Goal: Transaction & Acquisition: Purchase product/service

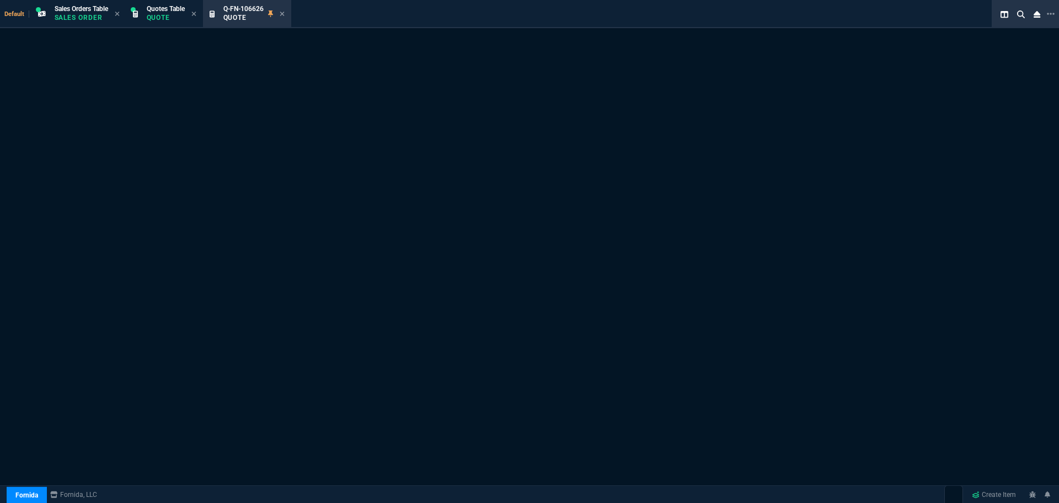
select select "4: SHAD"
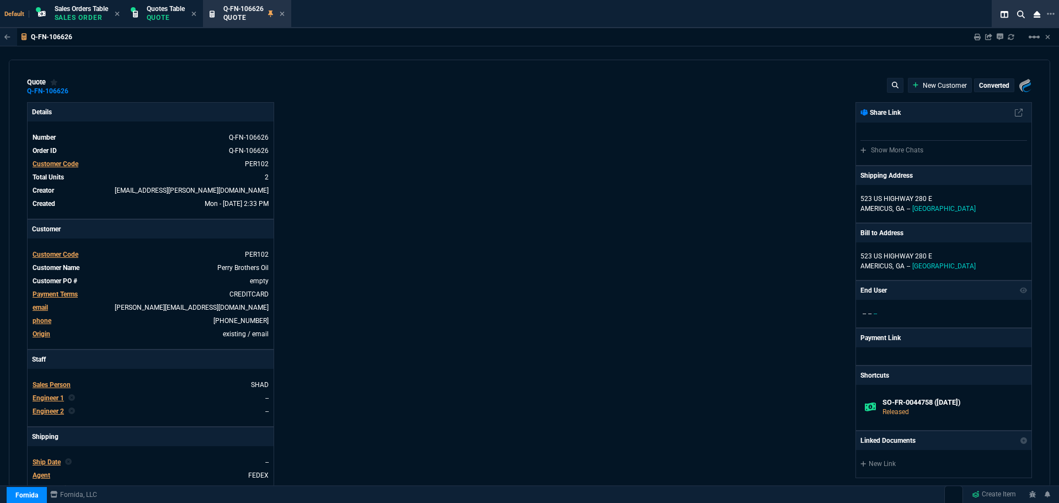
type input "25"
type input "258"
type input "1275.11"
type input "20"
type input "184"
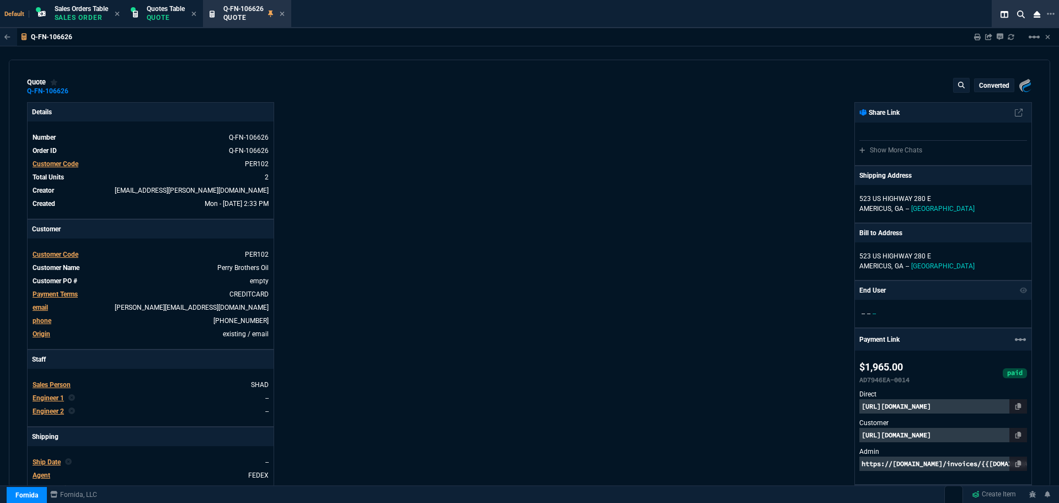
type input "18"
type input "22"
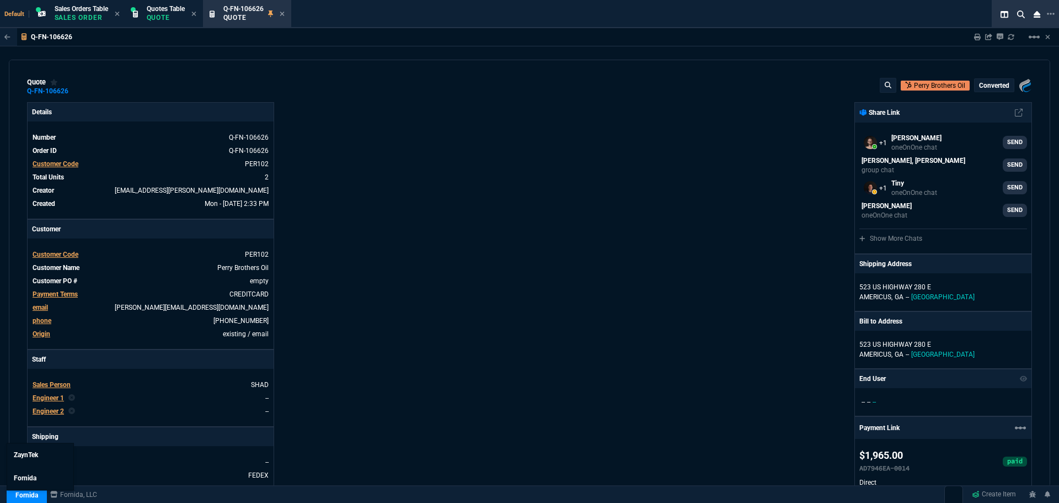
click at [33, 495] on link "Fornida" at bounding box center [27, 495] width 40 height 17
click at [42, 453] on link "ZaynTek" at bounding box center [40, 454] width 66 height 23
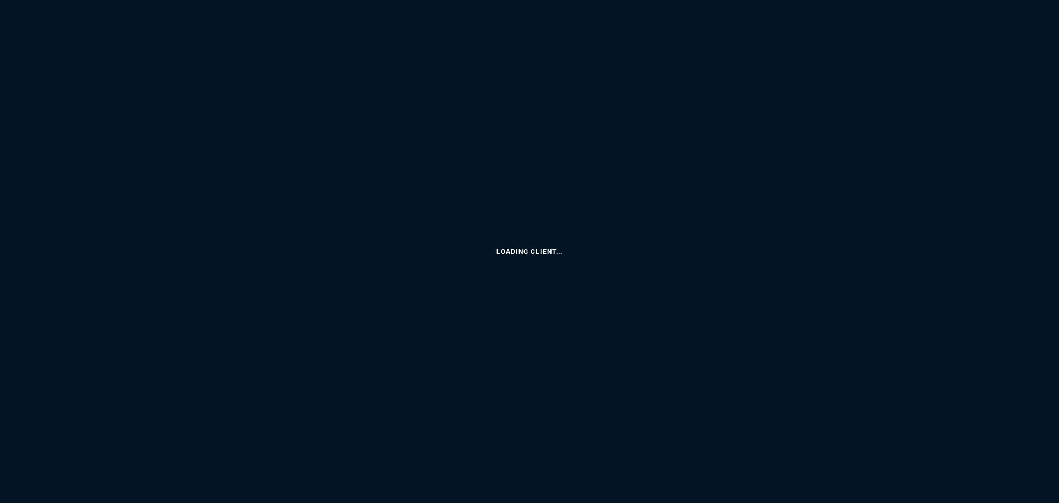
select select "4: SHAD"
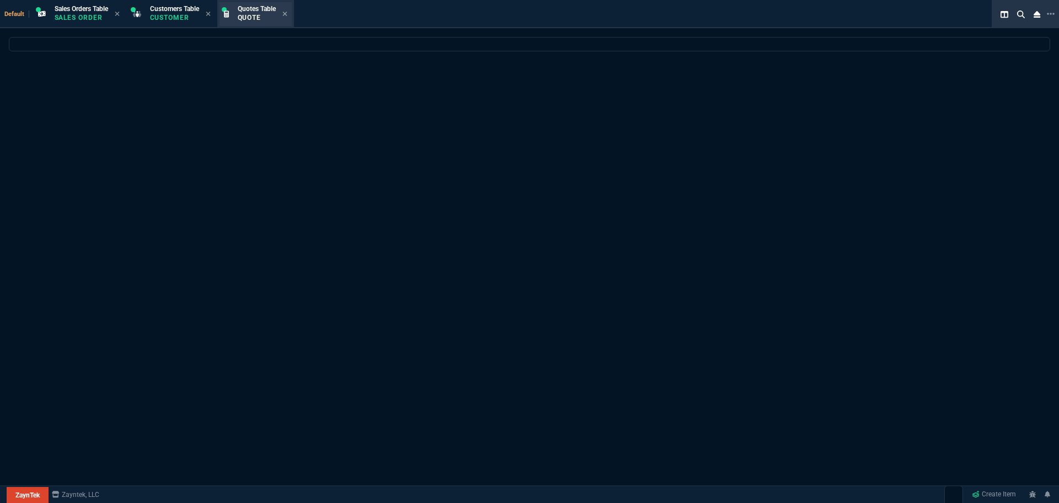
select select
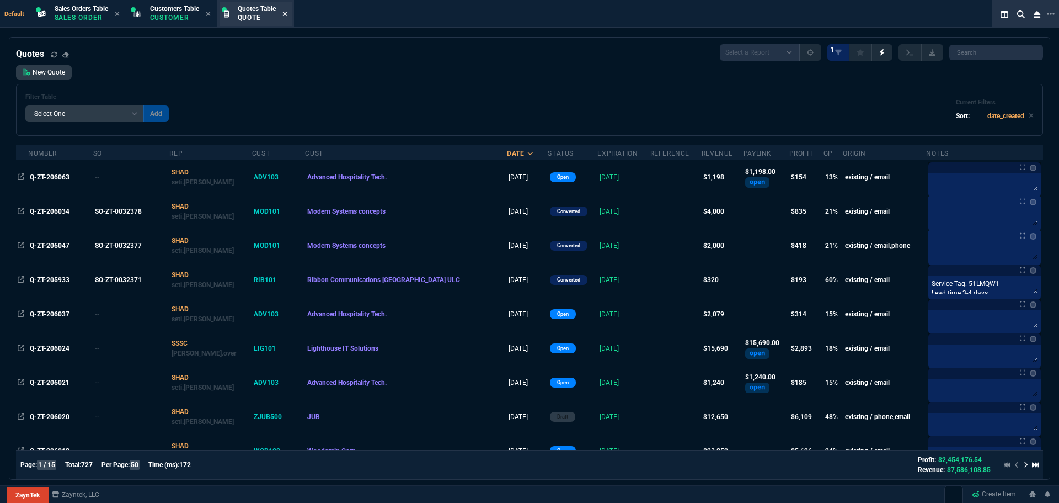
click at [287, 14] on icon at bounding box center [284, 13] width 5 height 7
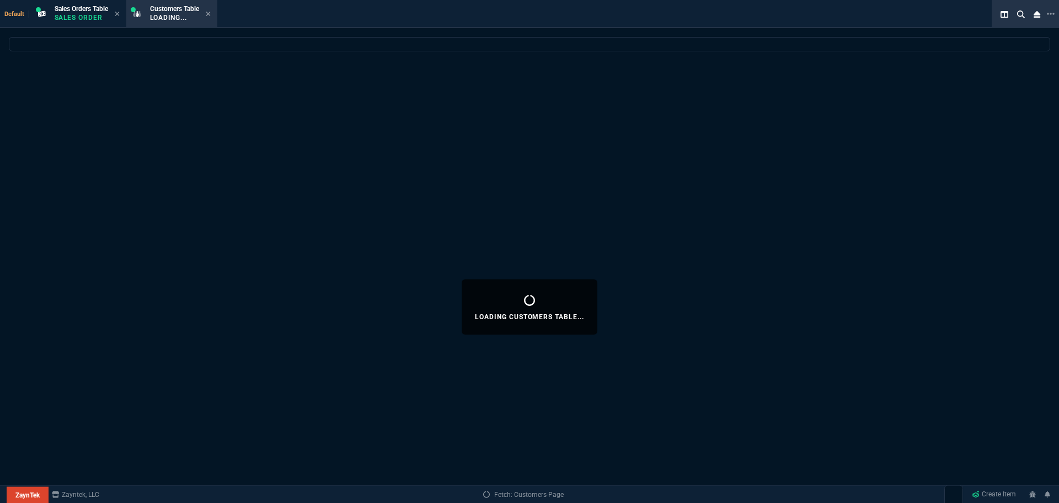
select select
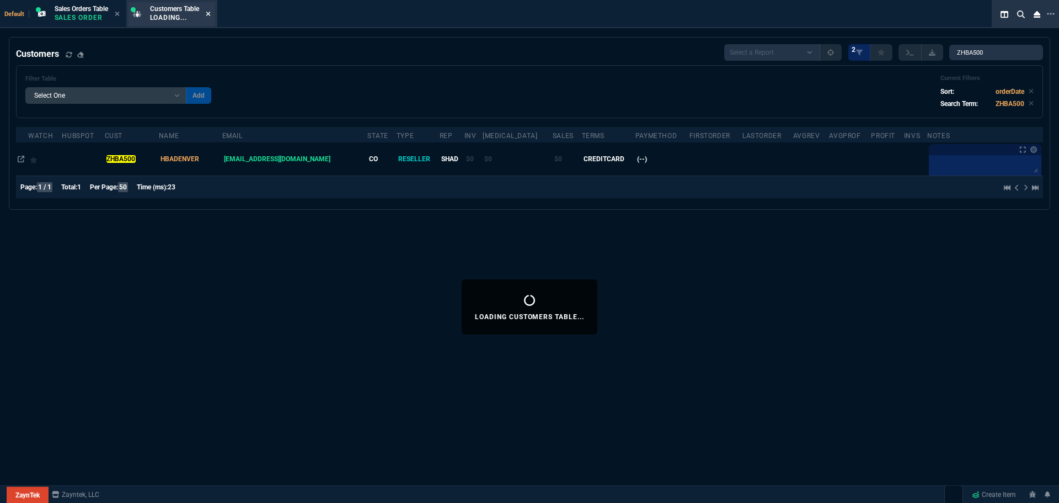
click at [210, 13] on icon at bounding box center [208, 14] width 4 height 4
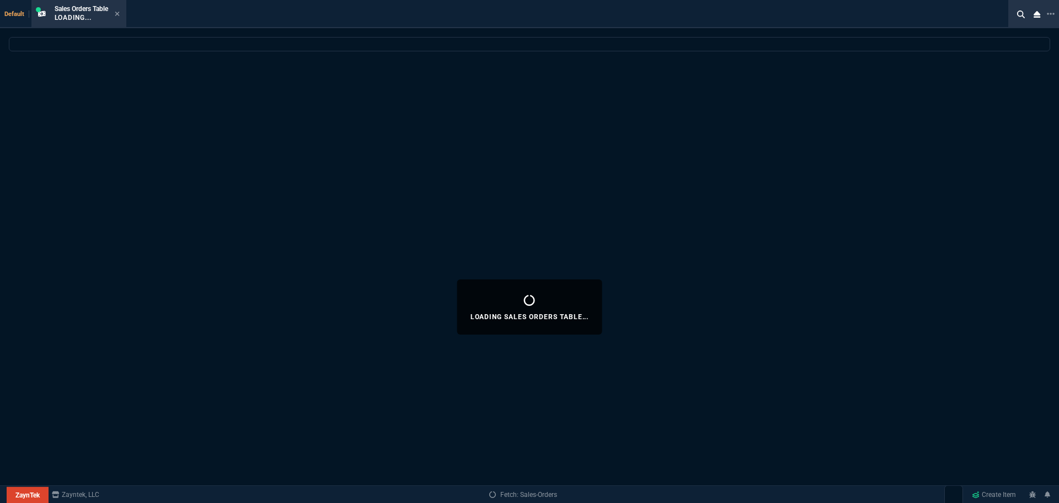
select select
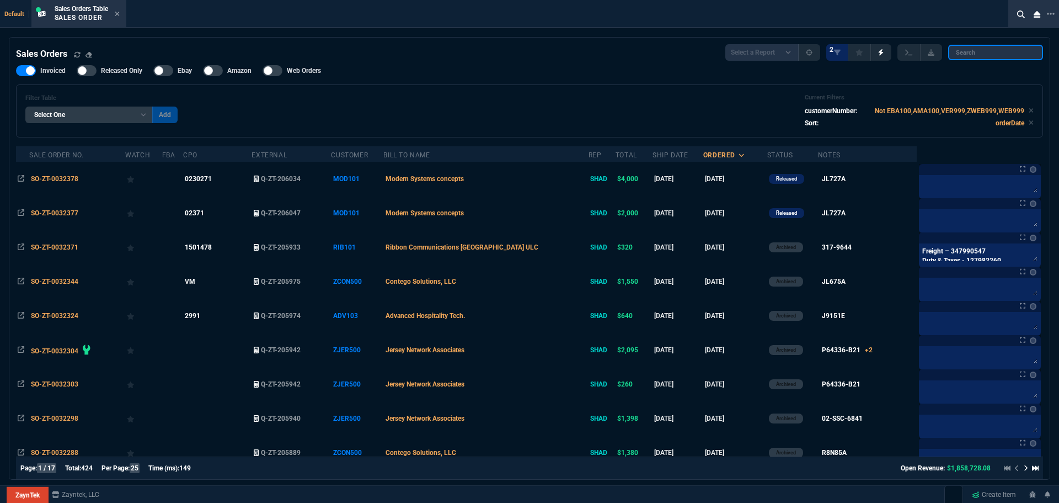
click at [971, 50] on input "search" at bounding box center [995, 52] width 95 height 15
paste input "Q-FN-106570"
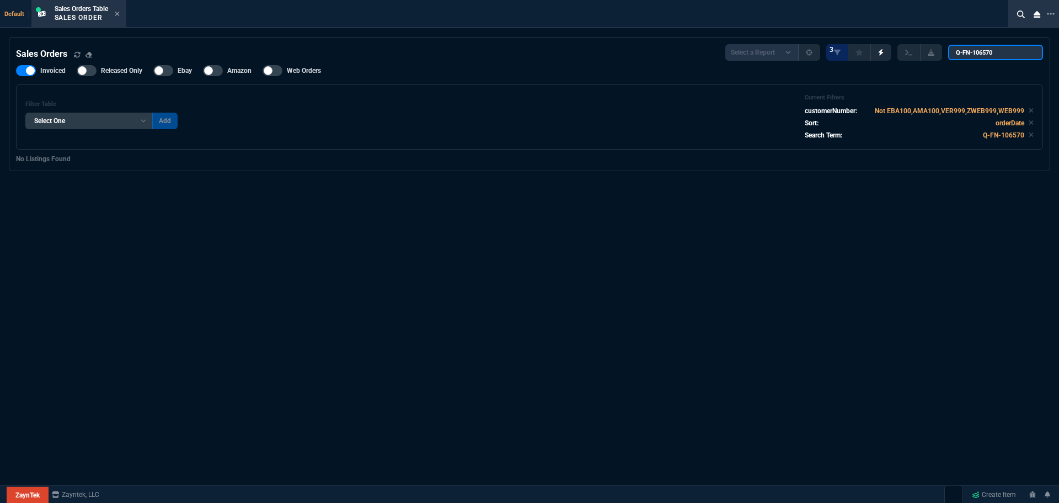
click at [959, 54] on input "Q-FN-106570" at bounding box center [995, 52] width 95 height 15
type input "Q-FN-106570"
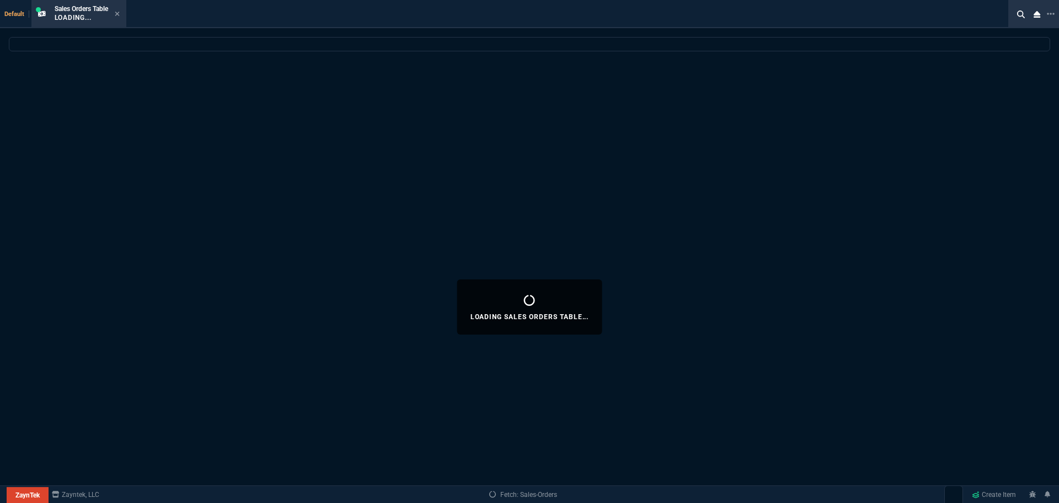
select select "4: SHAD"
select select
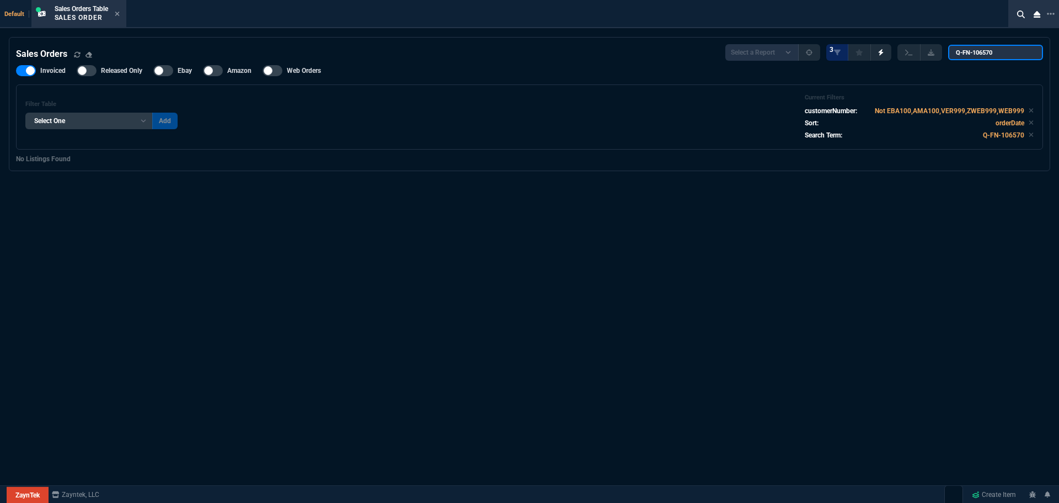
click at [1004, 53] on input "Q-FN-106570" at bounding box center [995, 52] width 95 height 15
click at [1004, 52] on input "Q-FN-106570" at bounding box center [995, 52] width 95 height 15
click at [25, 491] on link "ZaynTek" at bounding box center [28, 495] width 42 height 17
click at [27, 475] on span "Fornida" at bounding box center [25, 478] width 23 height 8
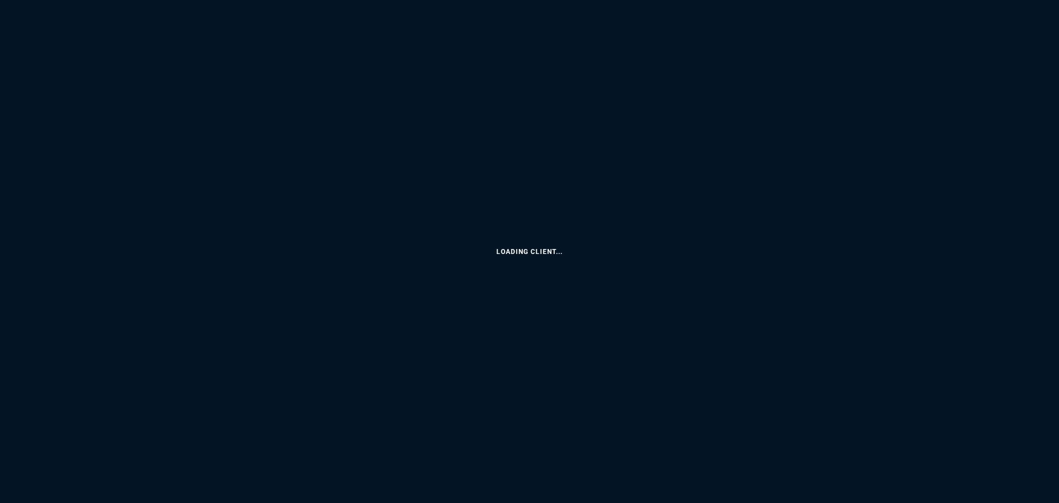
select select "4: SHAD"
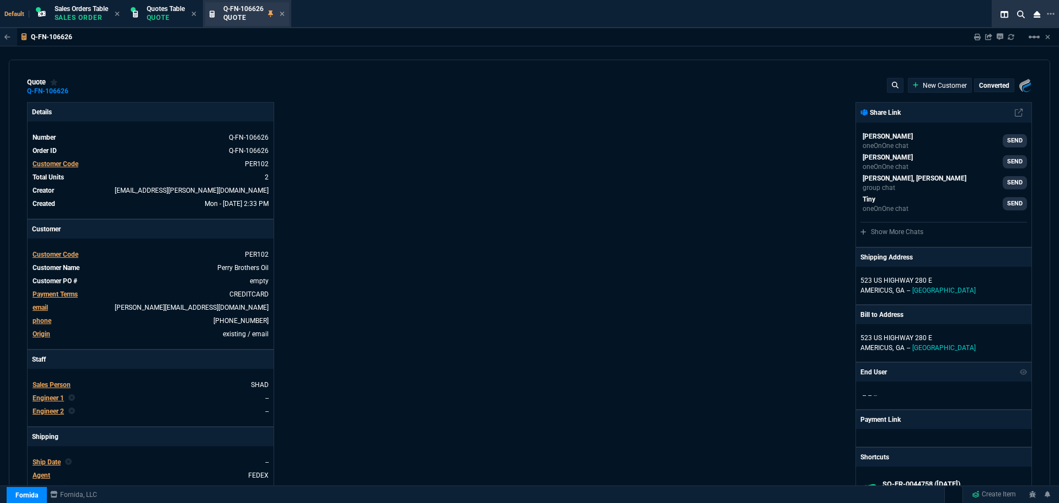
type input "25"
type input "258"
type input "1275.11"
type input "20"
type input "184"
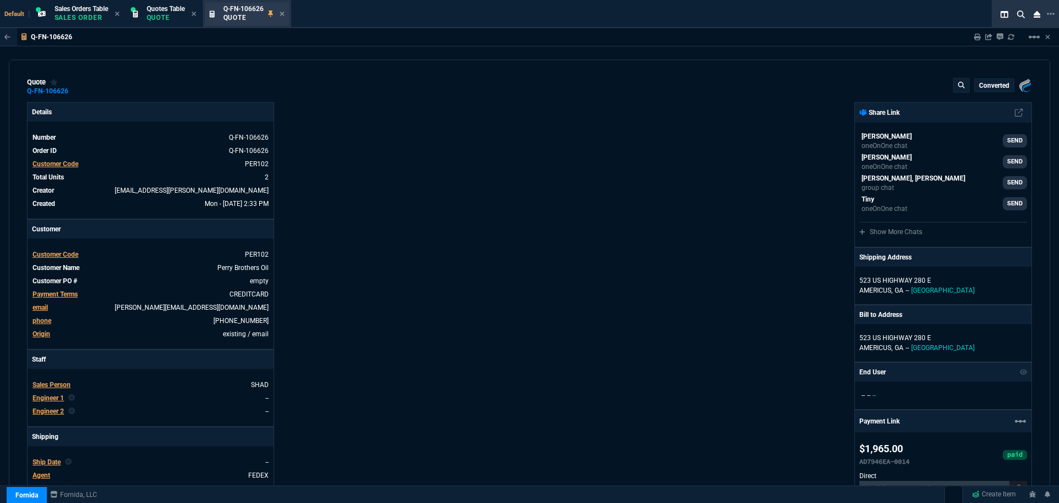
type input "18"
type input "22"
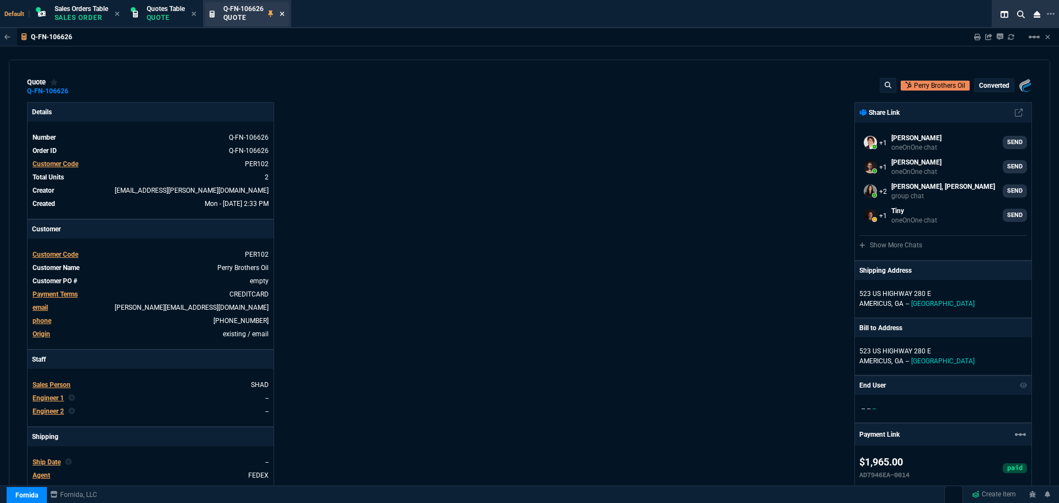
click at [283, 14] on icon at bounding box center [282, 13] width 5 height 7
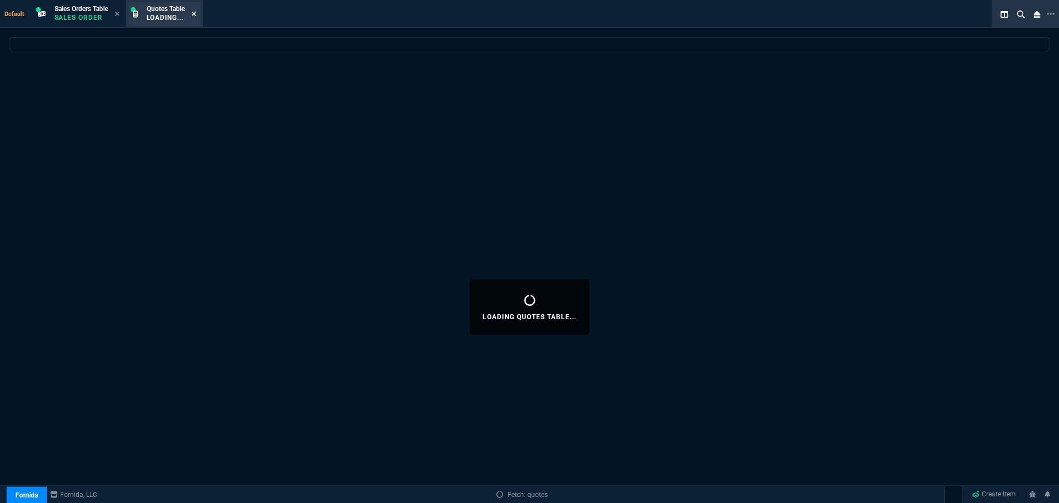
click at [195, 13] on icon at bounding box center [193, 13] width 5 height 7
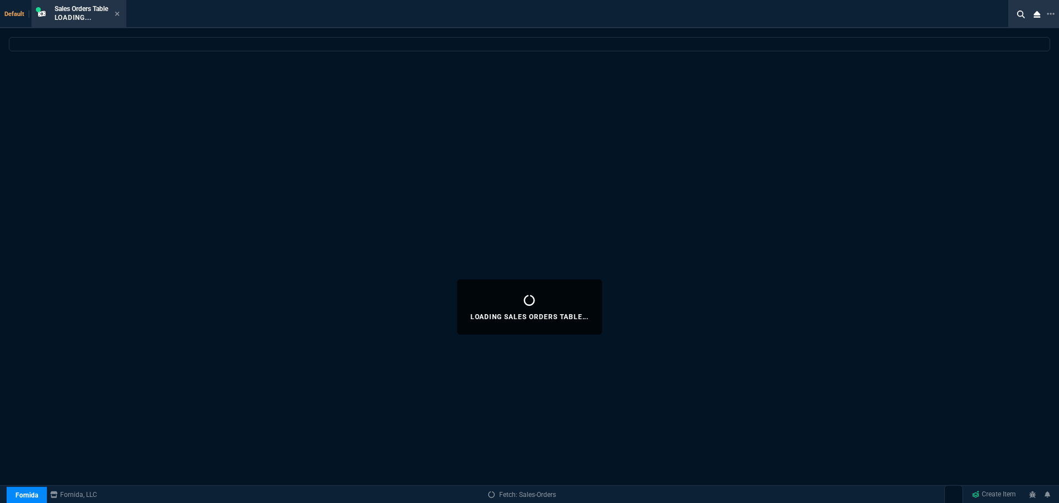
select select
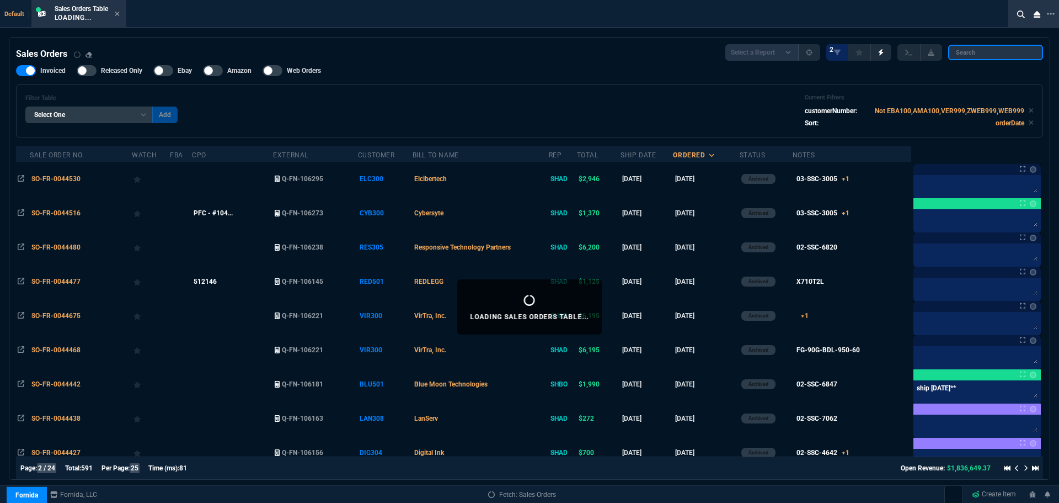
click at [995, 50] on input "search" at bounding box center [995, 52] width 95 height 15
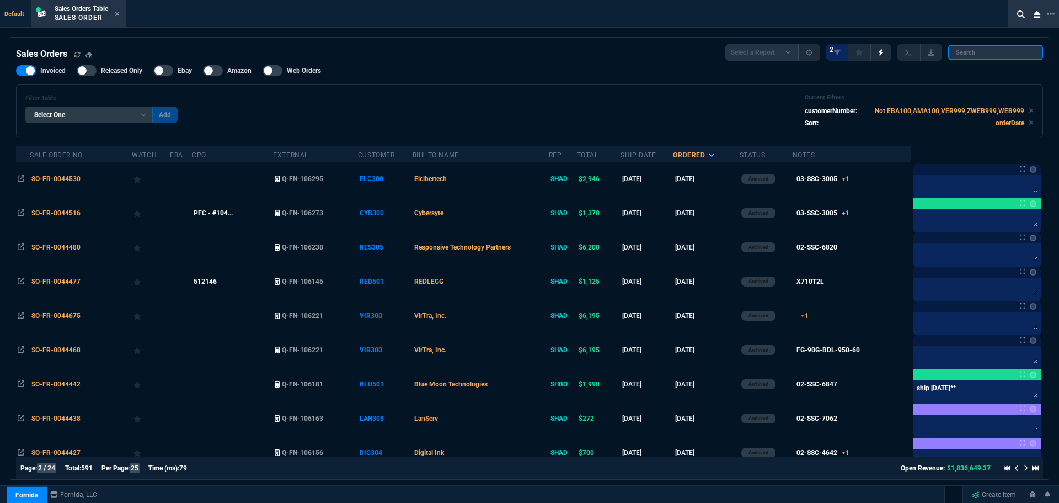
paste input "Q-FN-106570"
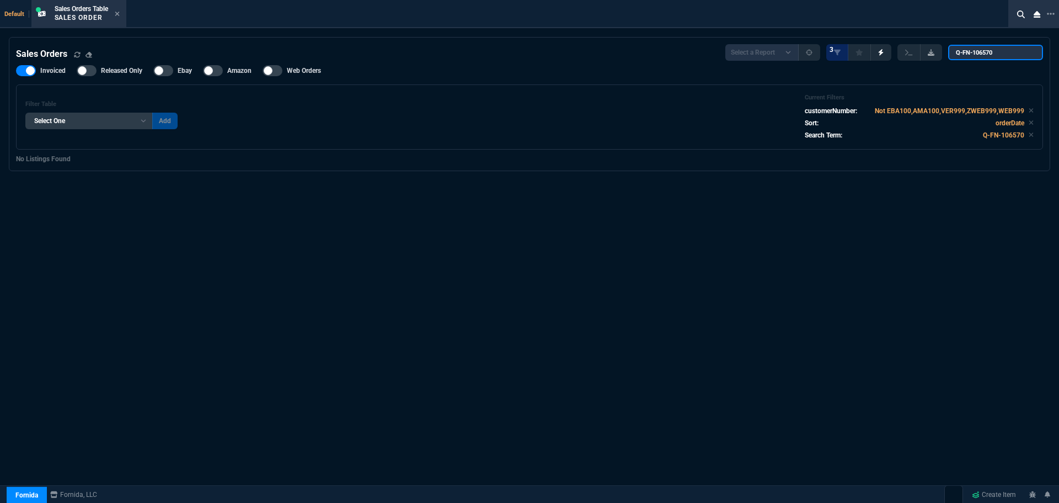
drag, startPoint x: 958, startPoint y: 52, endPoint x: 932, endPoint y: 57, distance: 27.1
click at [932, 57] on div "Select a Report Opened [DATE] Invoiced Only Exclude Invoiced Configuration Stat…" at bounding box center [885, 52] width 318 height 17
type input "Q-FN-106570"
click at [1027, 52] on input "Q-FN-106570" at bounding box center [995, 52] width 95 height 15
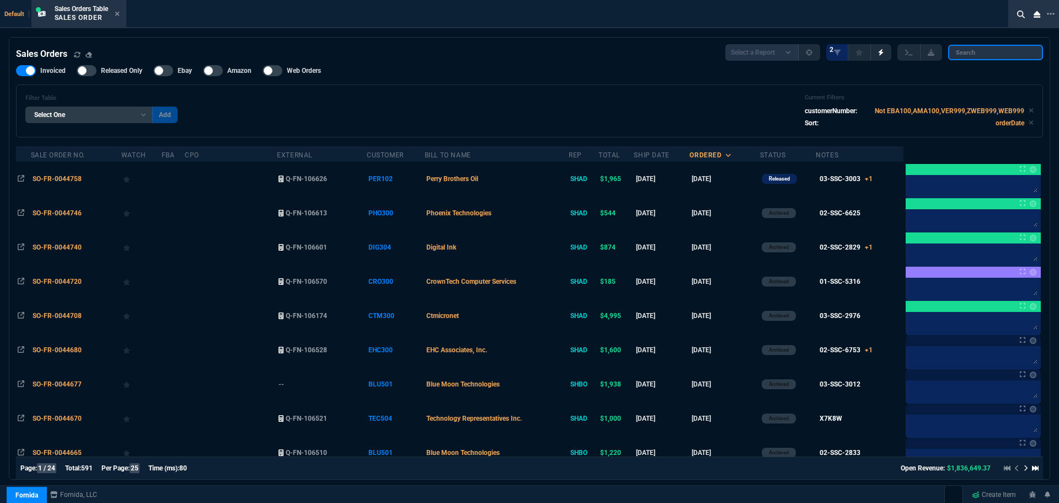
paste input "CRO300"
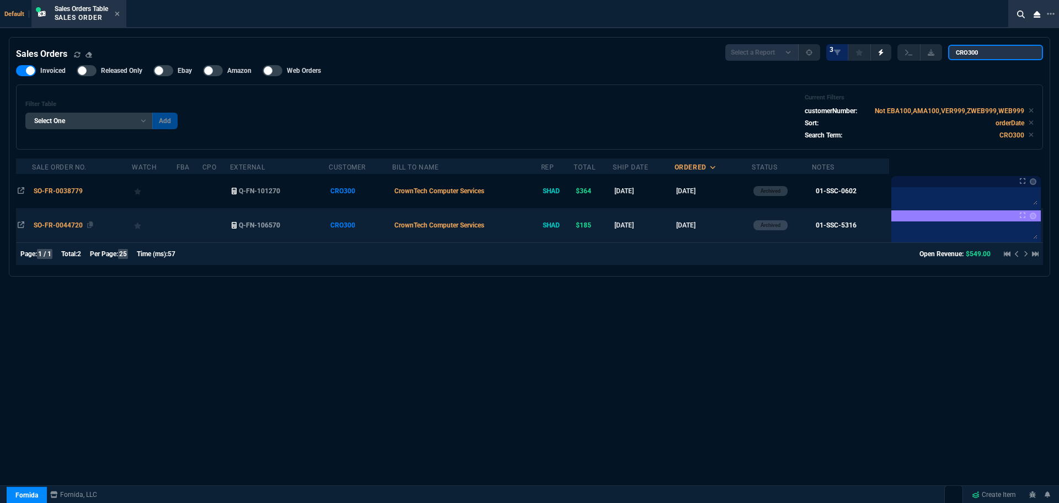
type input "CRO300"
click at [52, 225] on span "SO-FR-0044720" at bounding box center [58, 225] width 49 height 8
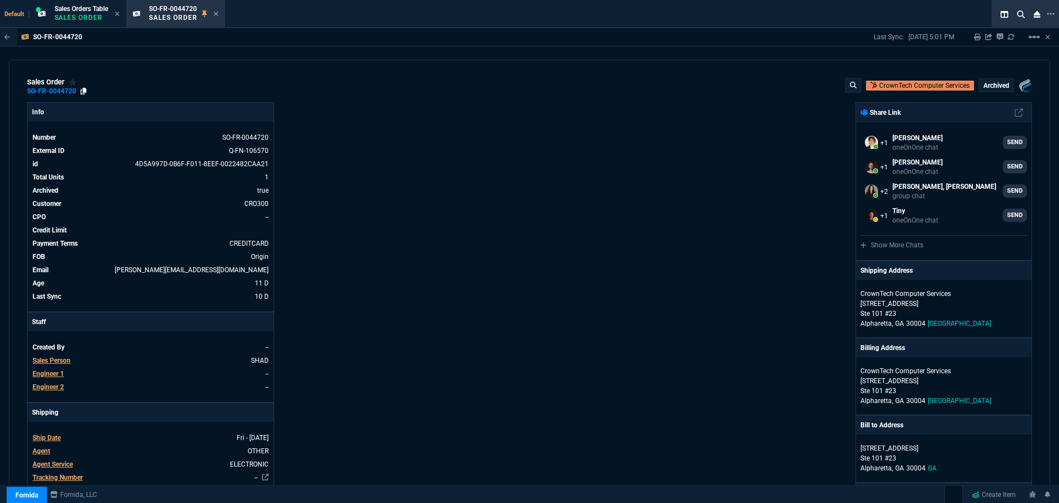
click at [85, 90] on icon at bounding box center [84, 91] width 6 height 7
click at [84, 90] on icon at bounding box center [84, 91] width 6 height 7
click at [236, 202] on icon at bounding box center [237, 203] width 6 height 7
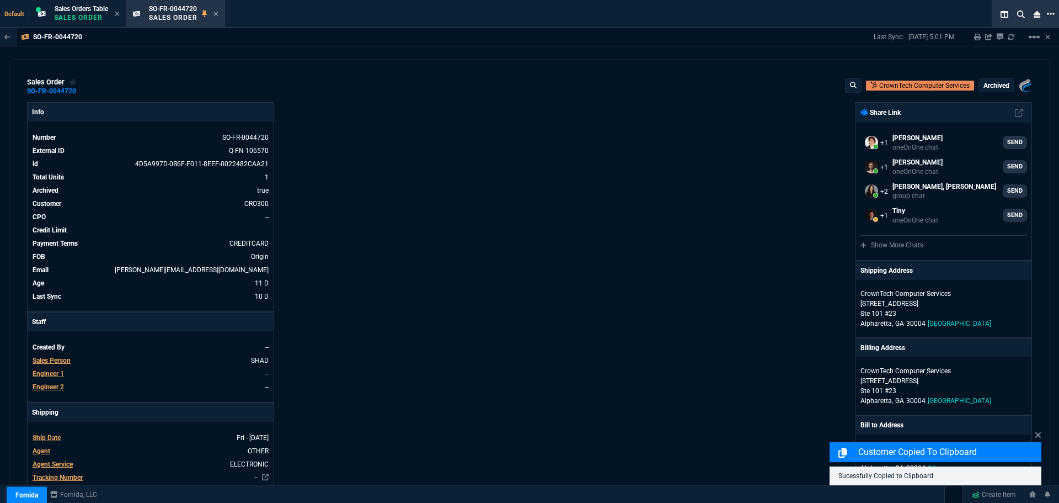
click at [1054, 14] on icon at bounding box center [1051, 14] width 8 height 2
click at [975, 23] on li "Open New Tab" at bounding box center [996, 23] width 109 height 13
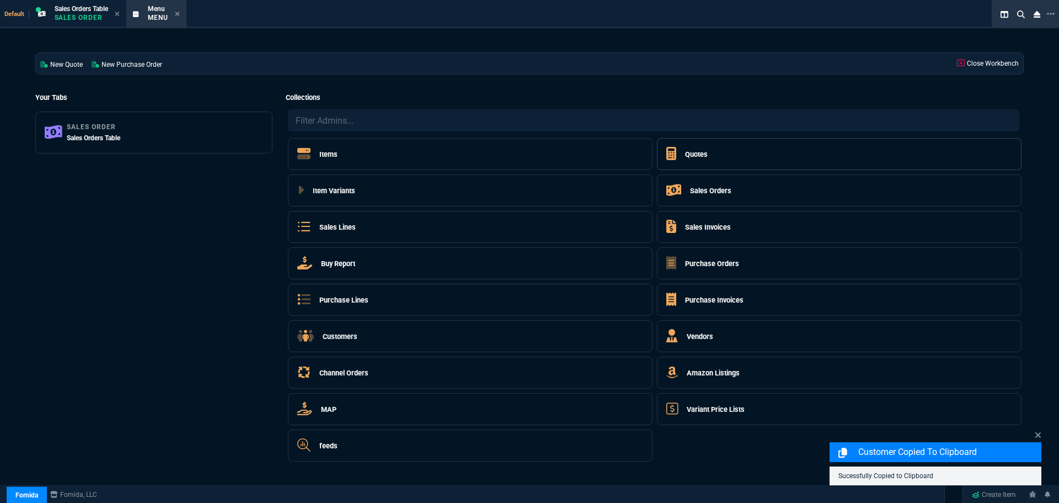
click at [699, 154] on h5 "Quotes" at bounding box center [696, 154] width 23 height 10
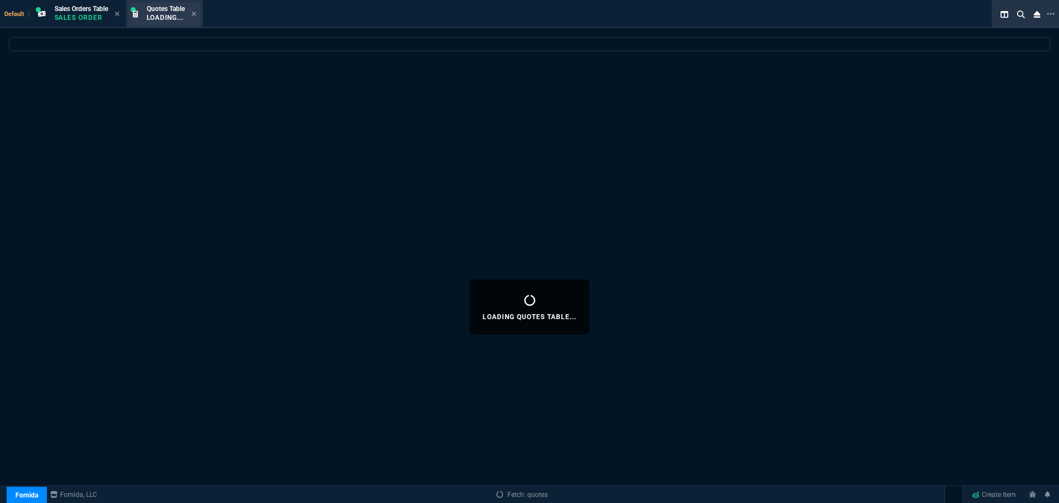
select select
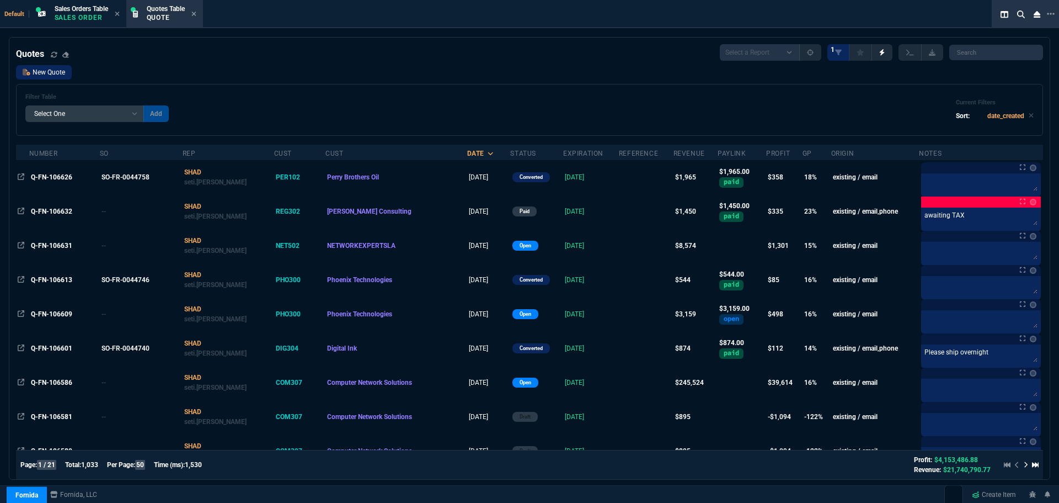
click at [50, 75] on link "New Quote" at bounding box center [44, 72] width 56 height 14
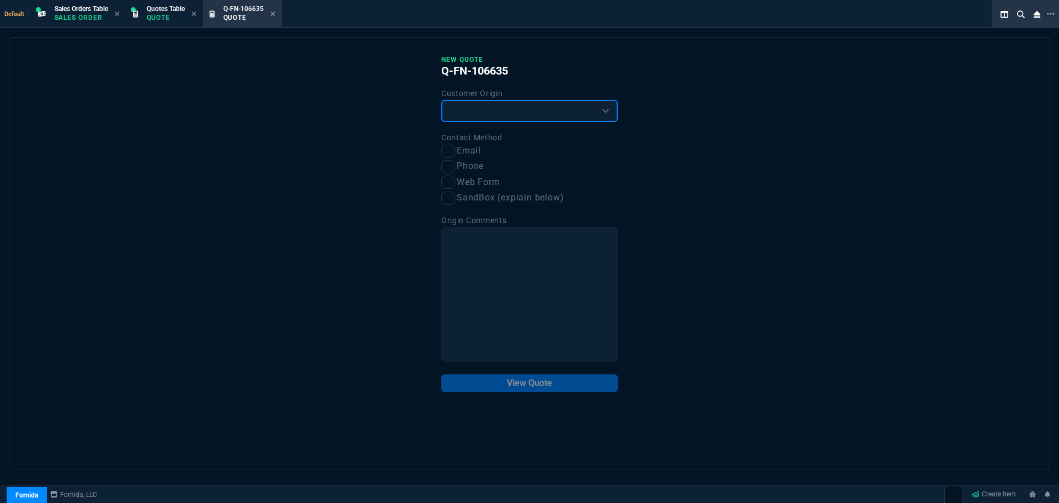
click at [495, 103] on select "Existing Customer Amazon Lead (first order) Website Lead (first order) Called (…" at bounding box center [529, 111] width 177 height 22
select select "existing"
click at [441, 100] on select "Existing Customer Amazon Lead (first order) Website Lead (first order) Called (…" at bounding box center [529, 111] width 177 height 22
click at [451, 148] on input "Email" at bounding box center [447, 151] width 13 height 13
checkbox input "true"
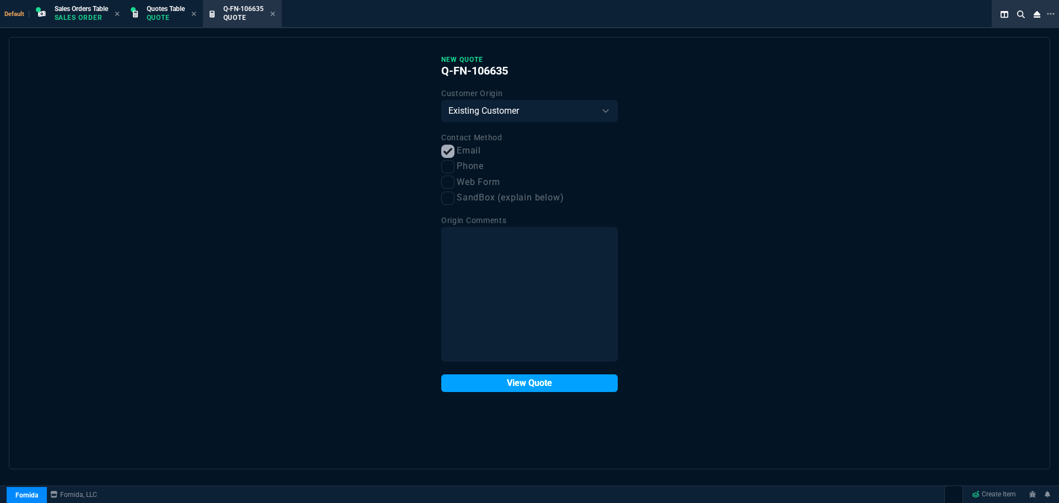
click at [504, 387] on button "View Quote" at bounding box center [529, 383] width 177 height 18
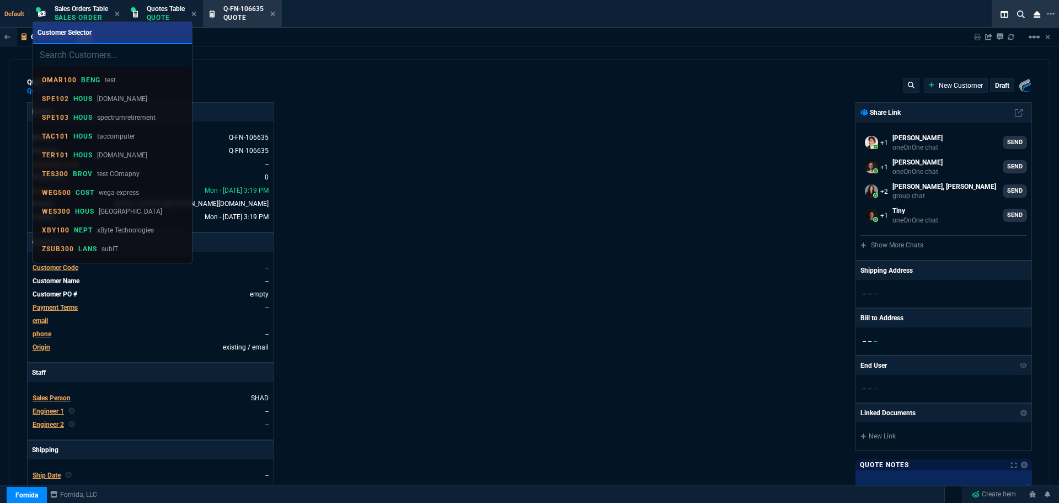
select select "4: SHAD"
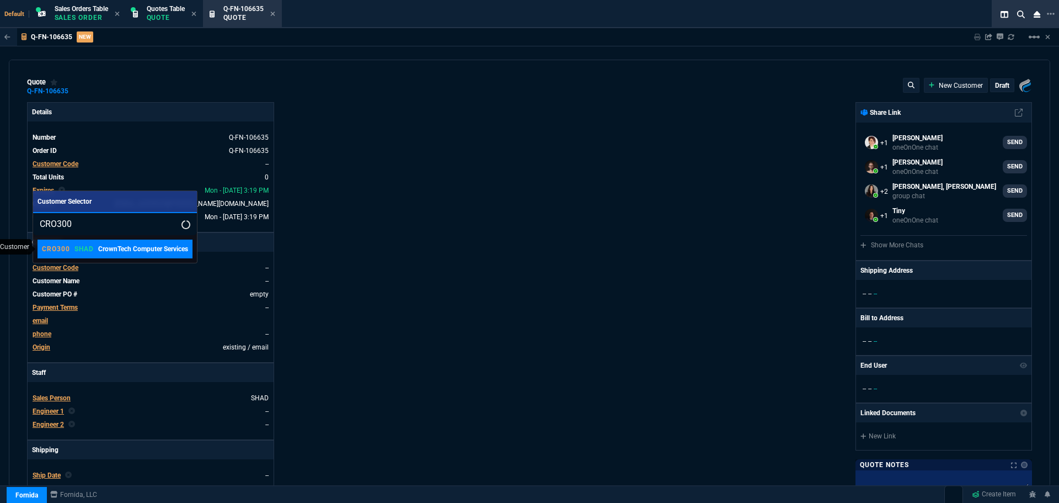
type input "CRO300"
click at [107, 247] on p "CrownTech Computer Services" at bounding box center [143, 249] width 90 height 10
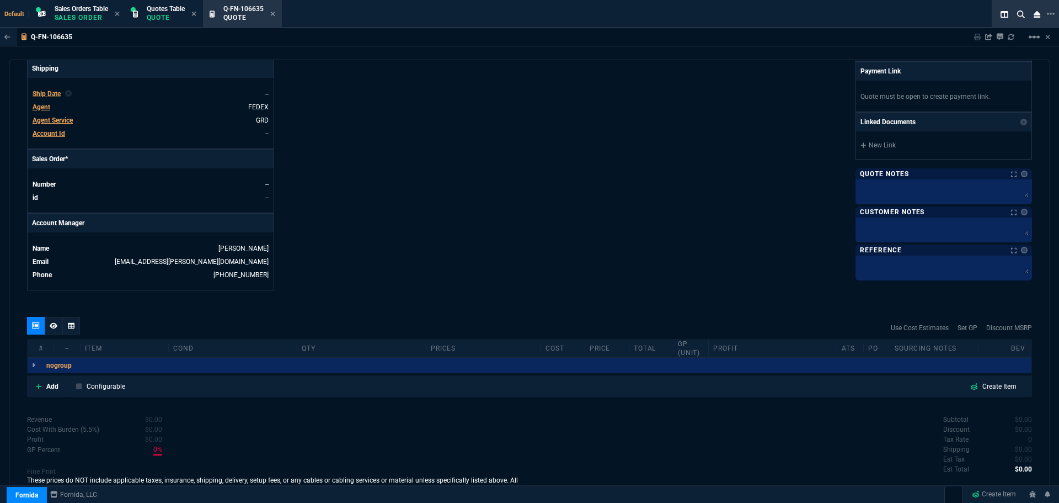
scroll to position [422, 0]
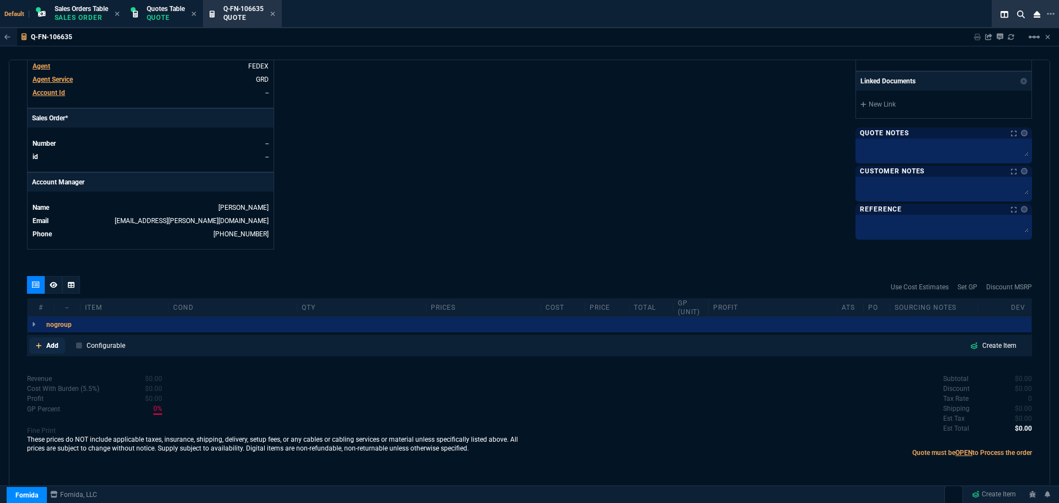
click at [51, 344] on p "Add" at bounding box center [52, 345] width 12 height 10
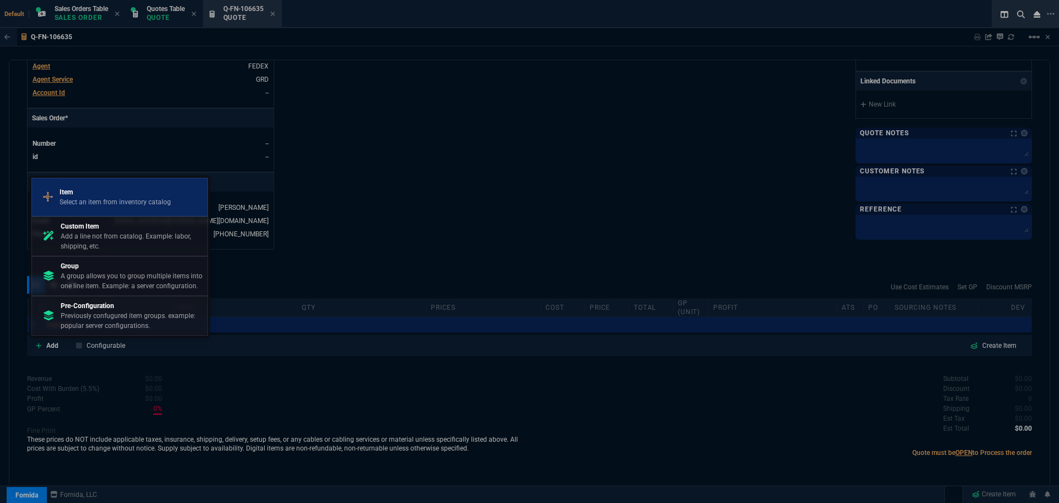
click at [111, 196] on div "Item Select an item from inventory catalog" at bounding box center [115, 197] width 111 height 20
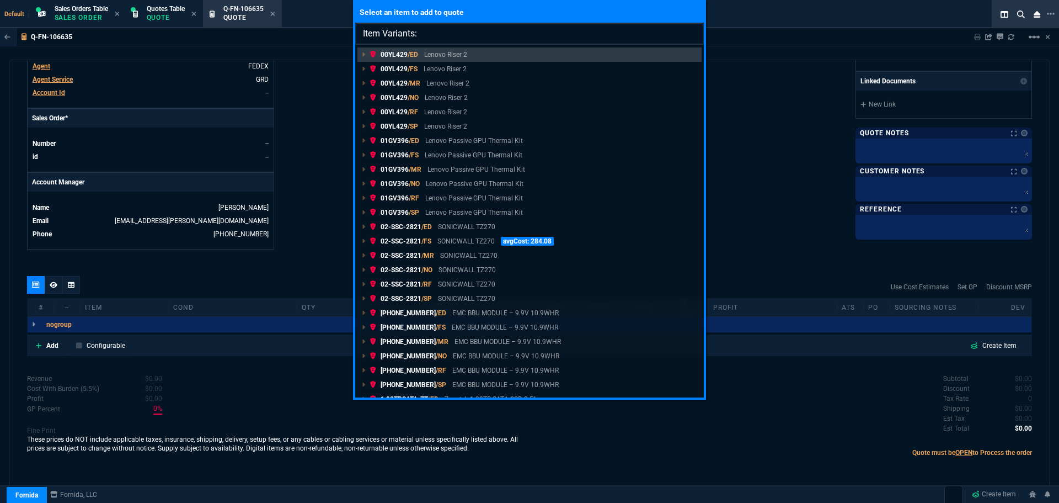
click at [439, 36] on input "Item Variants:" at bounding box center [529, 34] width 349 height 22
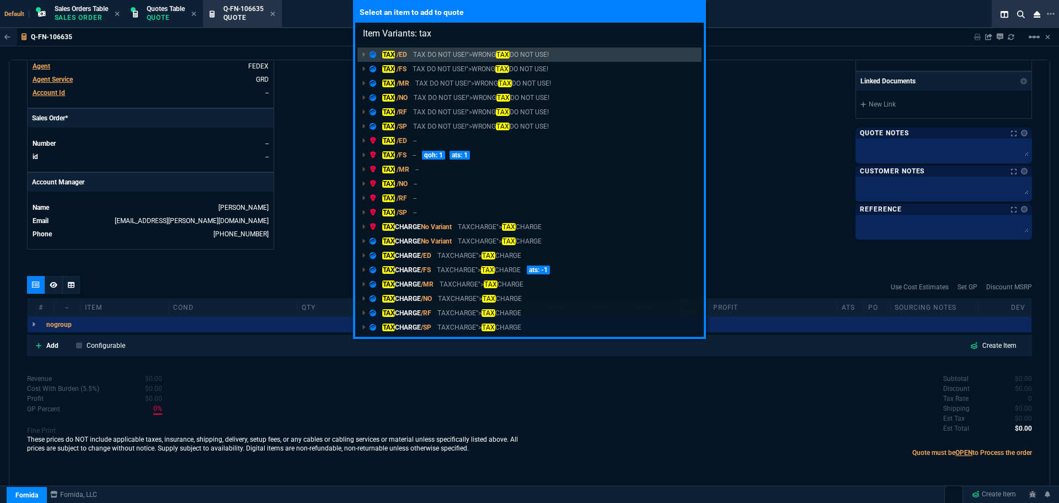
type input "Item Variants: tax"
click at [159, 18] on div "Select an item to add to quote Item Variants: tax TAX /ED TAX DO NOT USE!">WRON…" at bounding box center [529, 251] width 1059 height 503
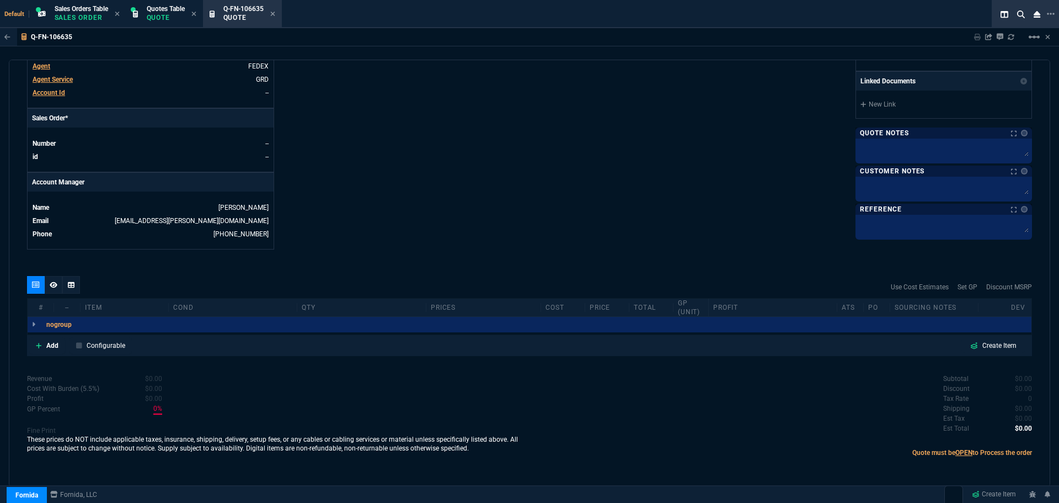
click at [159, 18] on p "Quote" at bounding box center [166, 17] width 38 height 9
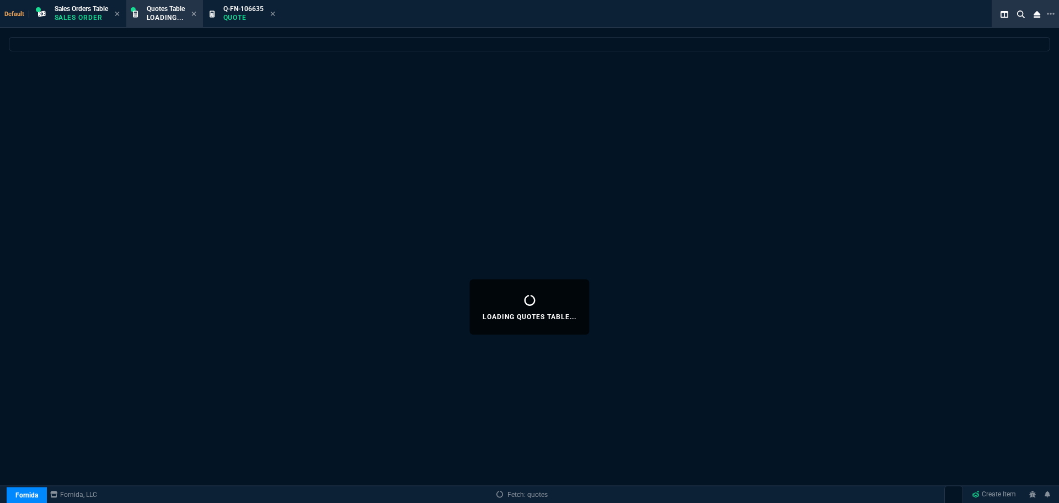
select select
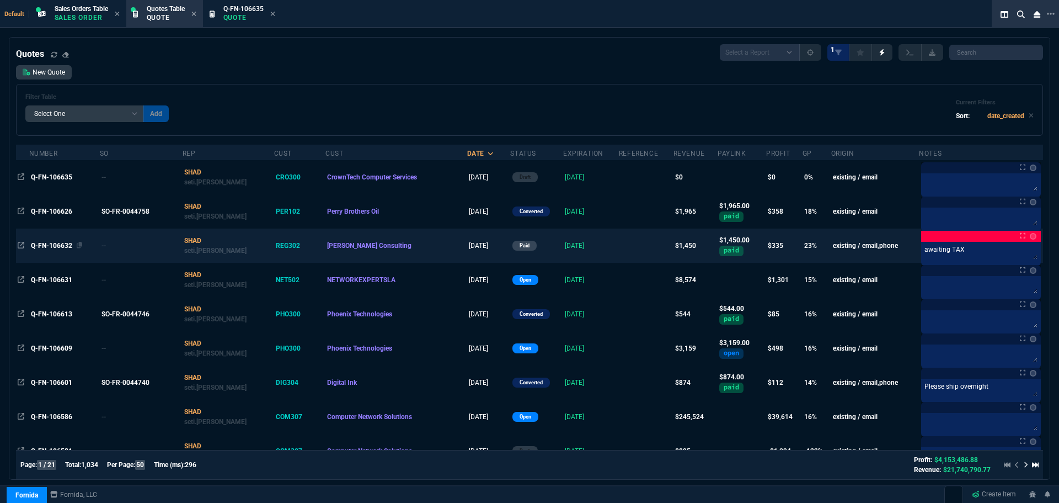
click at [56, 247] on span "Q-FN-106632" at bounding box center [51, 246] width 41 height 8
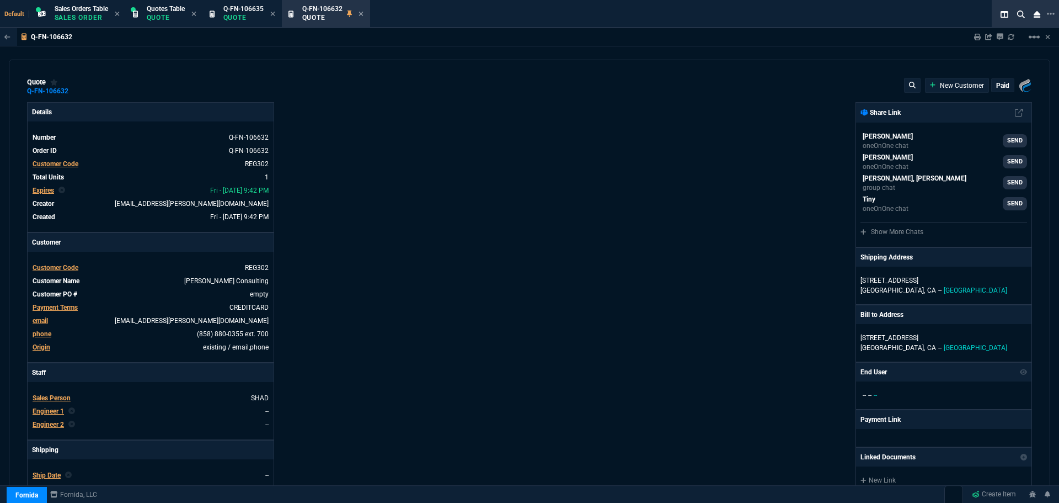
type input "27"
type input "393"
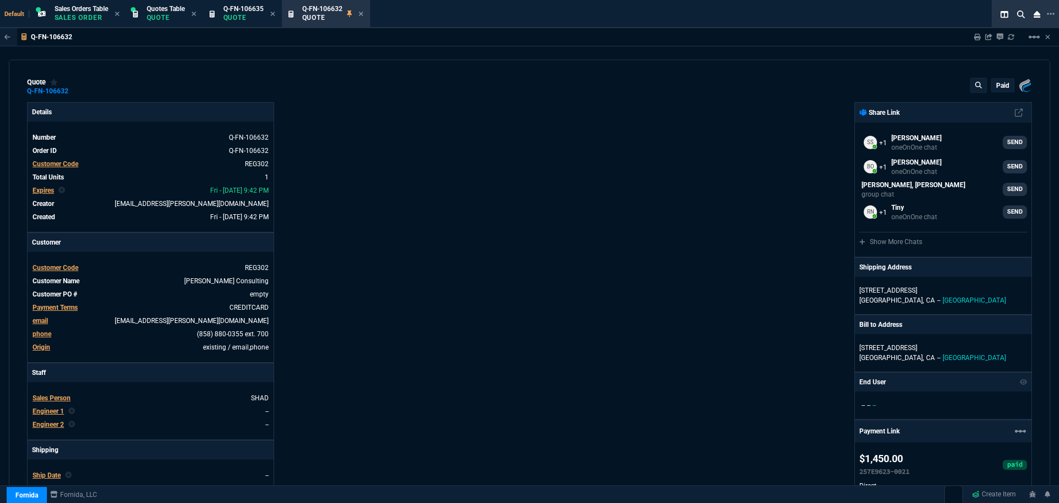
type input "17"
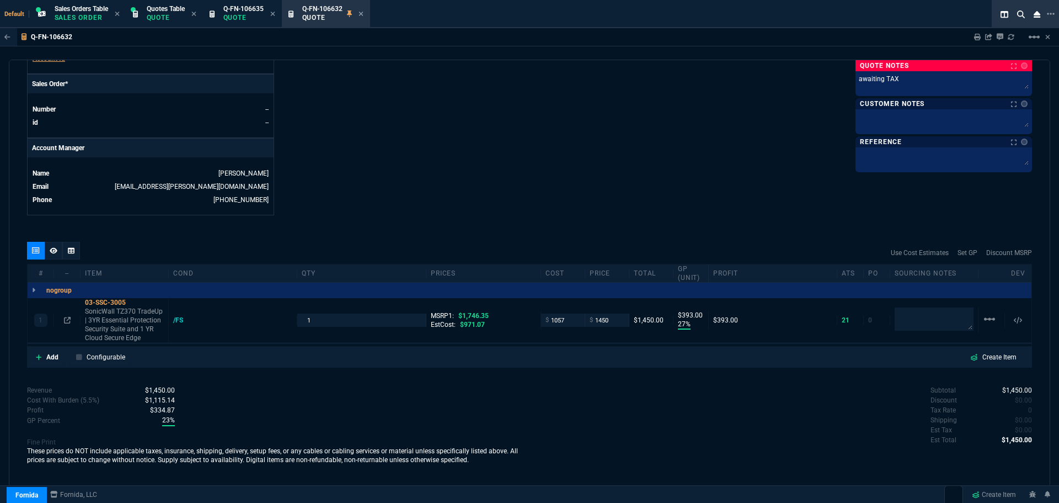
scroll to position [530, 0]
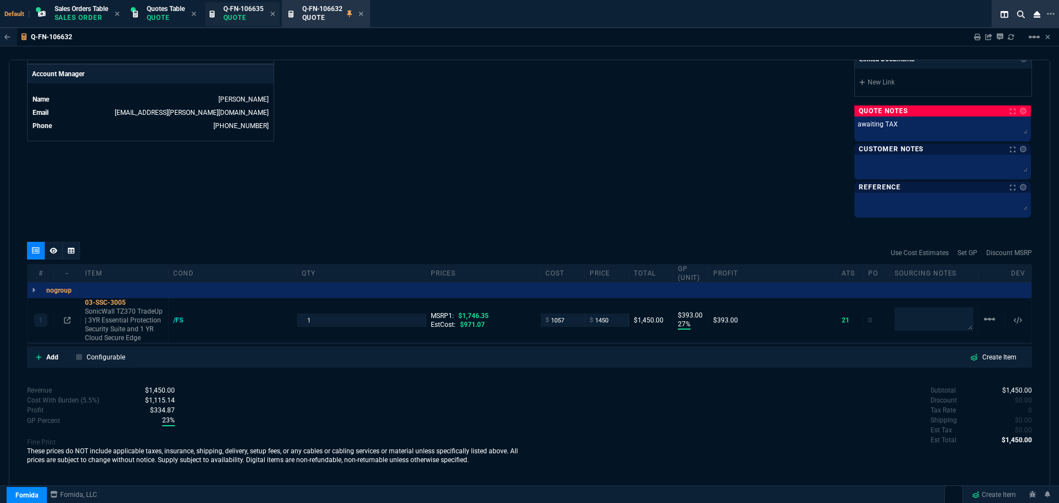
click at [238, 9] on span "Q-FN-106635" at bounding box center [243, 9] width 40 height 8
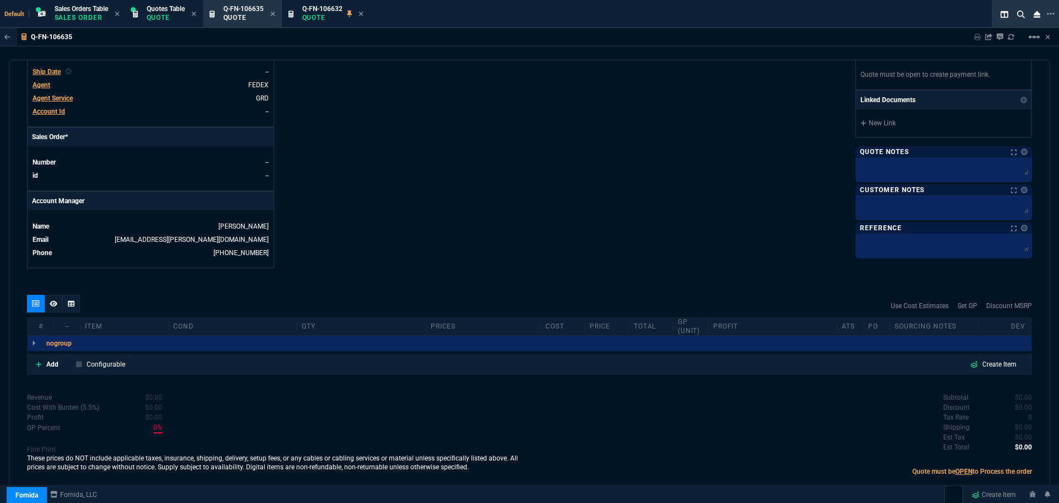
scroll to position [422, 0]
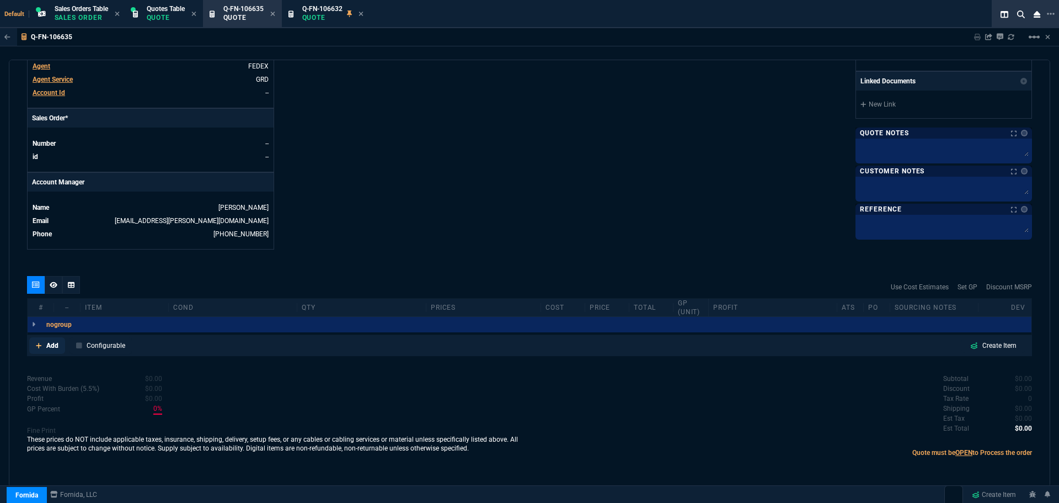
click at [47, 349] on p "Add" at bounding box center [52, 345] width 12 height 10
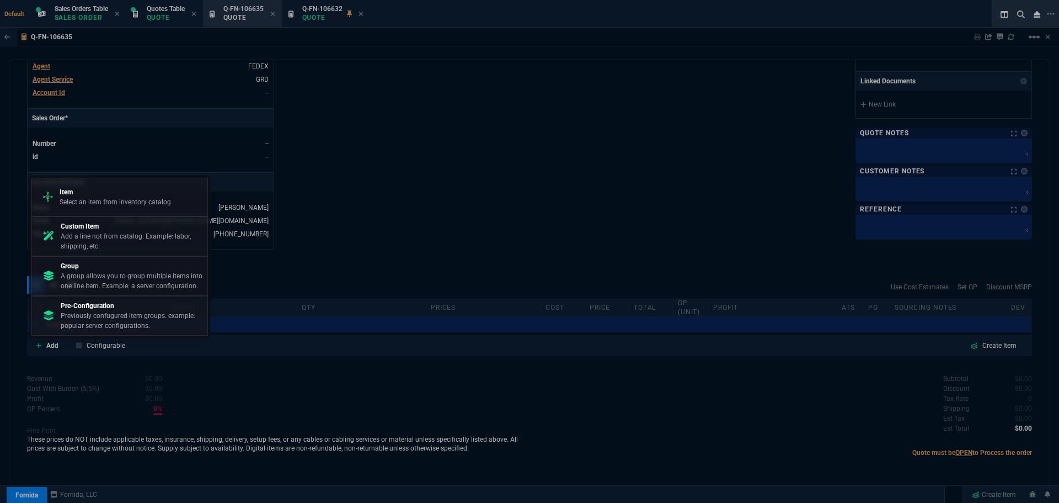
drag, startPoint x: 141, startPoint y: 203, endPoint x: 149, endPoint y: 200, distance: 8.9
click at [141, 204] on p "Select an item from inventory catalog" at bounding box center [115, 202] width 111 height 10
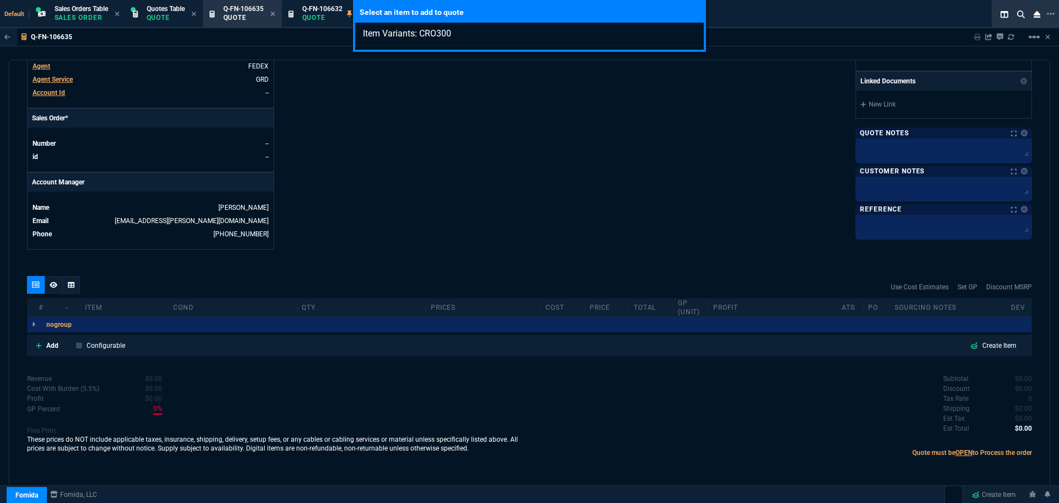
type input "Item Variants: CRO300"
click at [50, 345] on div "Select an item to add to quote Item Variants: CRO300" at bounding box center [529, 251] width 1059 height 503
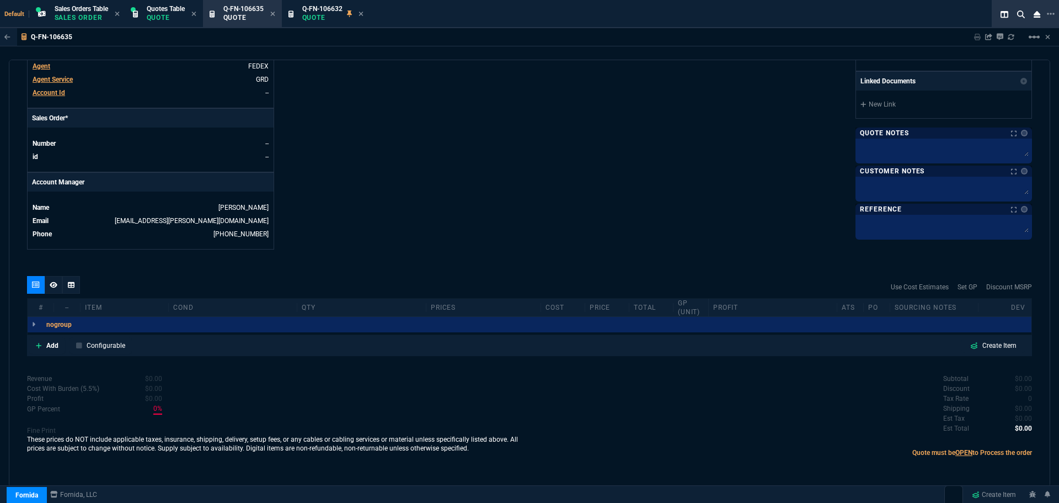
click at [50, 345] on p "Add" at bounding box center [52, 345] width 12 height 10
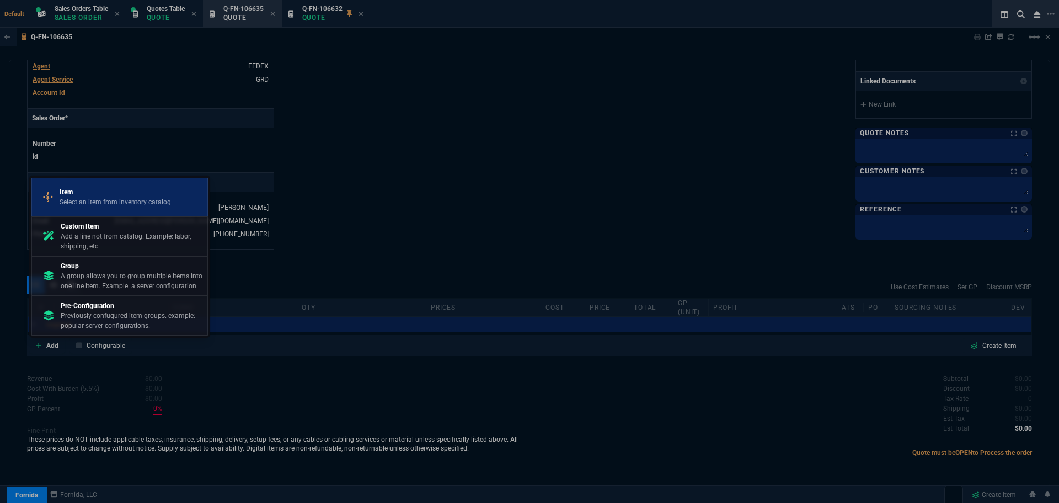
click at [113, 188] on p "Item" at bounding box center [115, 192] width 111 height 10
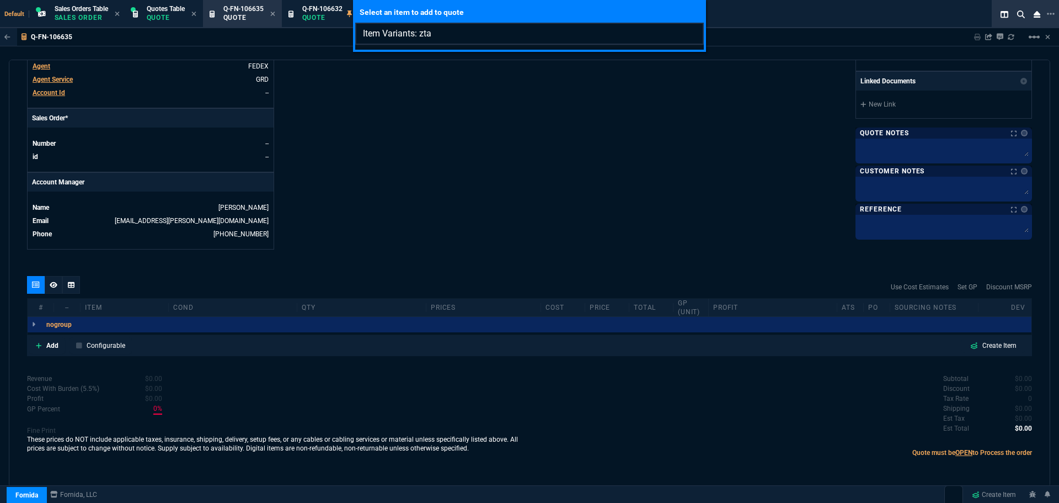
type input "Item Variants: ztax"
click at [450, 38] on input "Item Variants: ztax" at bounding box center [529, 34] width 349 height 22
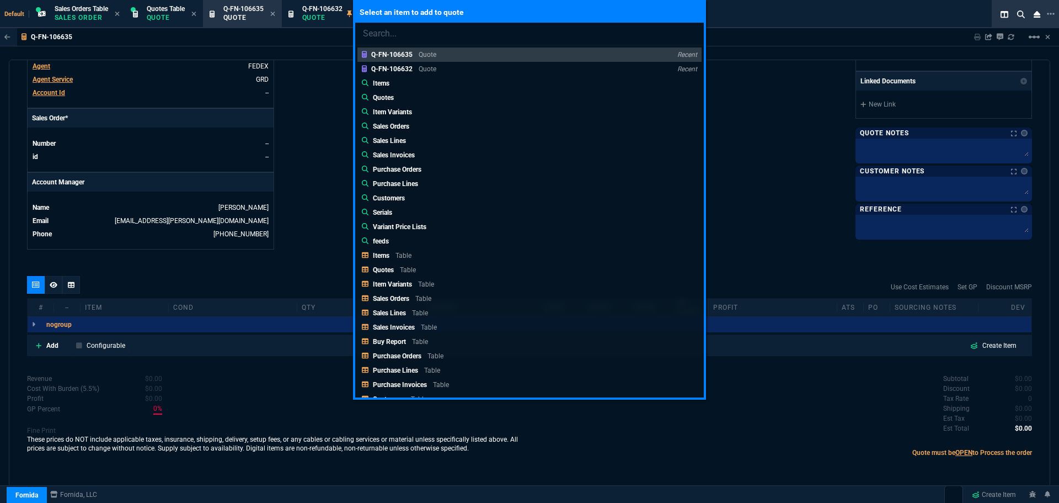
click at [230, 394] on div "Select an item to add to quote Q-FN-106635 Quote Recent Q-FN-106632 Quote Recen…" at bounding box center [529, 251] width 1059 height 503
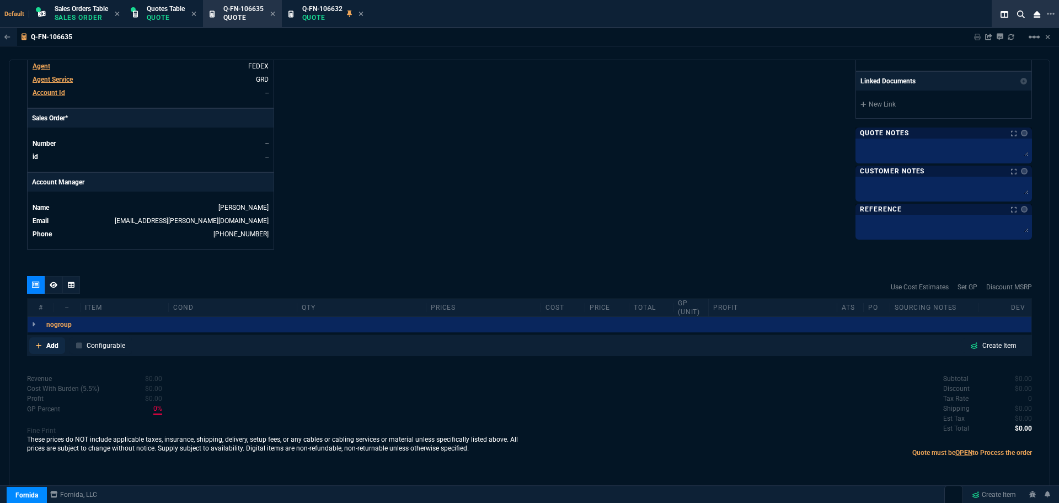
click at [50, 345] on p "Add" at bounding box center [52, 345] width 12 height 10
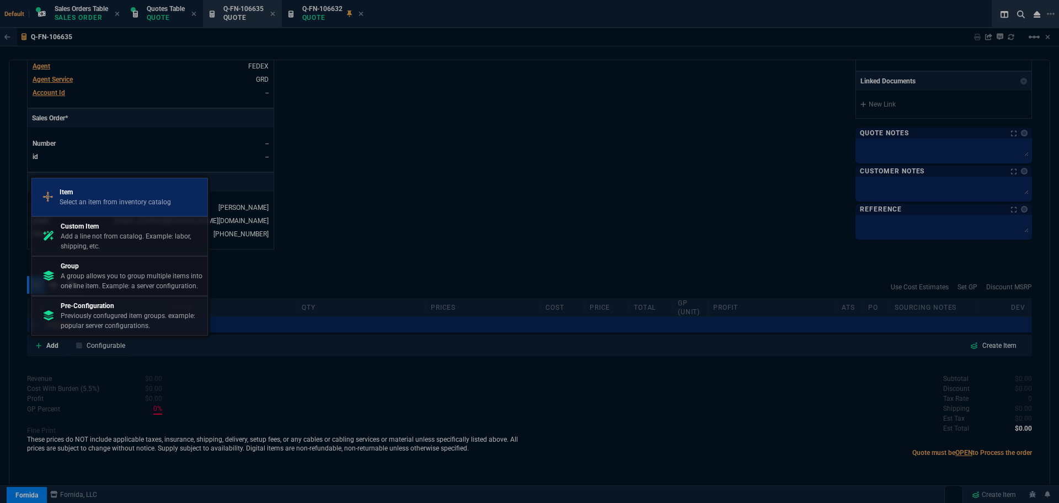
click at [87, 196] on p "Item" at bounding box center [115, 192] width 111 height 10
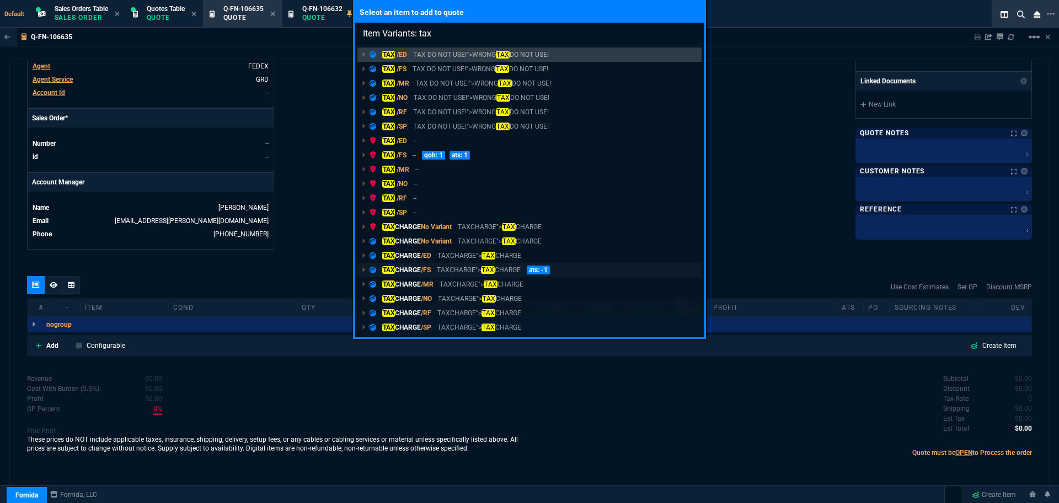
type input "Item Variants: tax"
click at [392, 269] on mark "TAX" at bounding box center [388, 270] width 13 height 8
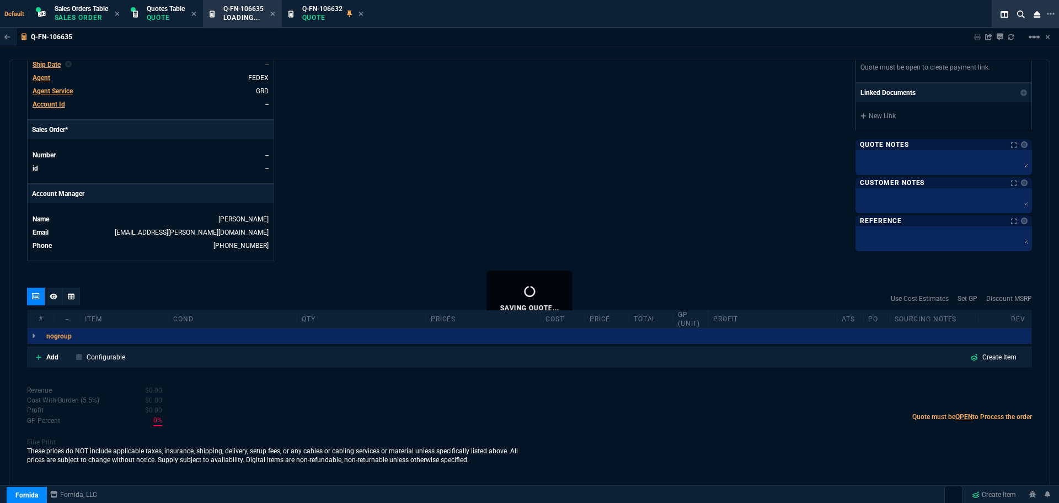
scroll to position [411, 0]
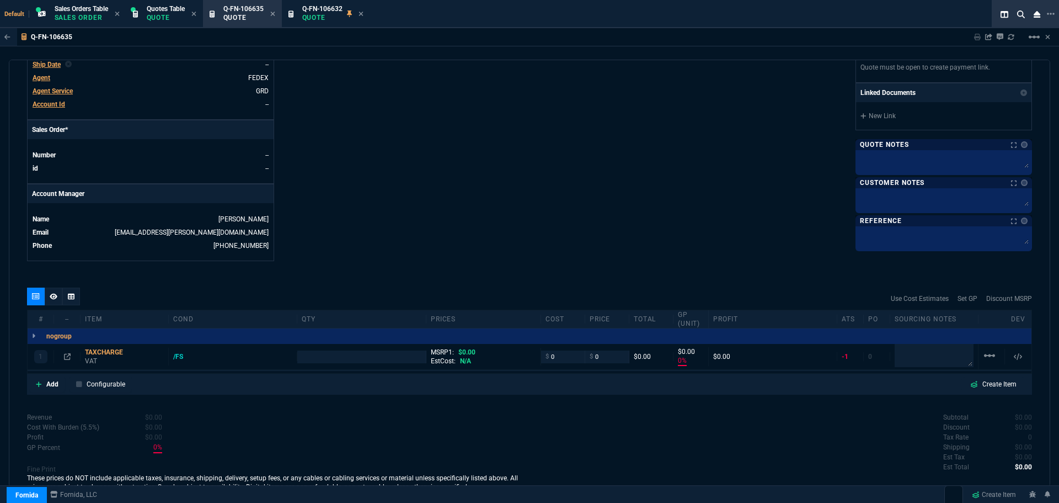
type input "0"
click at [96, 352] on div "TAXCHARGE" at bounding box center [124, 352] width 79 height 9
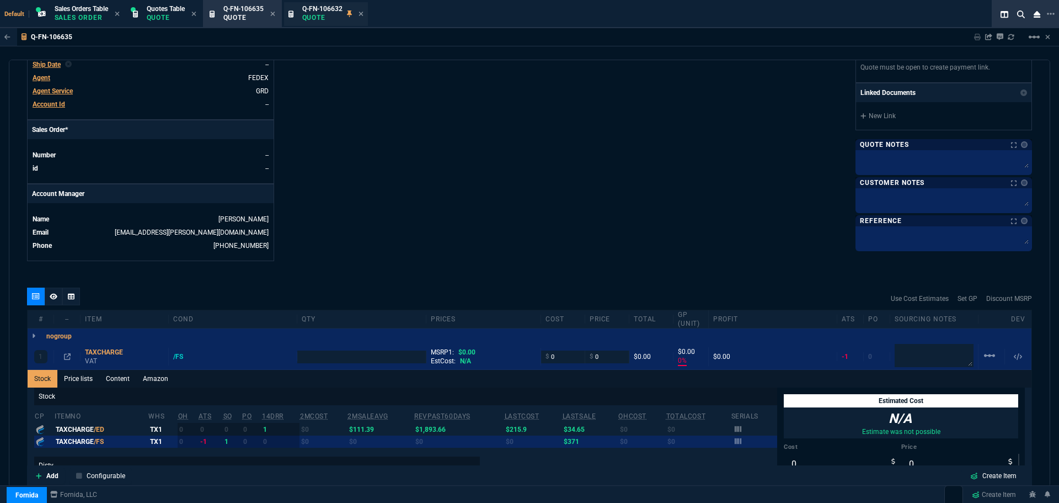
click at [328, 15] on p "Quote" at bounding box center [322, 17] width 40 height 9
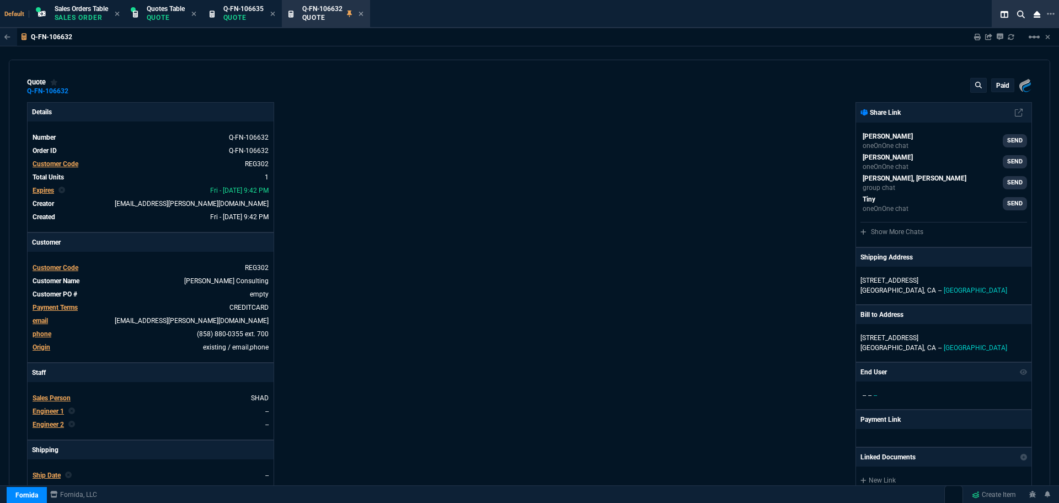
type input "27"
type input "393"
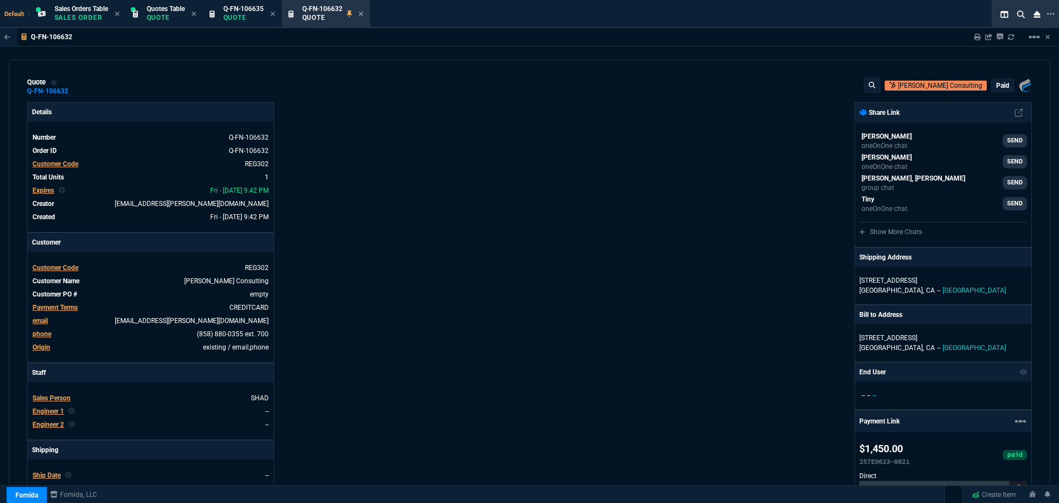
type input "17"
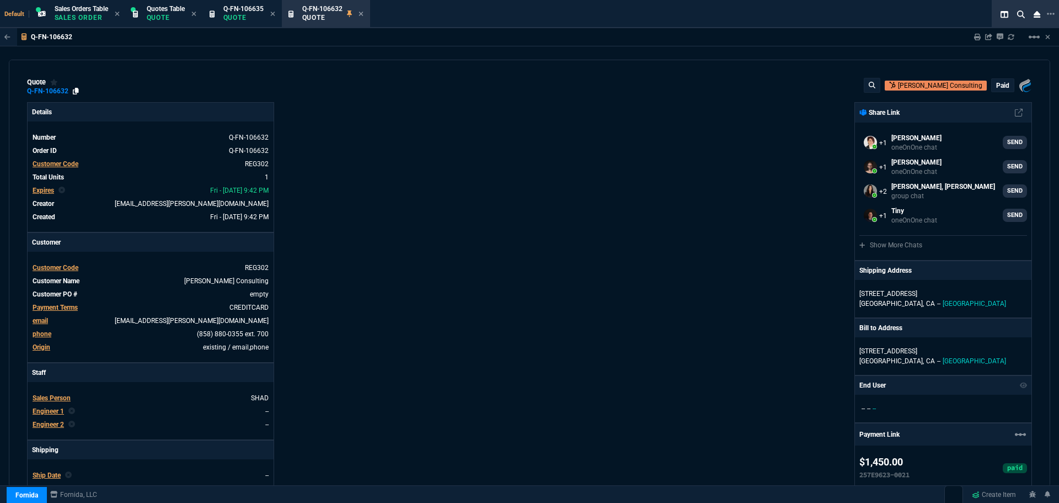
click at [76, 90] on icon at bounding box center [76, 91] width 6 height 7
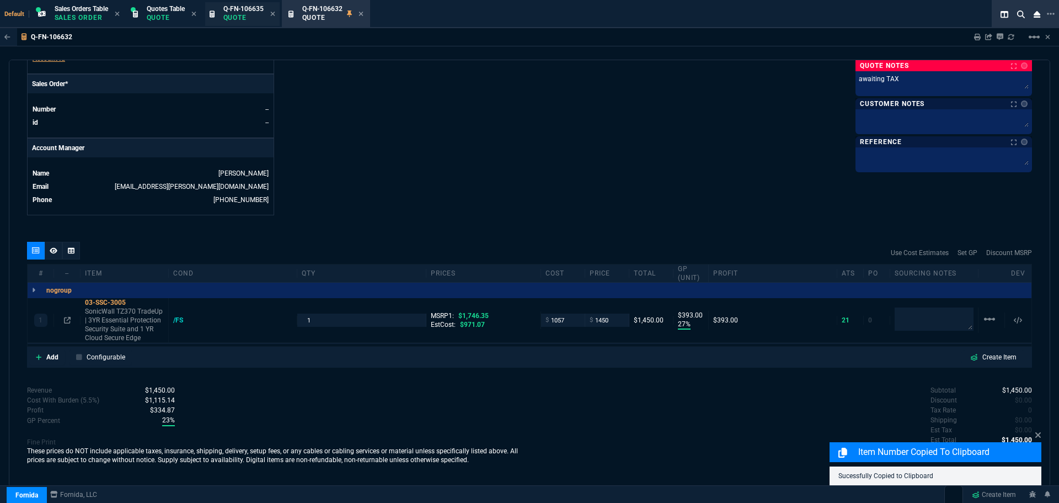
scroll to position [530, 0]
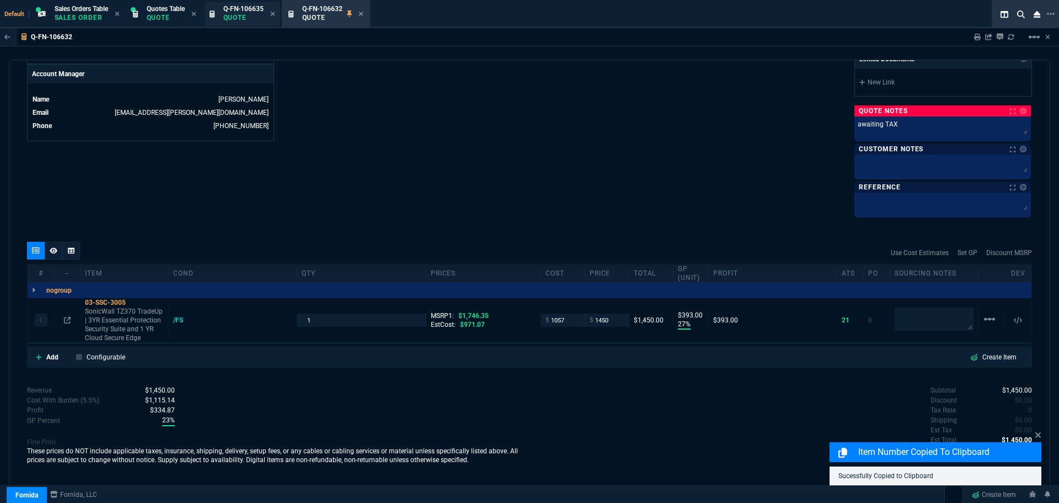
click at [260, 15] on p "Quote" at bounding box center [243, 17] width 40 height 9
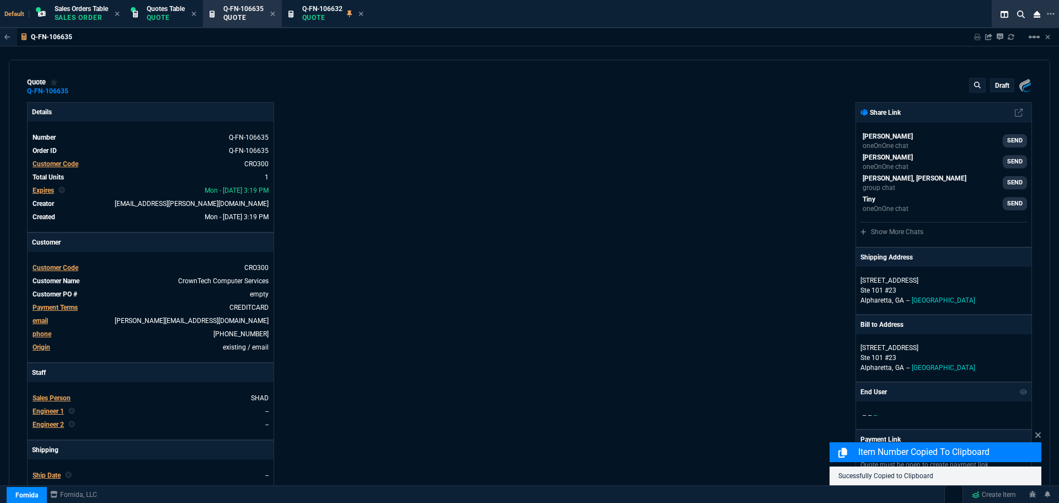
type input "0"
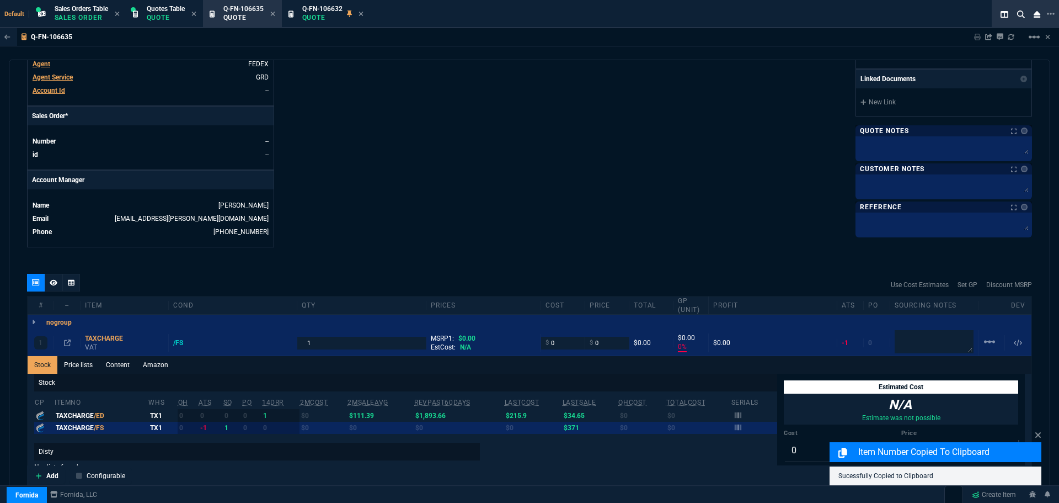
scroll to position [414, 0]
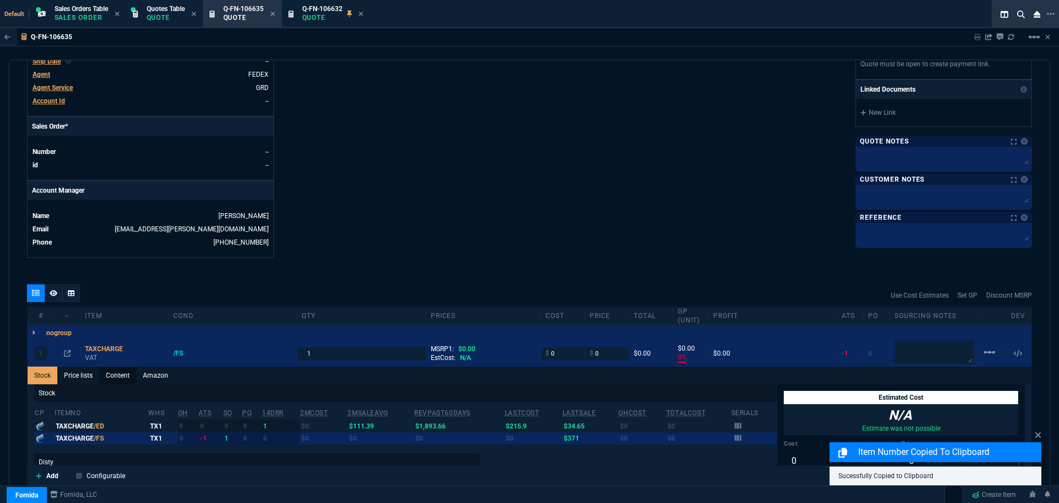
click at [118, 374] on link "Content" at bounding box center [117, 375] width 37 height 18
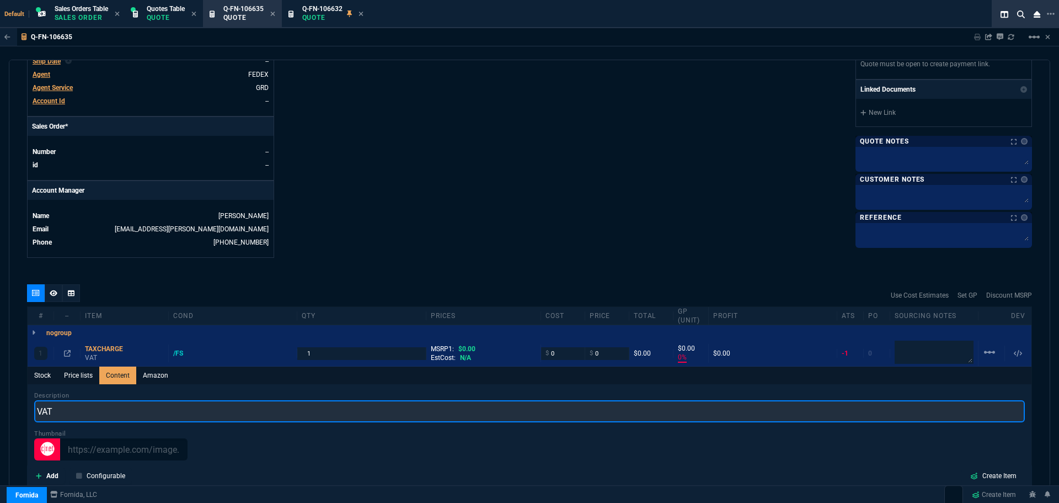
click at [90, 409] on input "VAT" at bounding box center [529, 411] width 991 height 22
click at [88, 409] on input "VAT" at bounding box center [529, 411] width 991 height 22
paste input "Q-FN-106632"
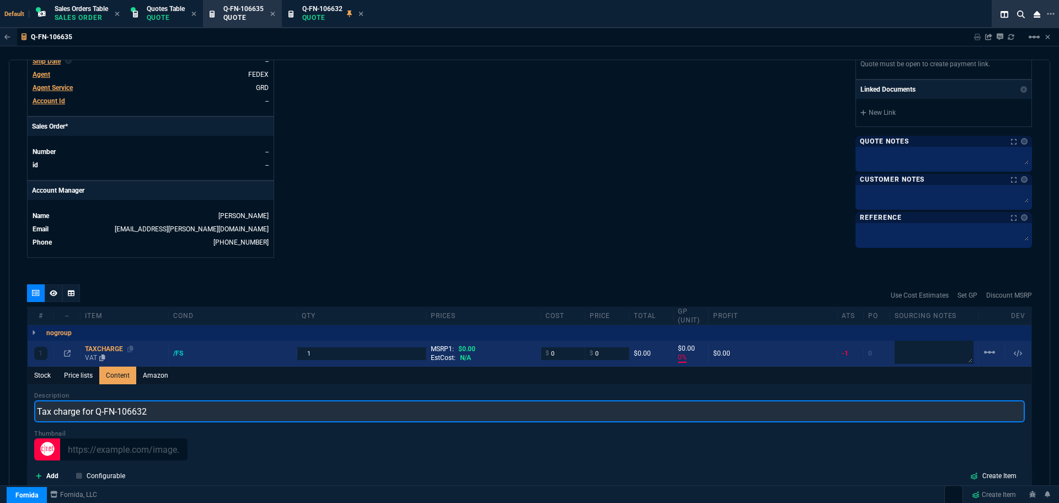
type input "Tax charge for Q-FN-106632"
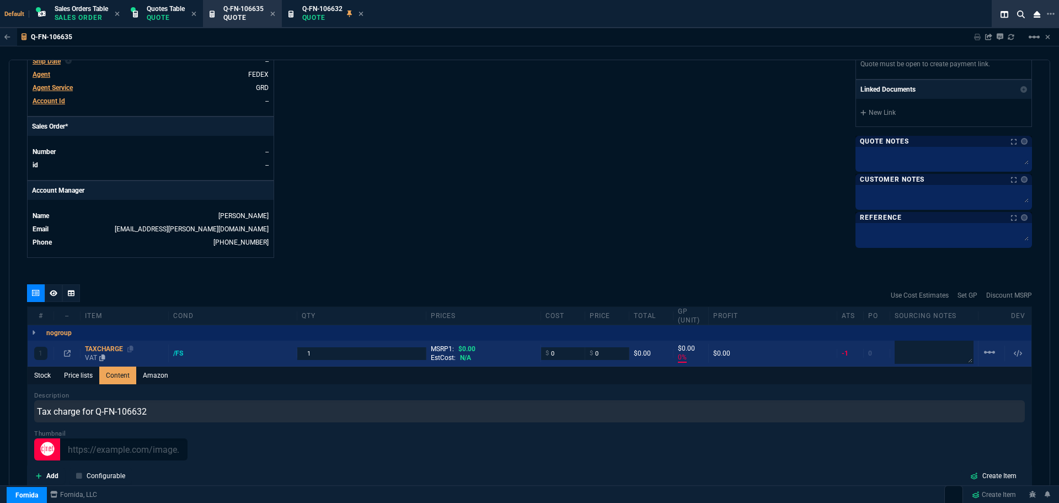
click at [111, 345] on div "TAXCHARGE" at bounding box center [124, 348] width 79 height 9
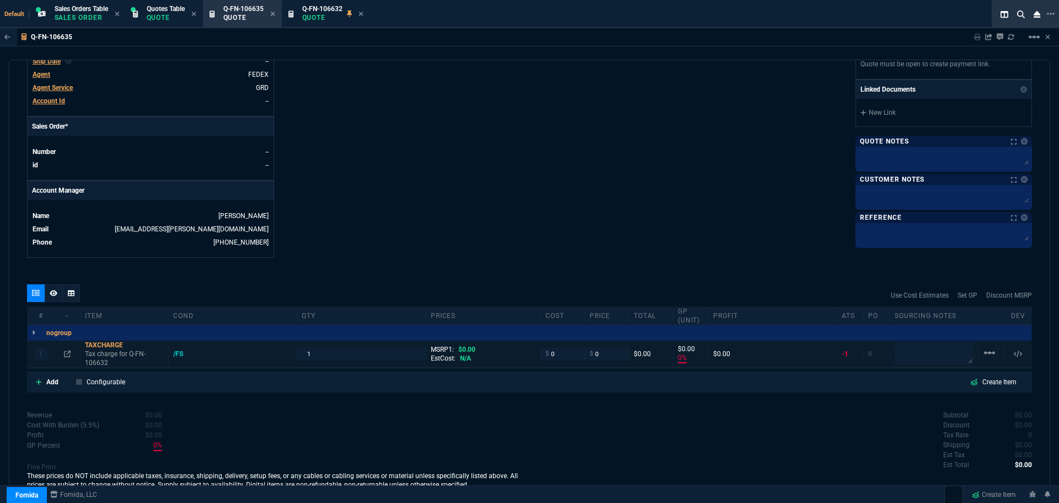
type input "0"
click at [323, 12] on div "Q-FN-106632 Quote" at bounding box center [322, 13] width 40 height 19
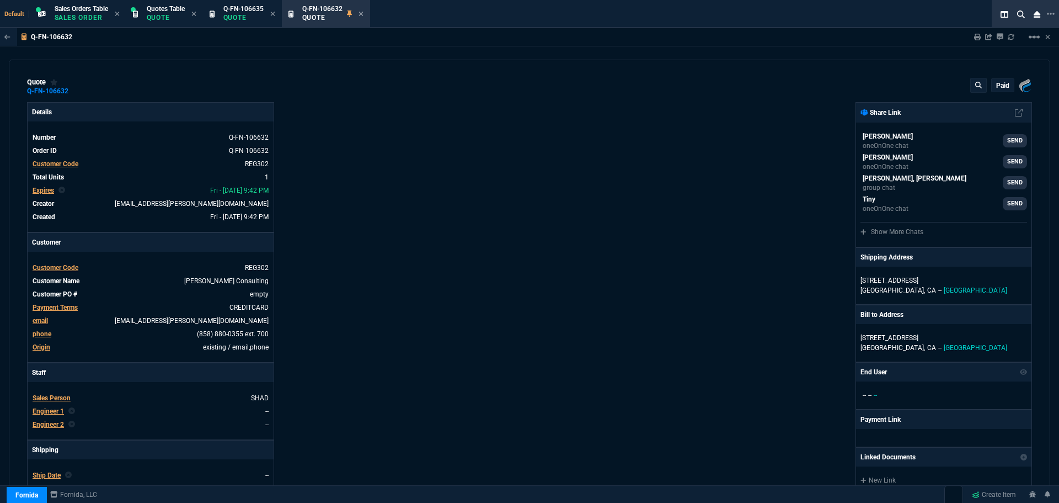
type input "27"
type input "393"
type input "17"
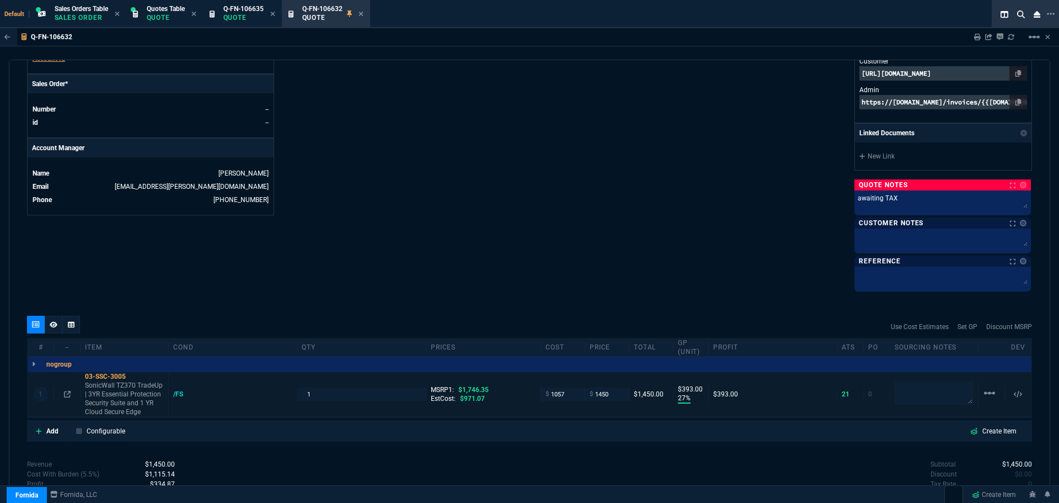
scroll to position [530, 0]
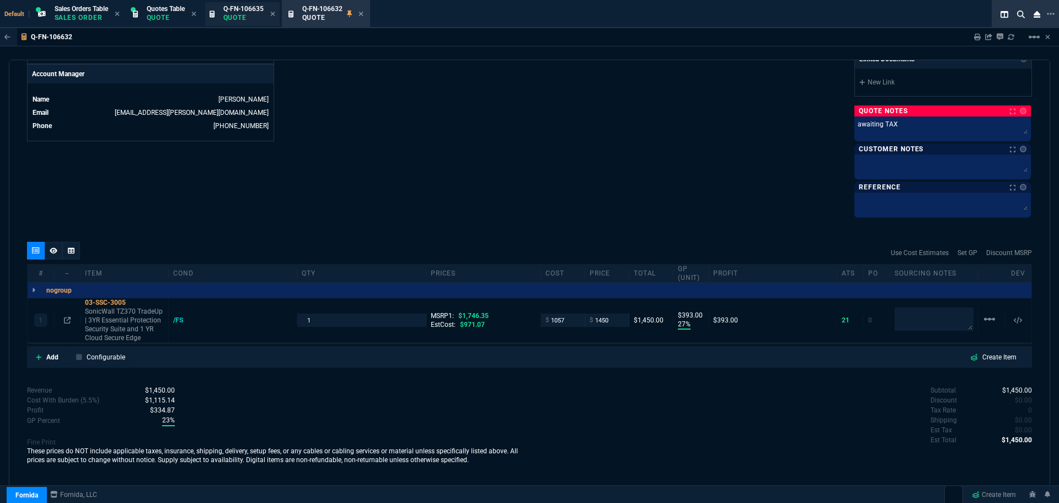
click at [242, 9] on span "Q-FN-106635" at bounding box center [243, 9] width 40 height 8
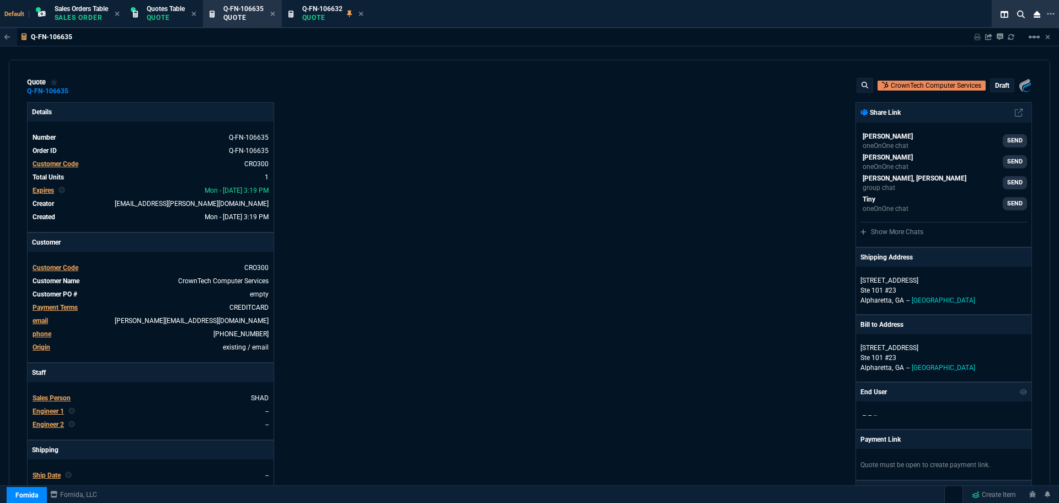
type input "0"
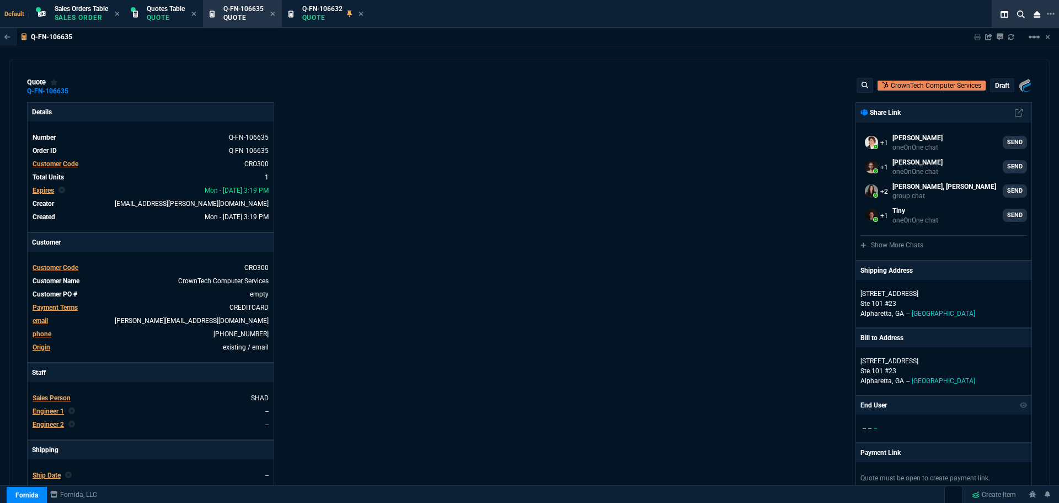
scroll to position [331, 0]
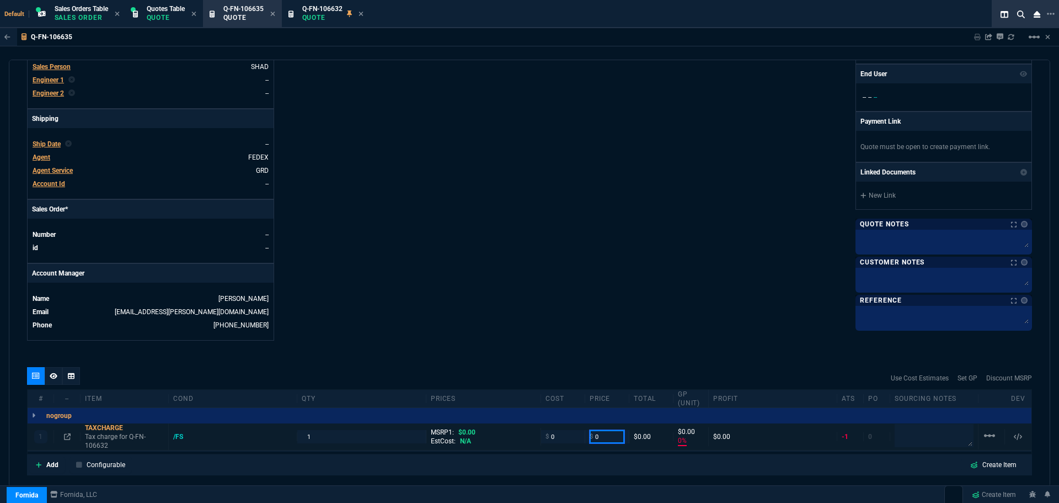
click at [605, 434] on input "0" at bounding box center [607, 436] width 35 height 13
type input "112.37"
click at [550, 266] on div "Fornida, LLC 2609 Technology Dr Suite 300 Plano, TX 75074 Share Link Steven Hua…" at bounding box center [781, 55] width 503 height 569
type input "112.37"
type input "100"
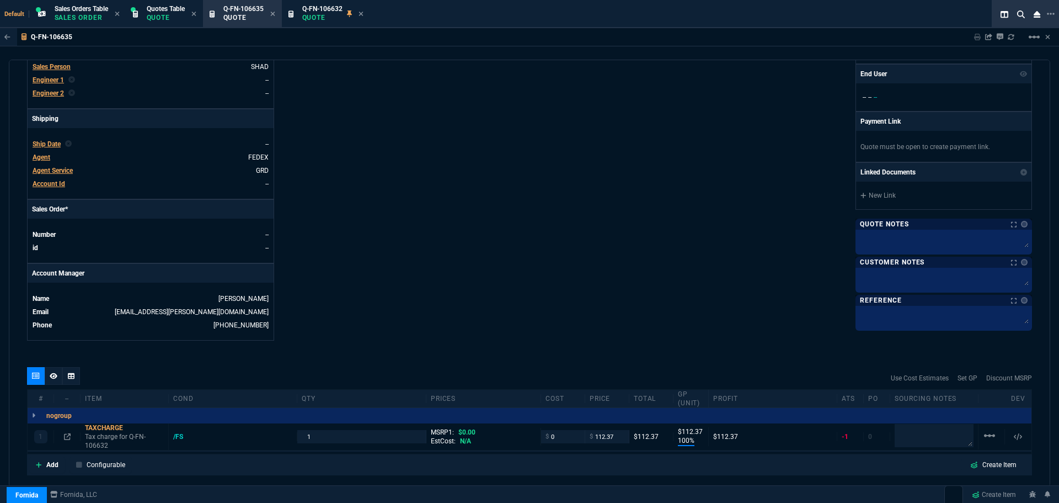
type input "112"
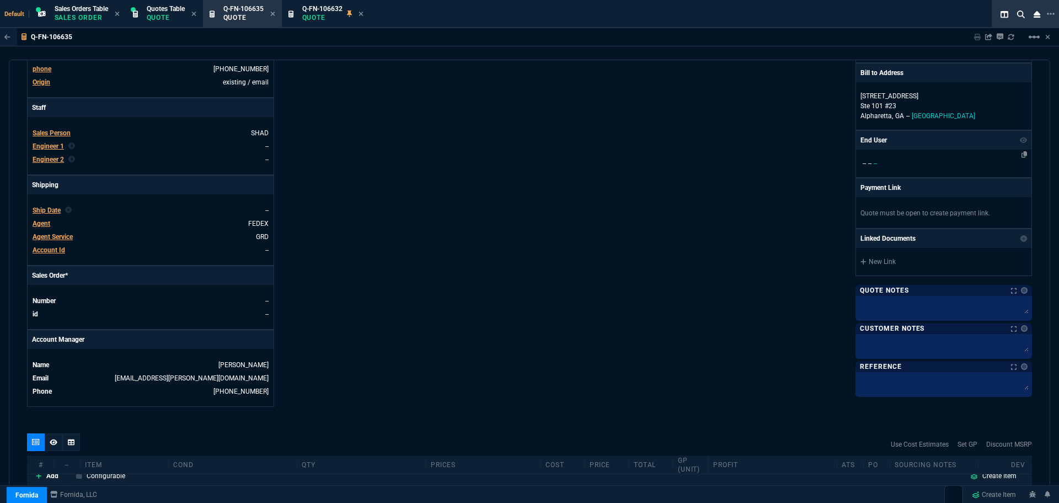
scroll to position [230, 0]
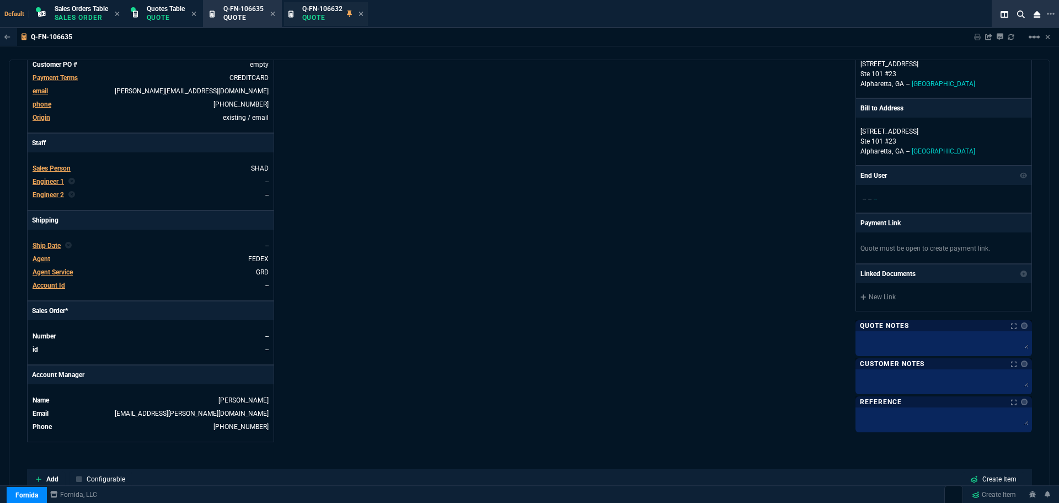
click at [324, 13] on div "Q-FN-106632 Quote" at bounding box center [322, 13] width 40 height 19
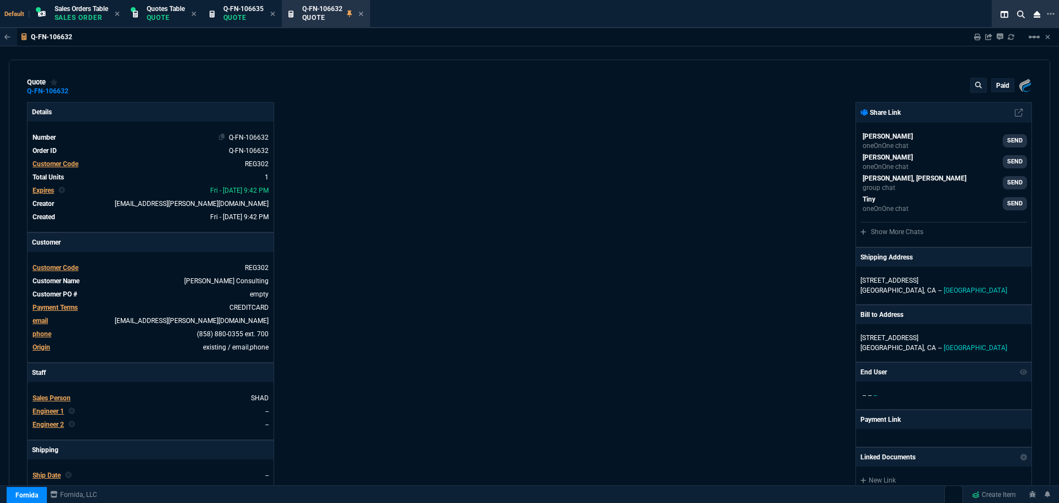
type input "27"
type input "393"
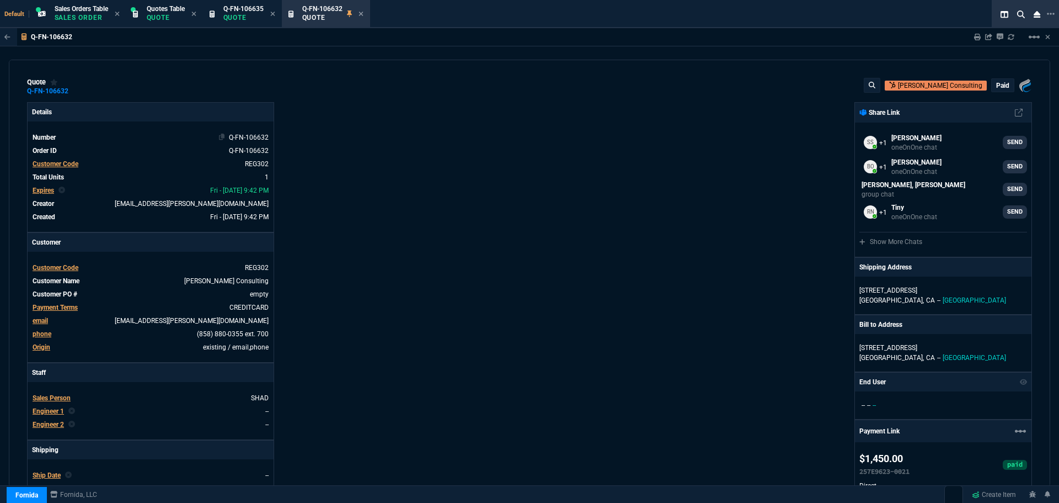
type input "17"
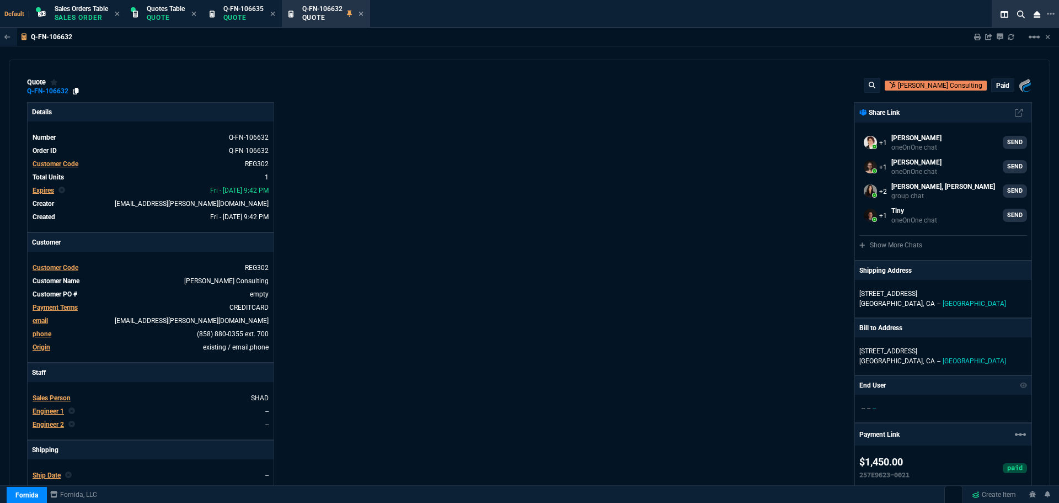
click at [74, 89] on icon at bounding box center [76, 91] width 6 height 7
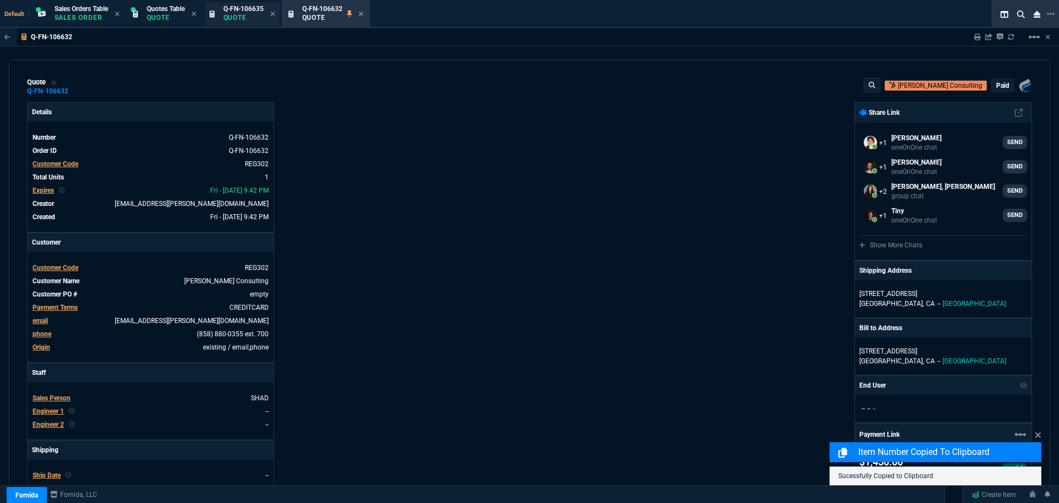
click at [243, 6] on span "Q-FN-106635" at bounding box center [243, 9] width 40 height 8
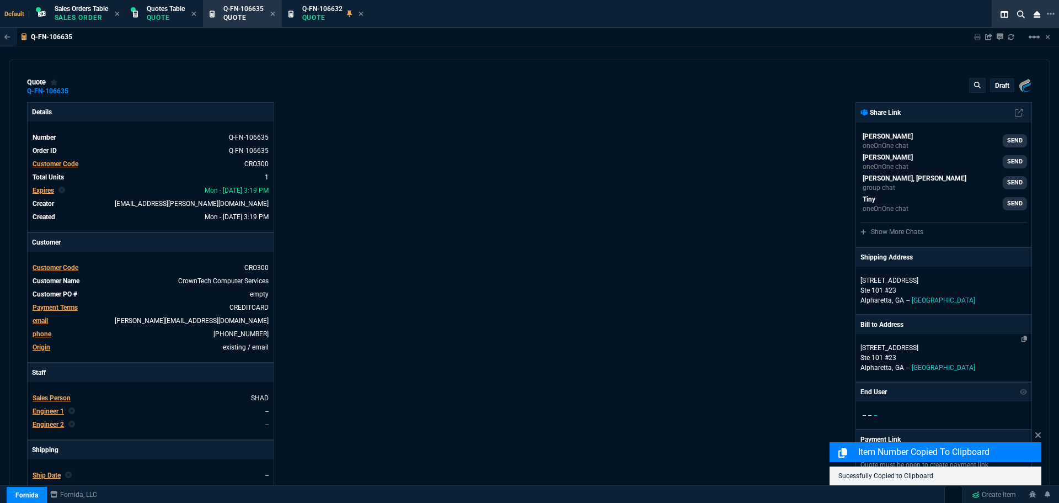
type input "100"
type input "112"
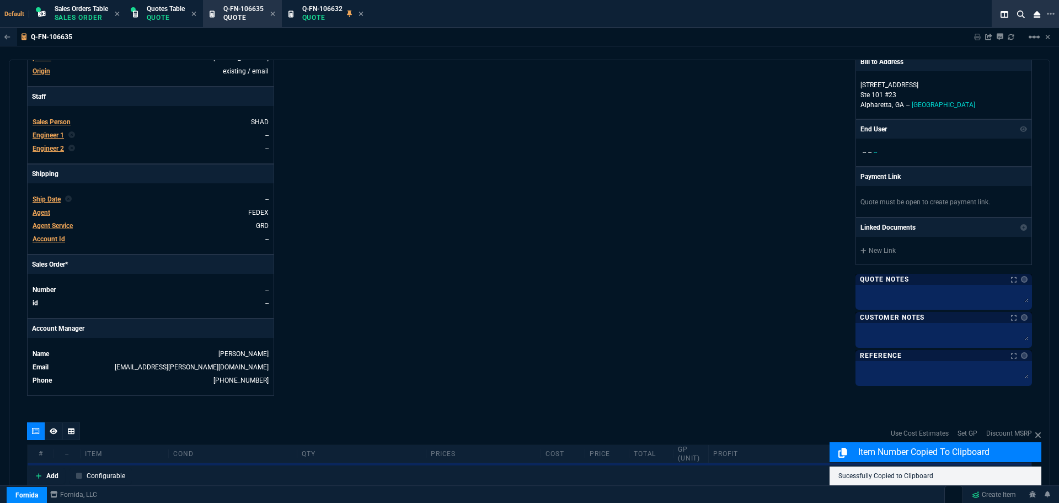
scroll to position [450, 0]
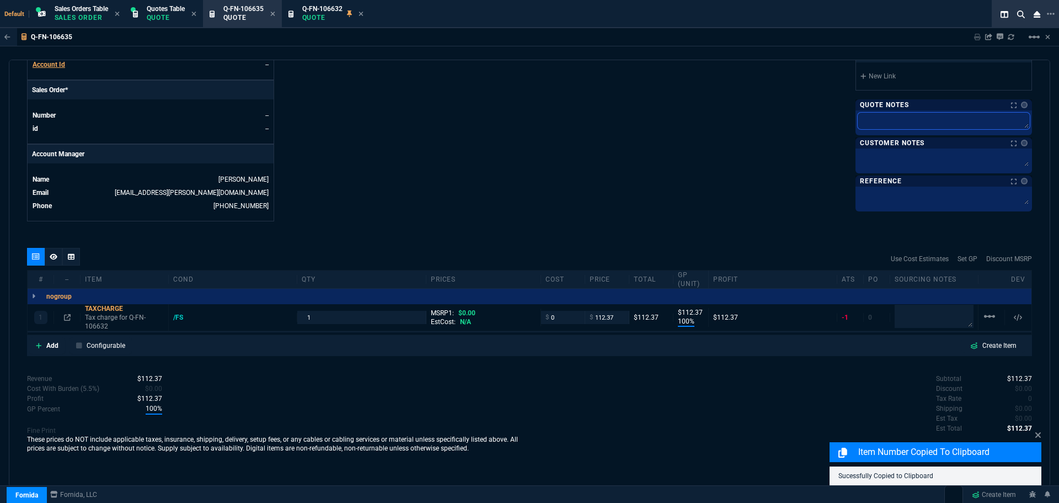
click at [923, 118] on textarea at bounding box center [944, 121] width 172 height 17
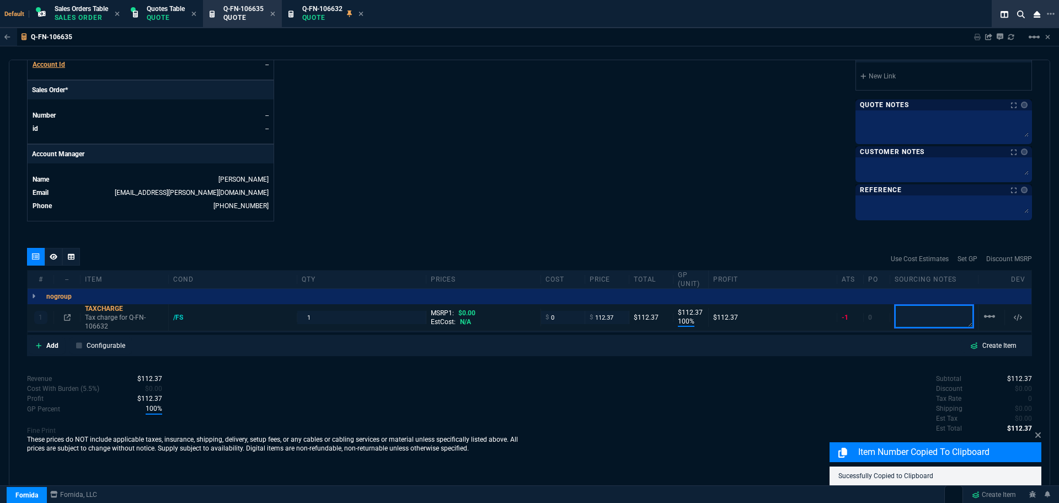
click at [903, 314] on textarea at bounding box center [934, 316] width 79 height 23
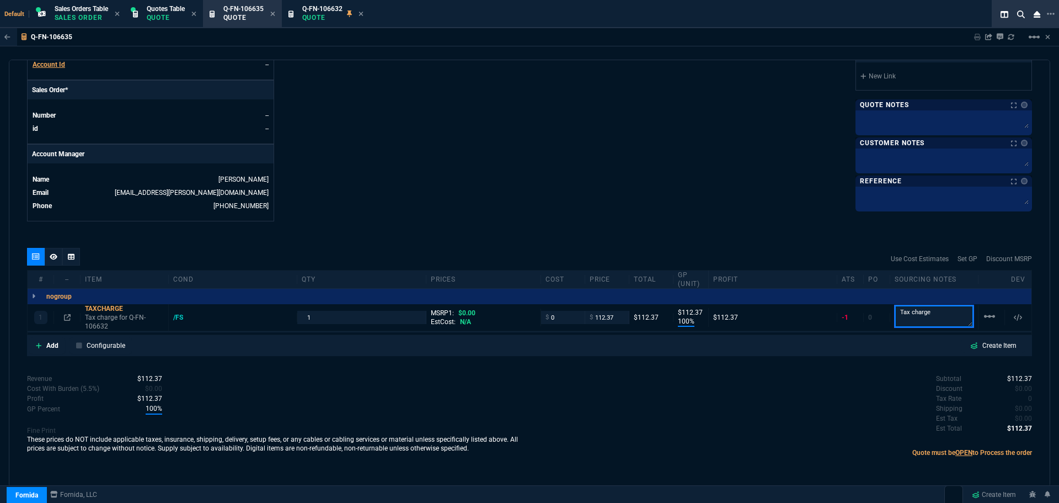
type textarea "Tax charge"
click at [868, 110] on div "Quote Notes Quote Notes" at bounding box center [944, 104] width 177 height 11
click at [912, 111] on div at bounding box center [944, 122] width 177 height 25
click at [907, 119] on textarea at bounding box center [944, 121] width 172 height 17
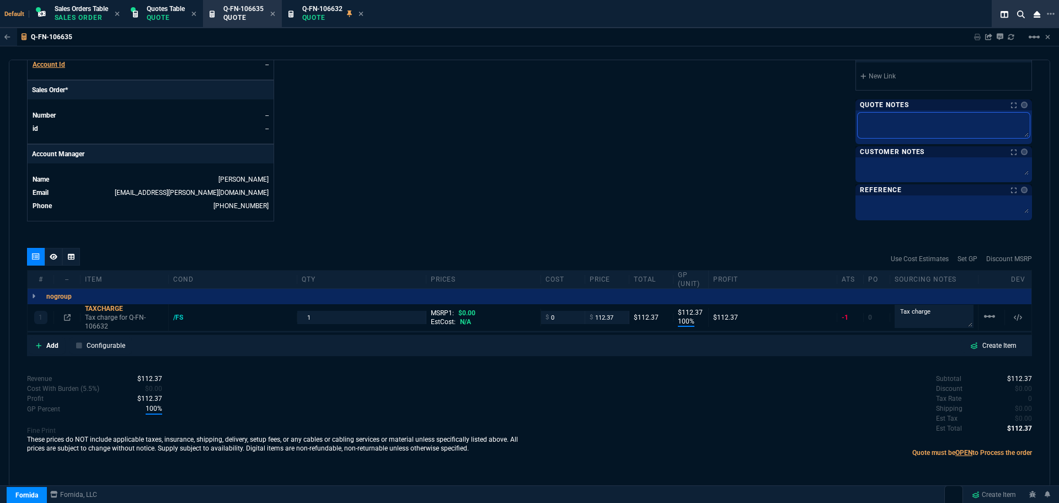
type textarea "T"
type textarea "Ta"
type textarea "Tax"
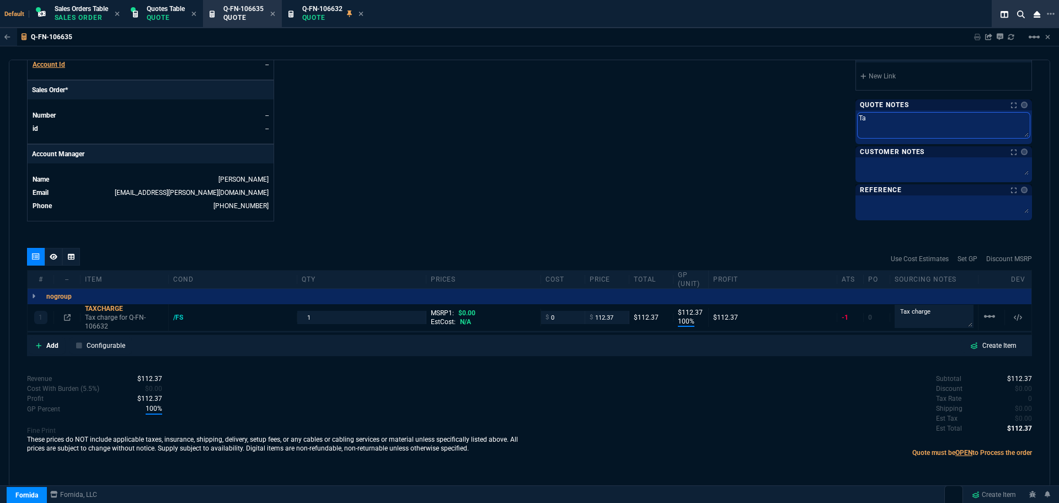
type textarea "Tax"
type textarea "Tax c"
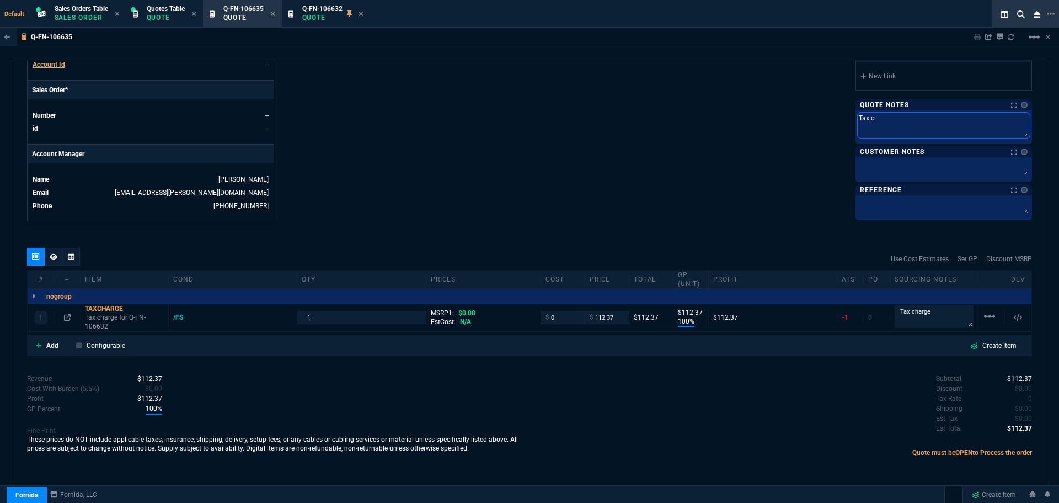
type textarea "Tax ch"
type textarea "Tax cha"
type textarea "Tax char"
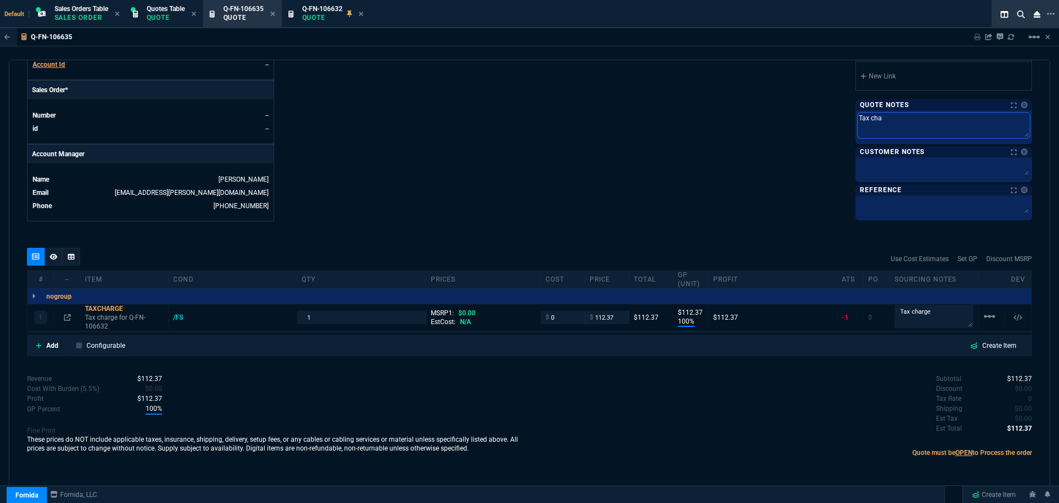
type textarea "Tax char"
type textarea "Tax charg"
type textarea "Tax charge"
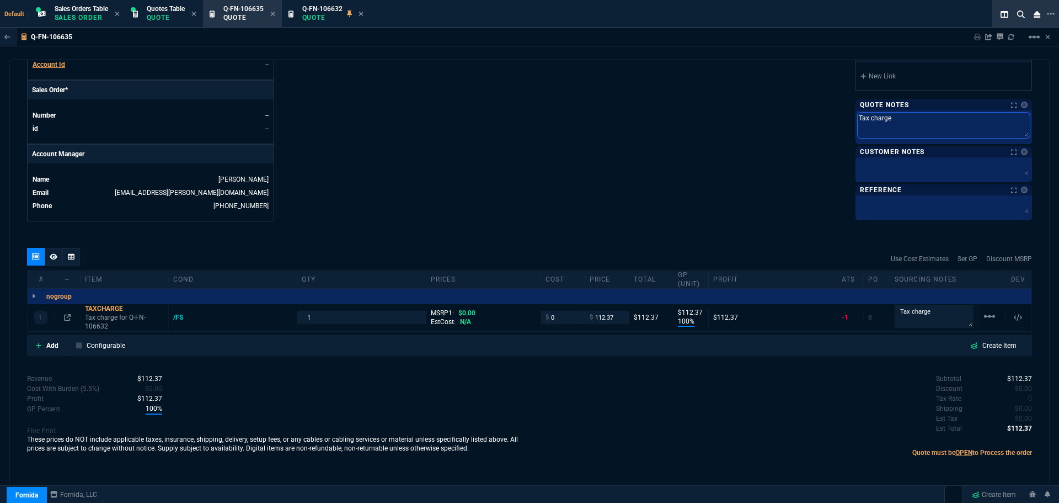
type textarea "Tax charge"
type textarea "Tax charge f"
type textarea "Tax charge fo"
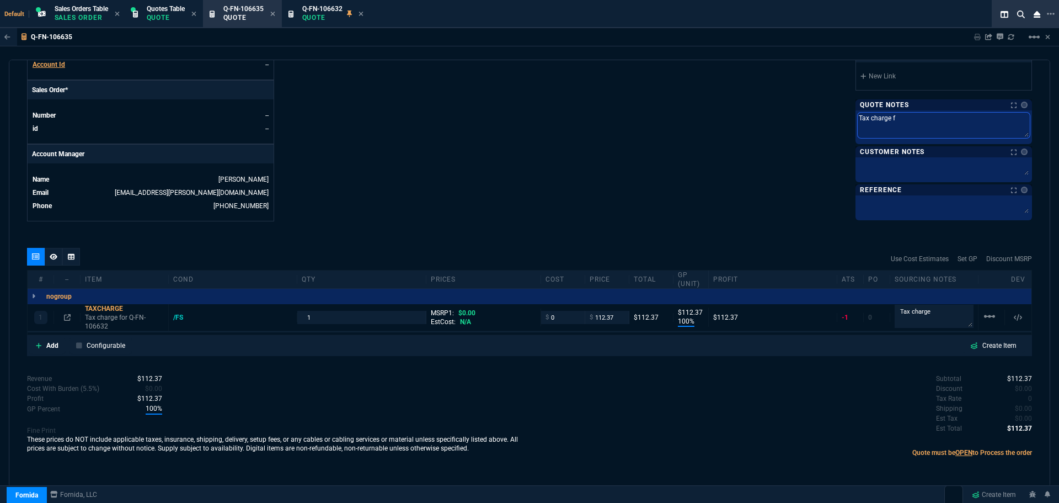
type textarea "Tax charge fo"
type textarea "Tax charge for"
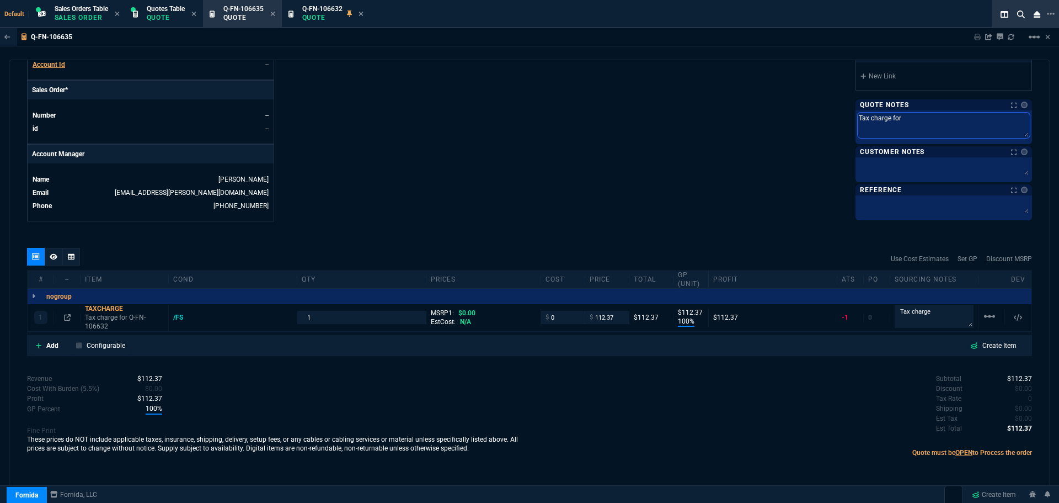
paste textarea "Q-FN-106632"
type textarea "Tax charge for Q-FN-106632"
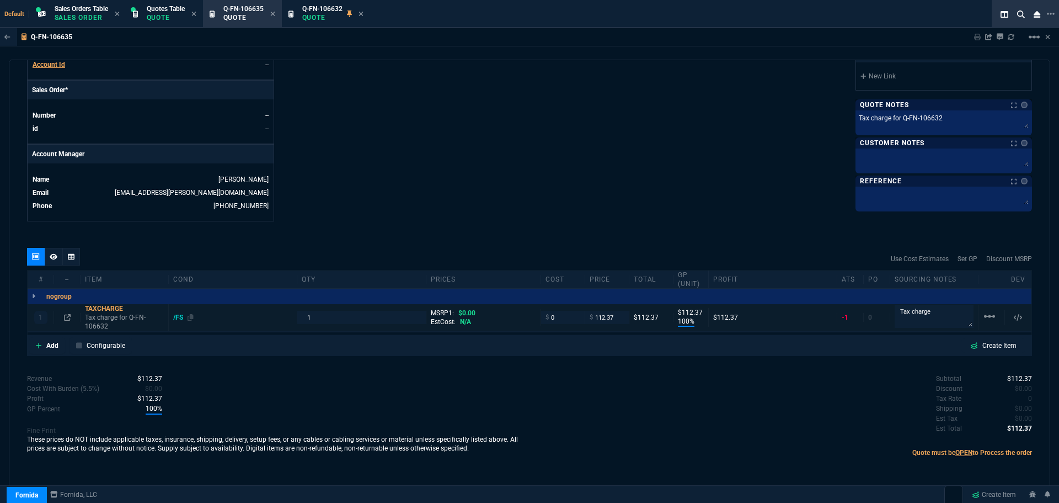
click at [180, 317] on div "/FS" at bounding box center [183, 317] width 20 height 9
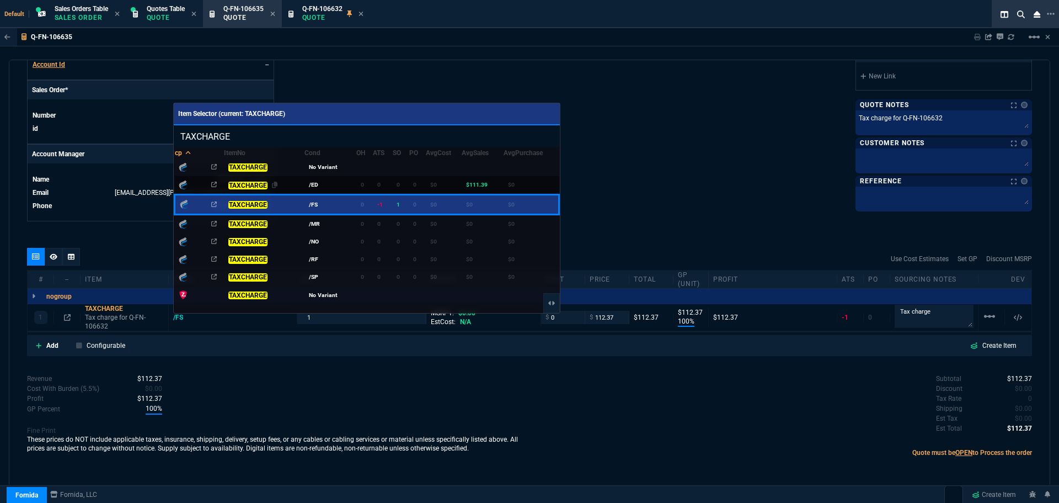
click at [253, 184] on mark "TAXCHARGE" at bounding box center [247, 186] width 39 height 8
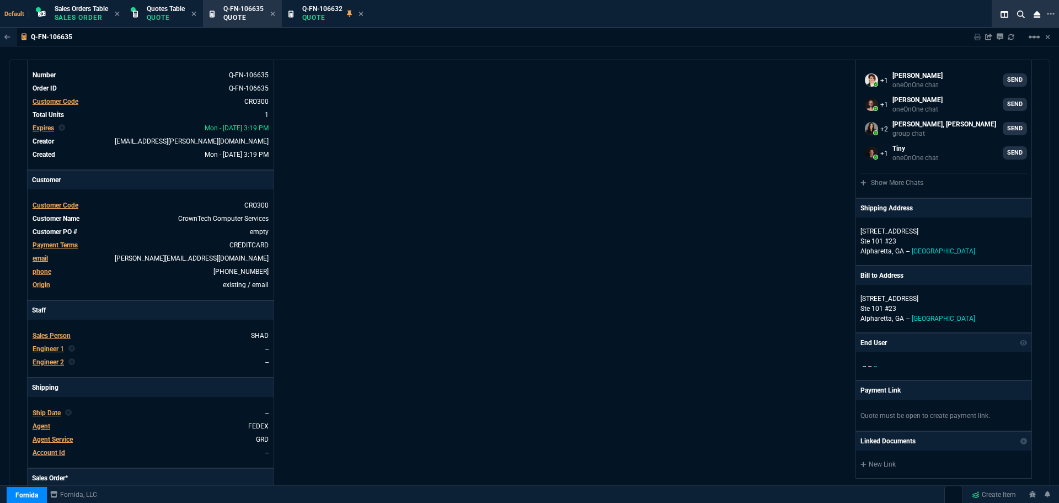
scroll to position [0, 0]
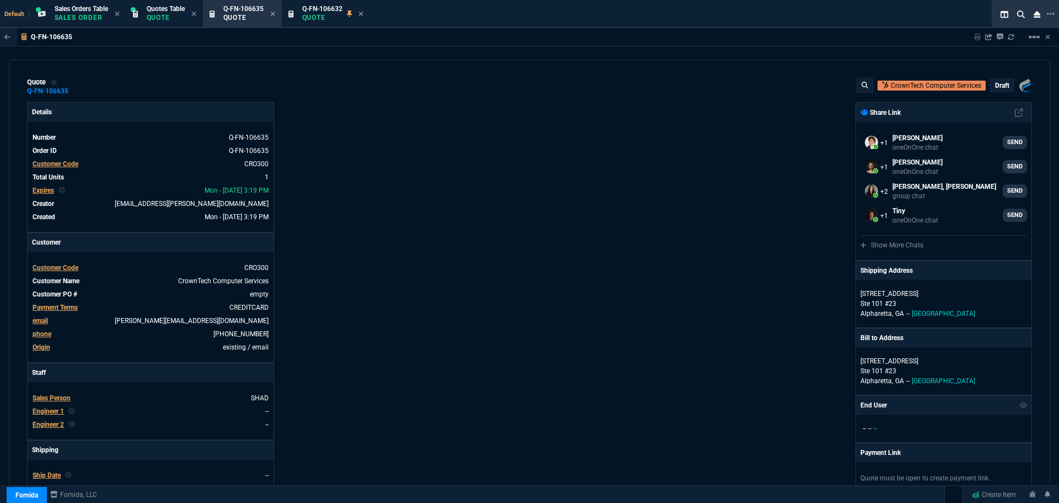
click at [996, 84] on p "draft" at bounding box center [1002, 85] width 14 height 9
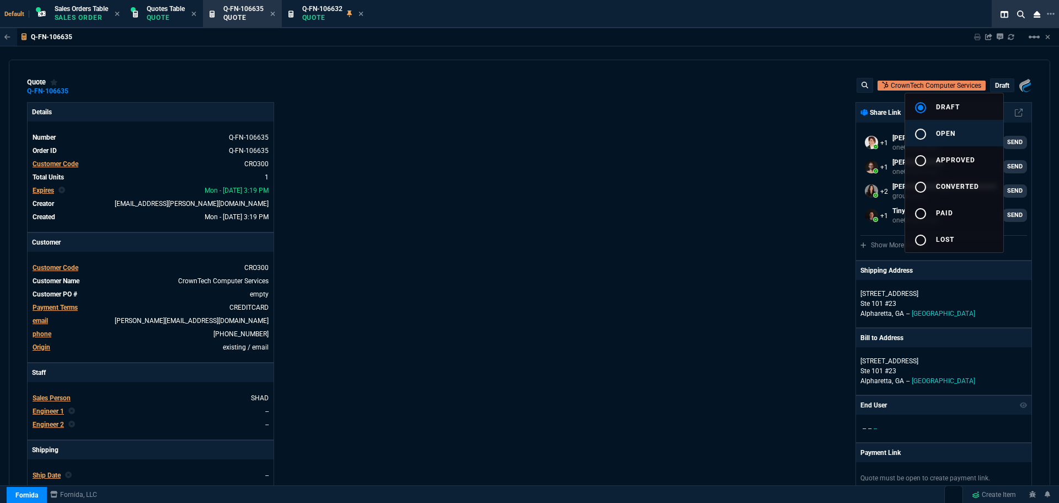
click at [919, 134] on mat-icon "radio_button_unchecked" at bounding box center [920, 133] width 13 height 13
type input "100"
type input "112"
click at [589, 231] on div at bounding box center [529, 251] width 1059 height 503
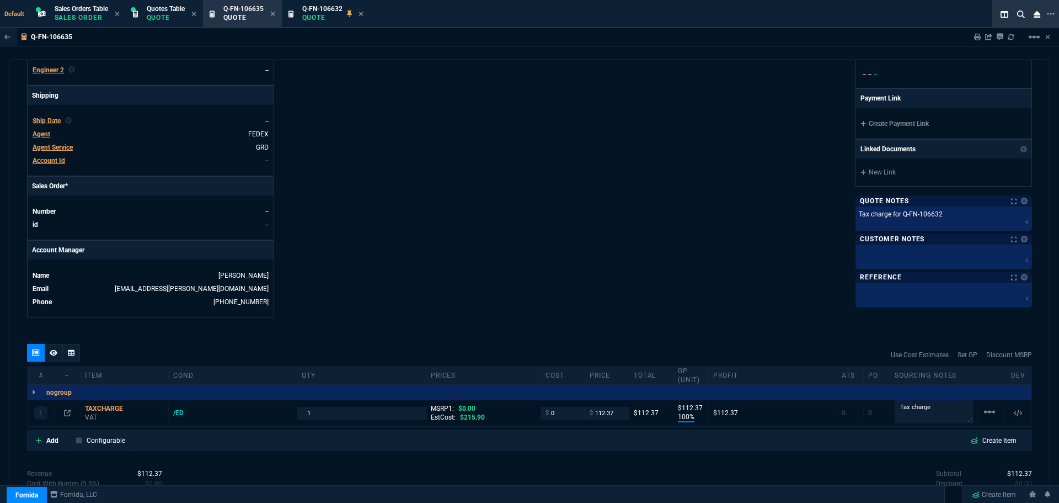
scroll to position [438, 0]
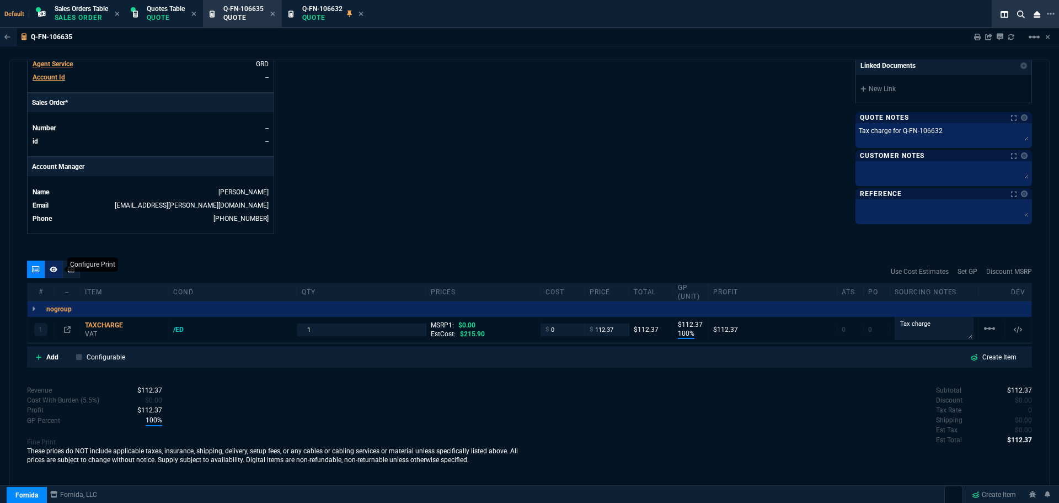
click at [52, 268] on icon at bounding box center [54, 269] width 8 height 6
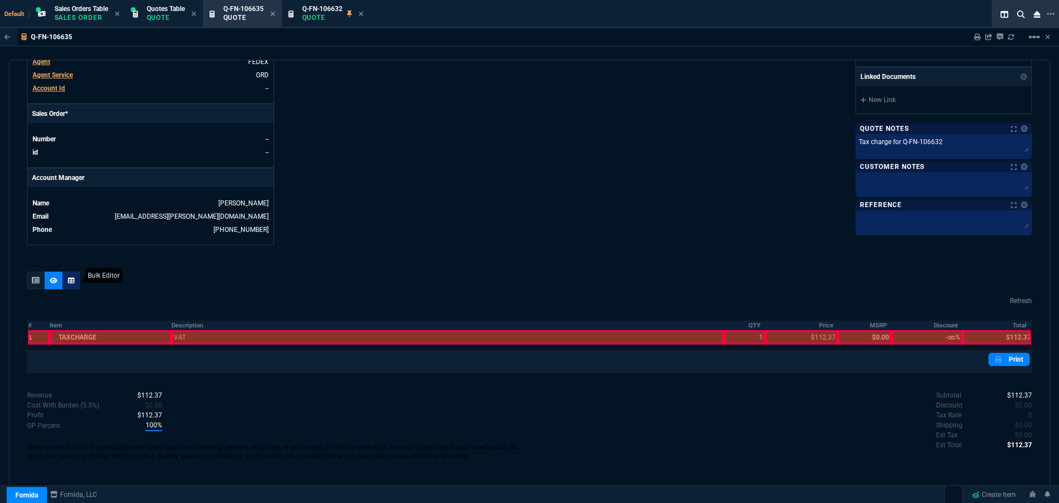
scroll to position [427, 0]
click at [178, 326] on th "Description" at bounding box center [448, 325] width 552 height 9
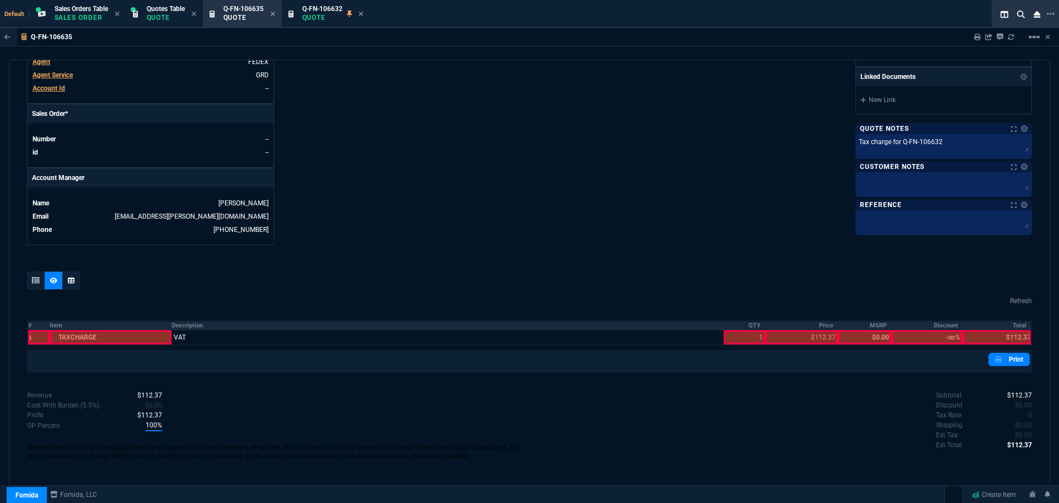
click at [54, 325] on th "Item" at bounding box center [111, 325] width 122 height 9
click at [34, 279] on icon at bounding box center [36, 280] width 8 height 7
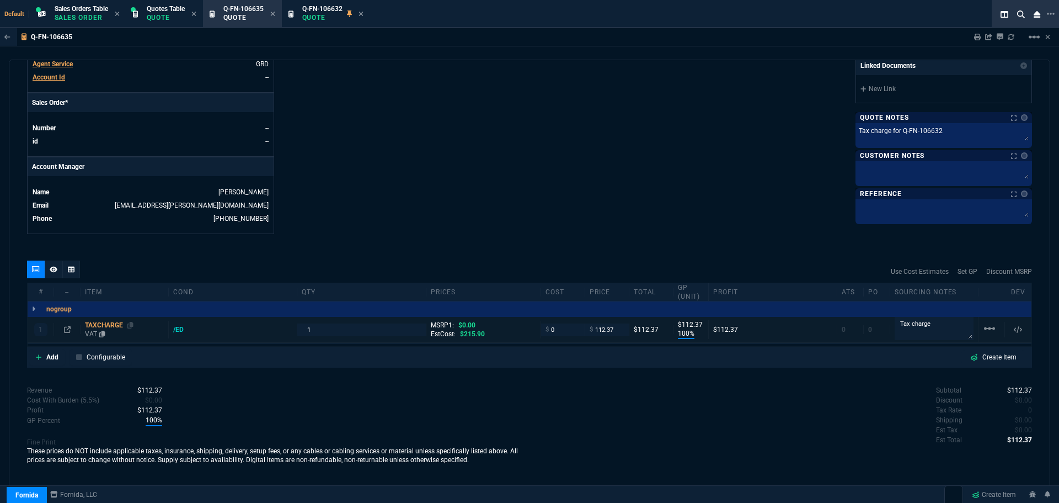
click at [98, 326] on div "TAXCHARGE" at bounding box center [124, 325] width 79 height 9
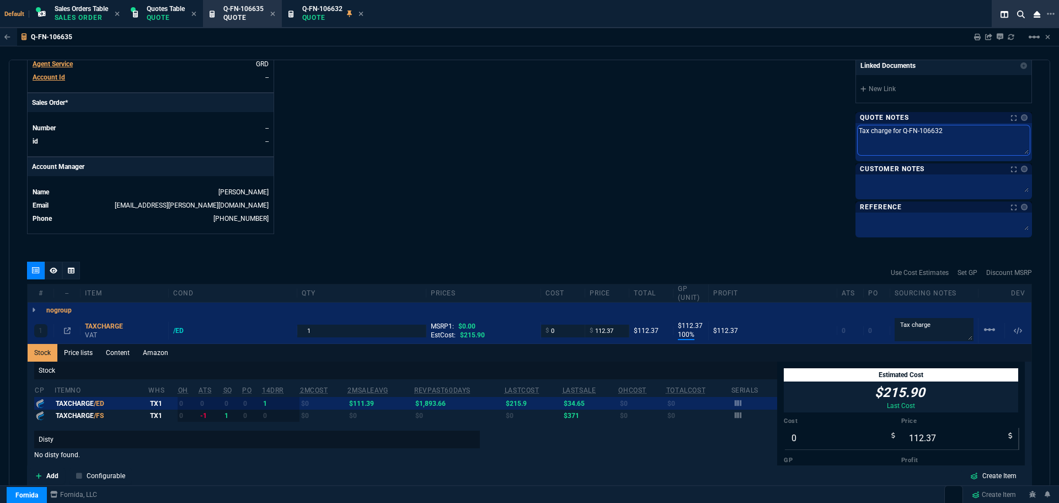
drag, startPoint x: 948, startPoint y: 134, endPoint x: 845, endPoint y: 131, distance: 103.2
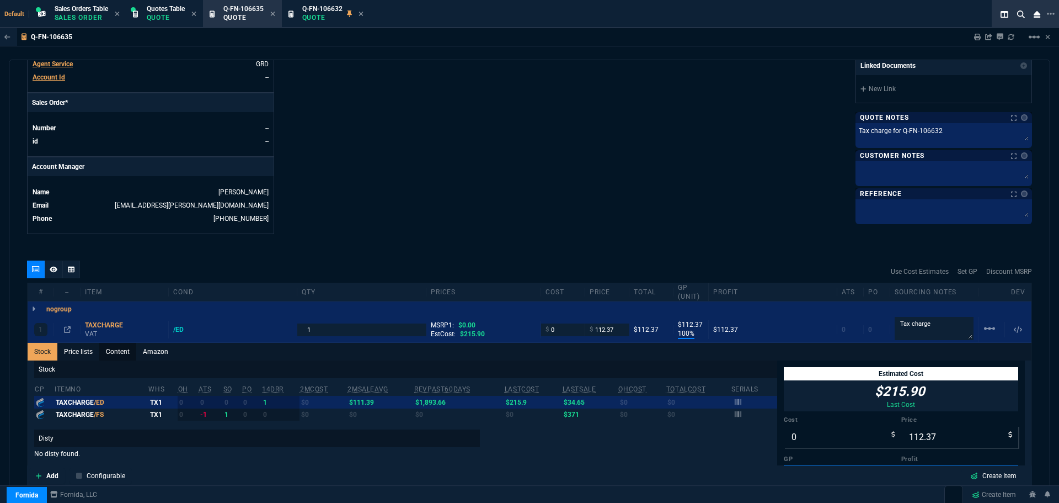
click at [120, 354] on link "Content" at bounding box center [117, 352] width 37 height 18
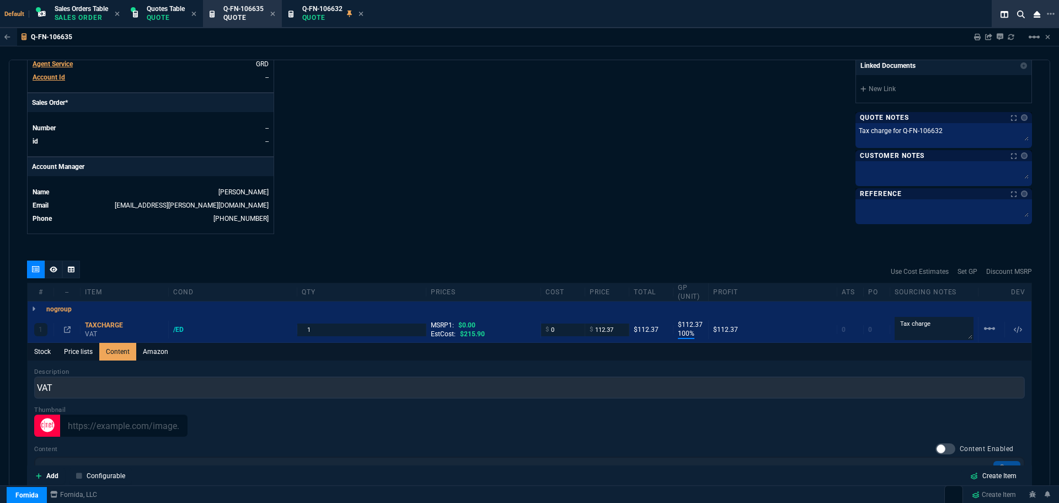
scroll to position [0, 0]
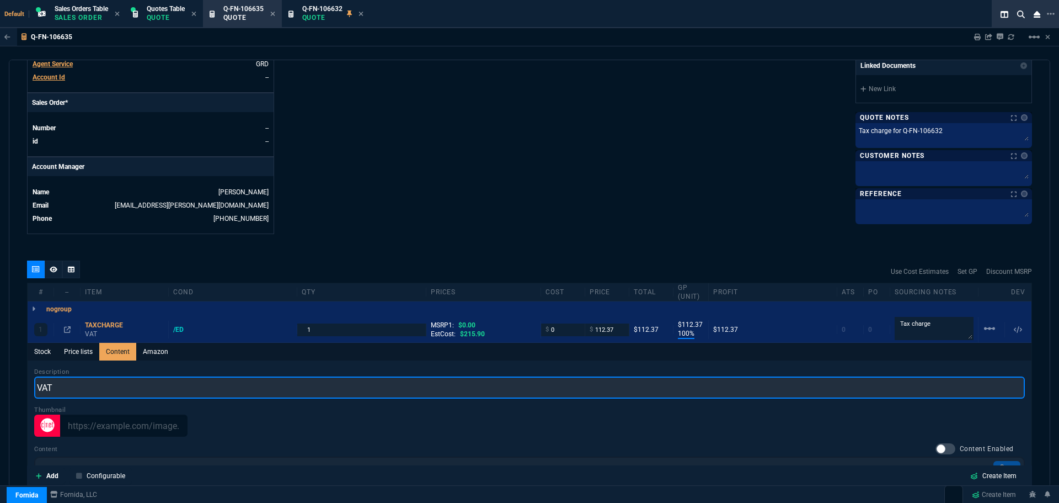
click at [88, 389] on input "VAT" at bounding box center [529, 387] width 991 height 22
paste input "Tax charge for Q-FN-106632"
type input "Tax charge for Q-FN-106632"
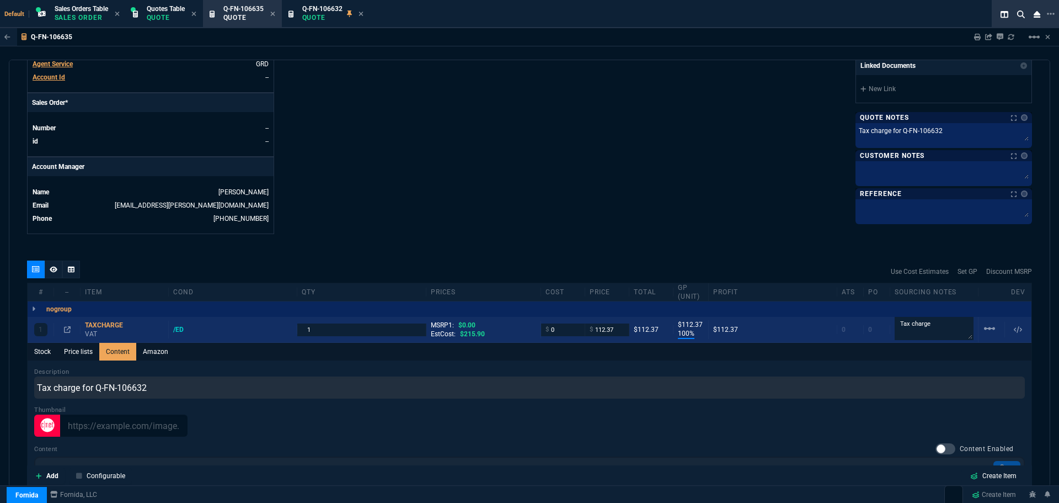
click at [108, 320] on div "1 TAXCHARGE VAT /ED 1 MSRP1: $0.00 EstCost: $215.90 $ 0 $ 112.37 $112.37 $112.3…" at bounding box center [530, 330] width 1004 height 26
click at [91, 322] on div "TAXCHARGE" at bounding box center [124, 321] width 79 height 9
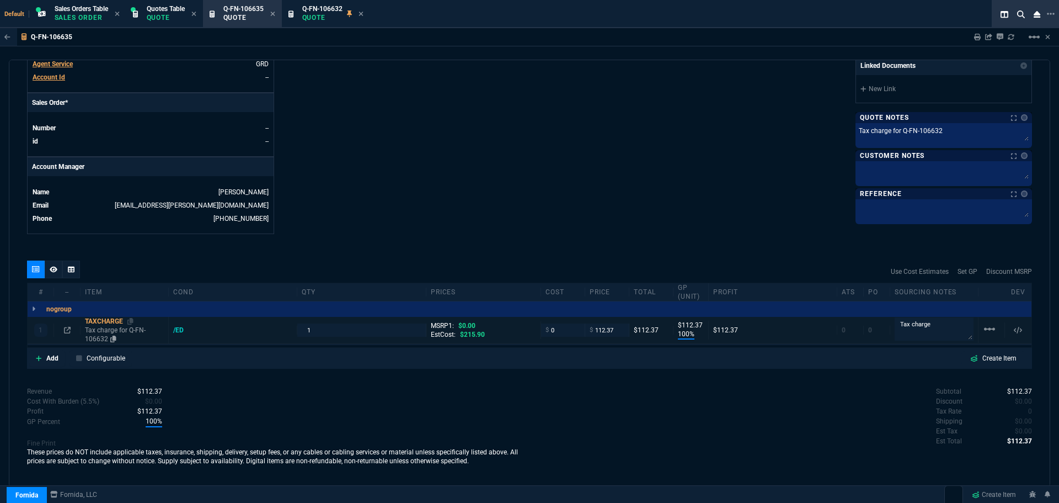
type input "100"
type input "112"
click at [52, 269] on icon at bounding box center [54, 269] width 8 height 7
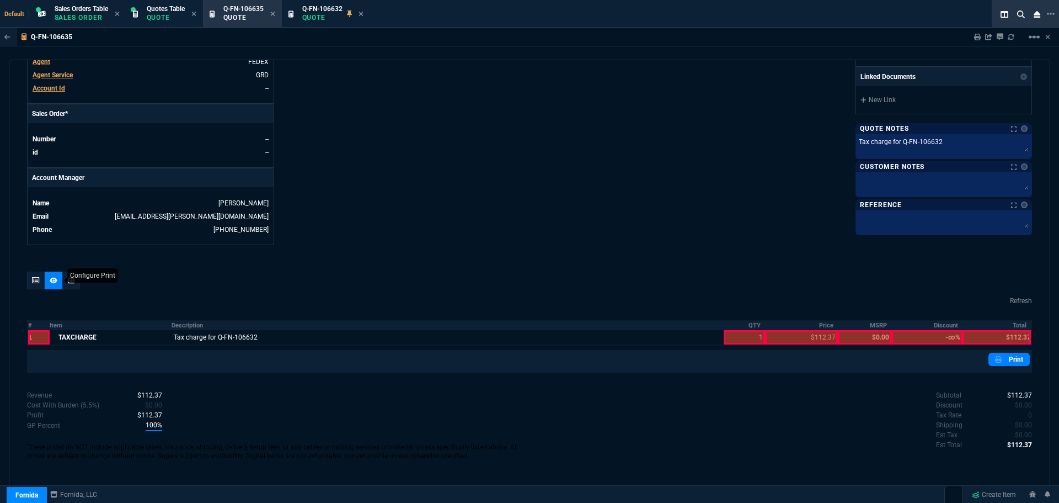
scroll to position [427, 0]
click at [753, 323] on th "QTY" at bounding box center [744, 325] width 41 height 9
click at [822, 322] on th "Price" at bounding box center [801, 325] width 73 height 9
click at [1016, 323] on th "Total" at bounding box center [997, 325] width 69 height 9
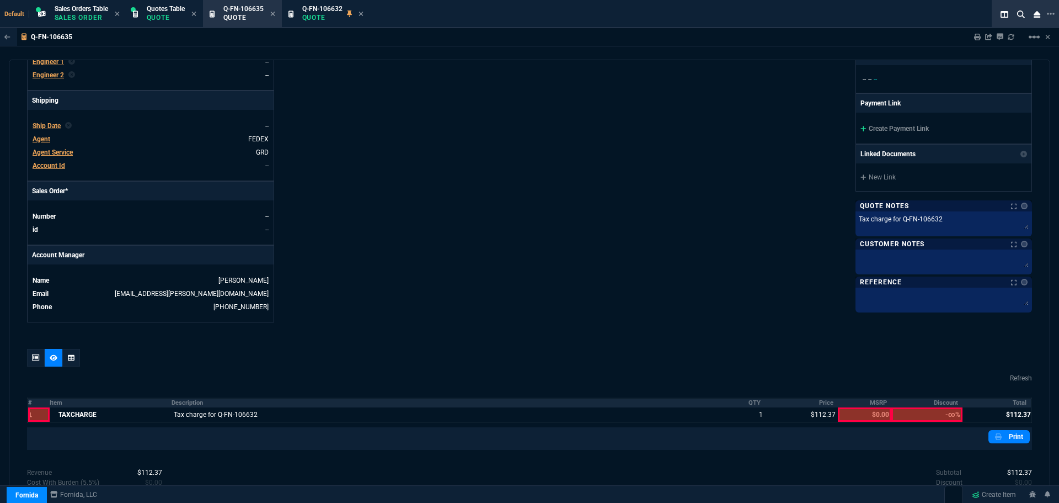
scroll to position [206, 0]
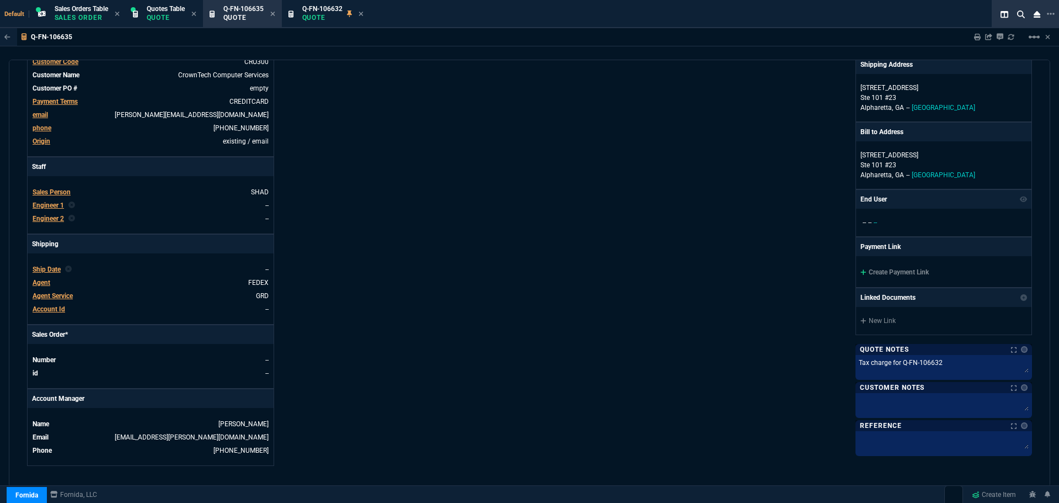
click at [887, 268] on div "Create Payment Link" at bounding box center [943, 271] width 175 height 31
click at [887, 270] on link "Create Payment Link" at bounding box center [895, 272] width 68 height 8
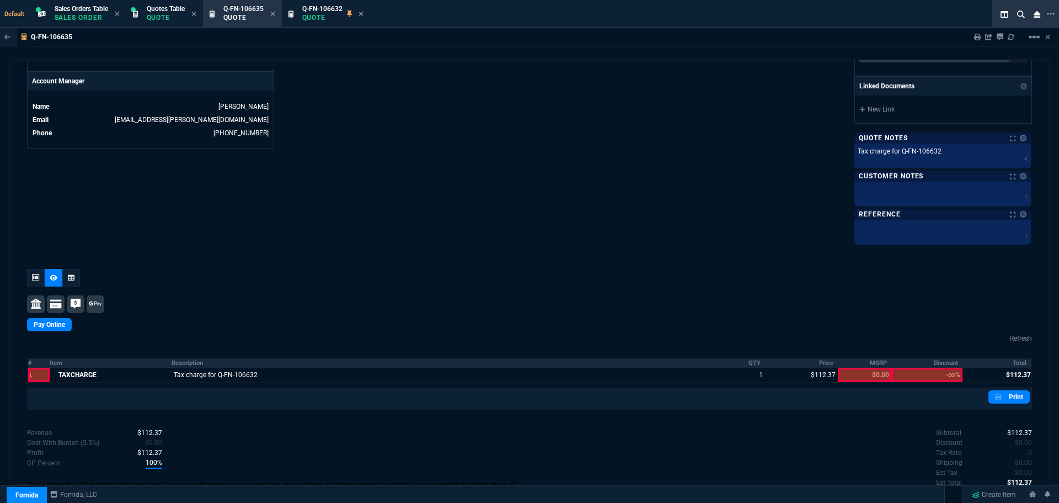
scroll to position [561, 0]
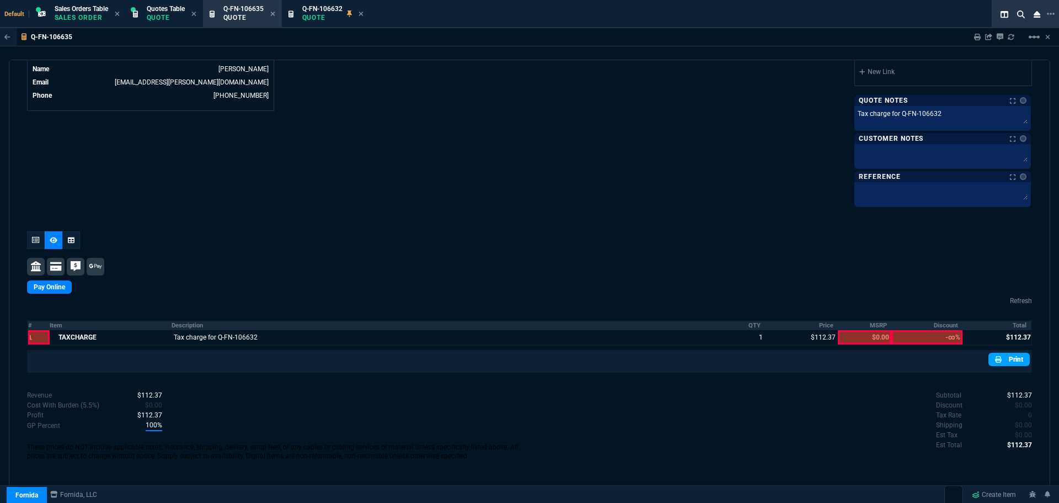
click at [1001, 361] on link "Print" at bounding box center [1009, 359] width 41 height 13
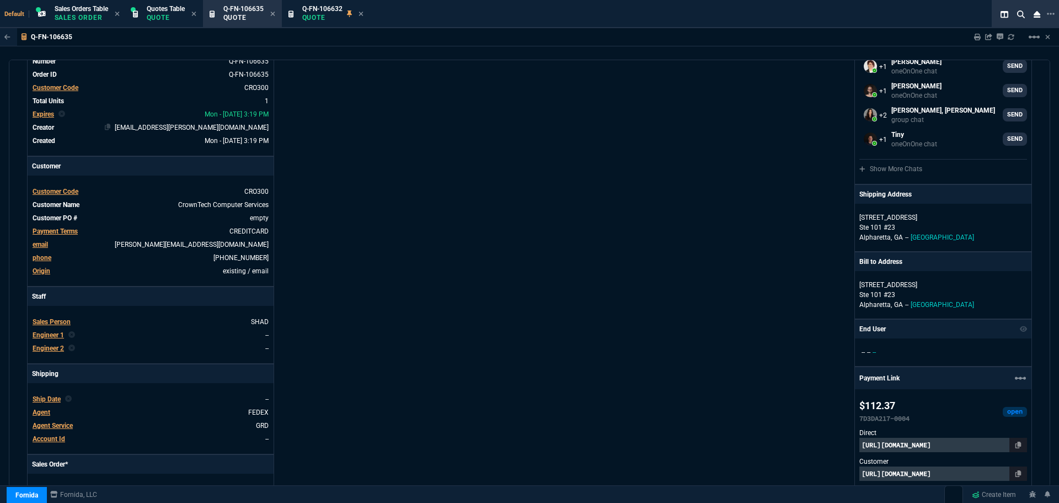
scroll to position [0, 0]
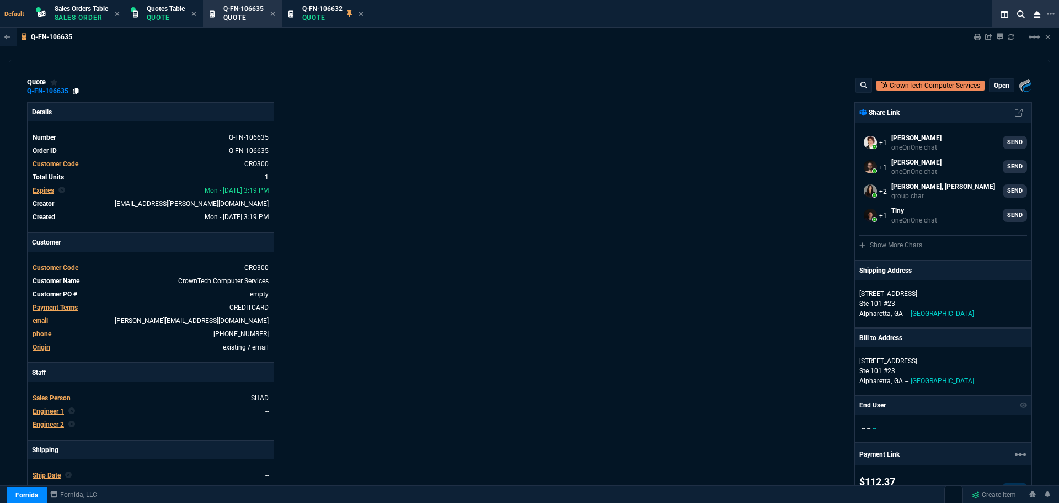
click at [75, 91] on icon at bounding box center [76, 91] width 6 height 7
click at [313, 18] on p "Quote" at bounding box center [322, 17] width 40 height 9
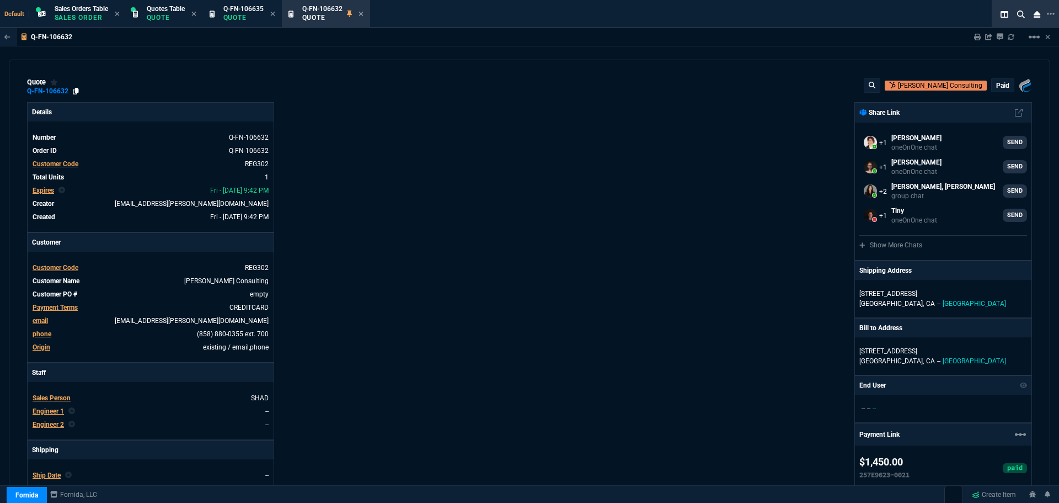
click at [75, 90] on icon at bounding box center [76, 91] width 6 height 7
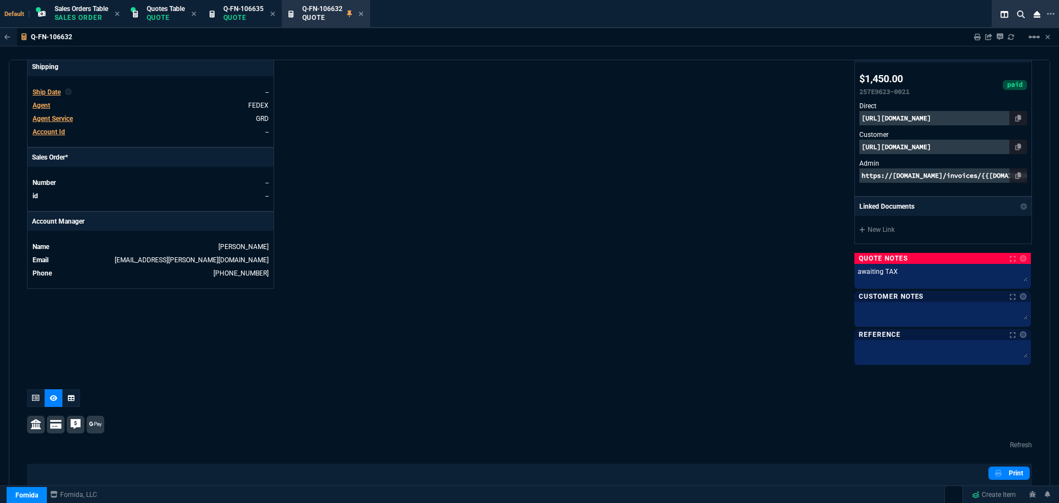
scroll to position [386, 0]
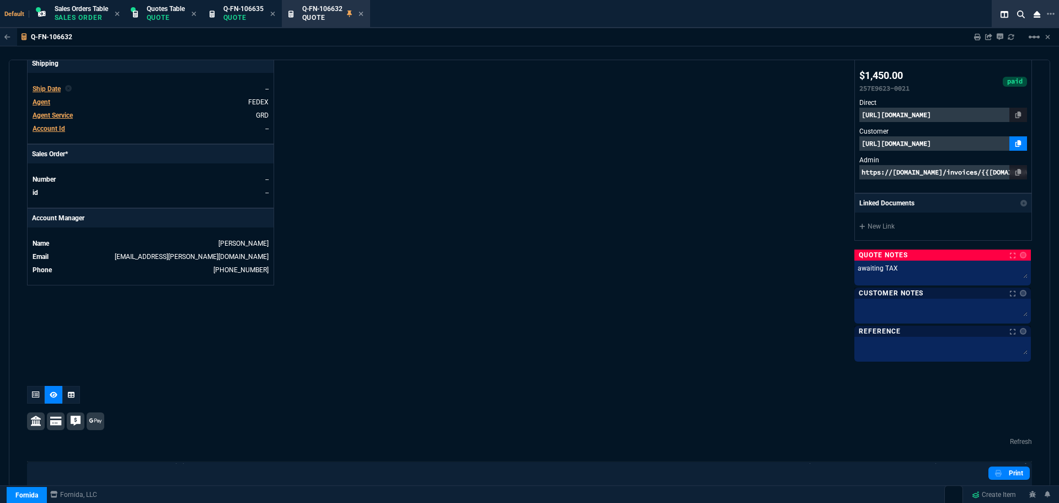
click at [1016, 142] on icon at bounding box center [1019, 143] width 6 height 7
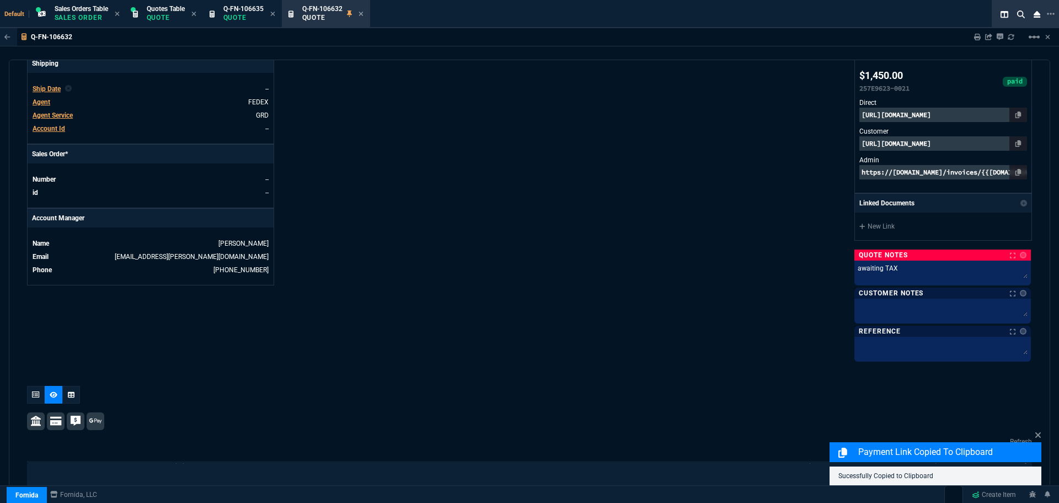
click at [975, 144] on p "https://pay.fornida.com/public/quotes/Q-FN-106632/checkout" at bounding box center [944, 143] width 168 height 14
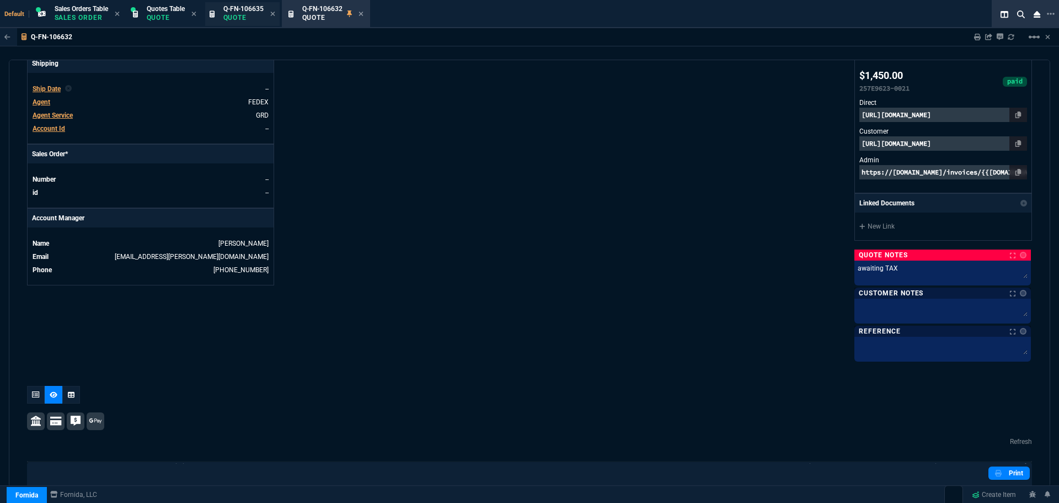
click at [232, 12] on span "Q-FN-106635" at bounding box center [243, 9] width 40 height 8
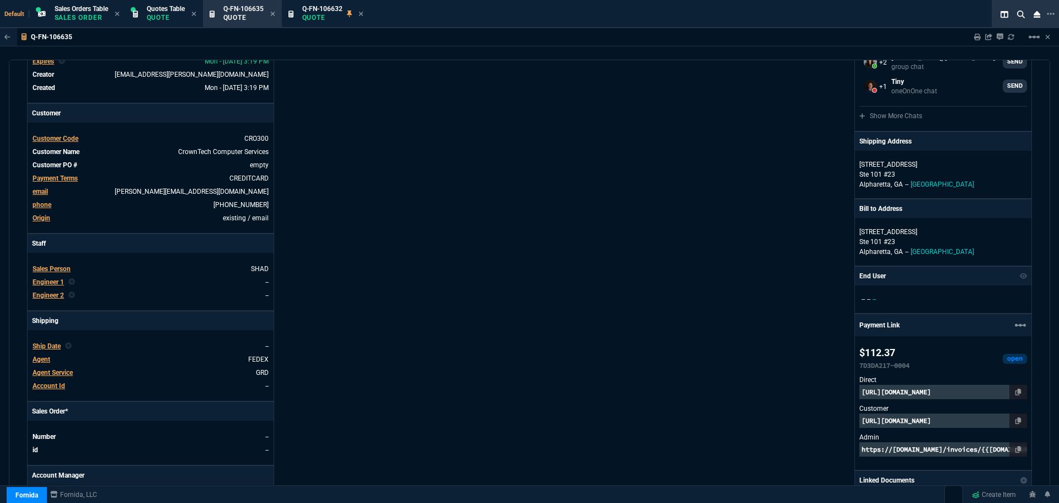
scroll to position [276, 0]
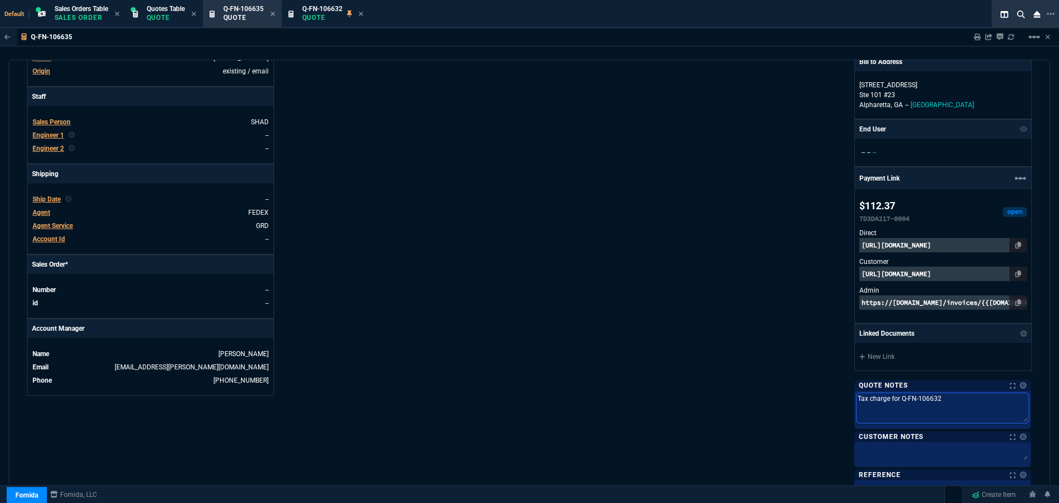
drag, startPoint x: 942, startPoint y: 400, endPoint x: 844, endPoint y: 398, distance: 98.2
click at [844, 398] on div "Fornida, LLC 2609 Technology Dr Suite 300 Plano, TX 75074 Share Link Steven Hua…" at bounding box center [781, 164] width 503 height 676
click at [875, 443] on div at bounding box center [943, 454] width 177 height 25
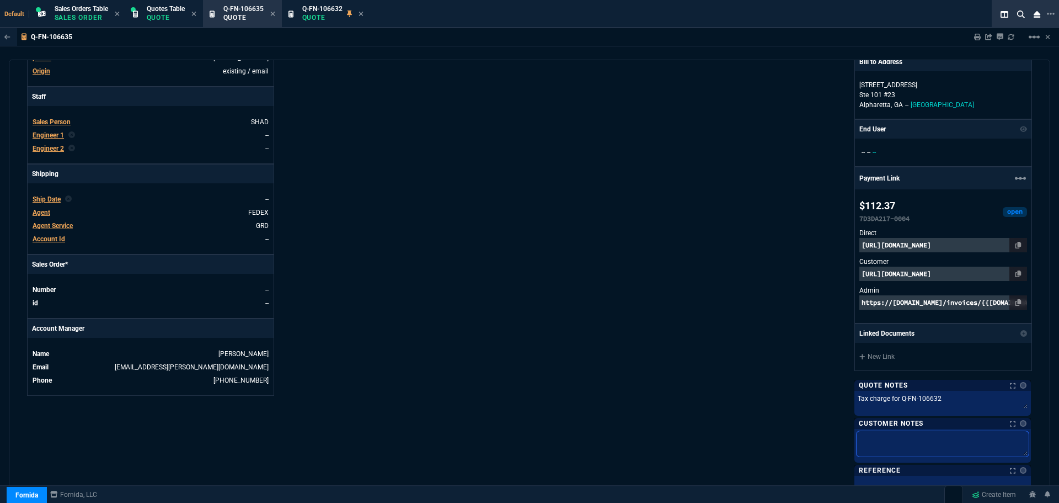
click at [876, 444] on textarea at bounding box center [943, 443] width 172 height 25
paste textarea "Tax charge for Q-FN-106632"
type textarea "Tax charge for Q-FN-106632"
click at [622, 386] on div "Fornida, LLC 2609 Technology Dr Suite 300 Plano, TX 75074 Share Link Steven Hua…" at bounding box center [781, 162] width 503 height 672
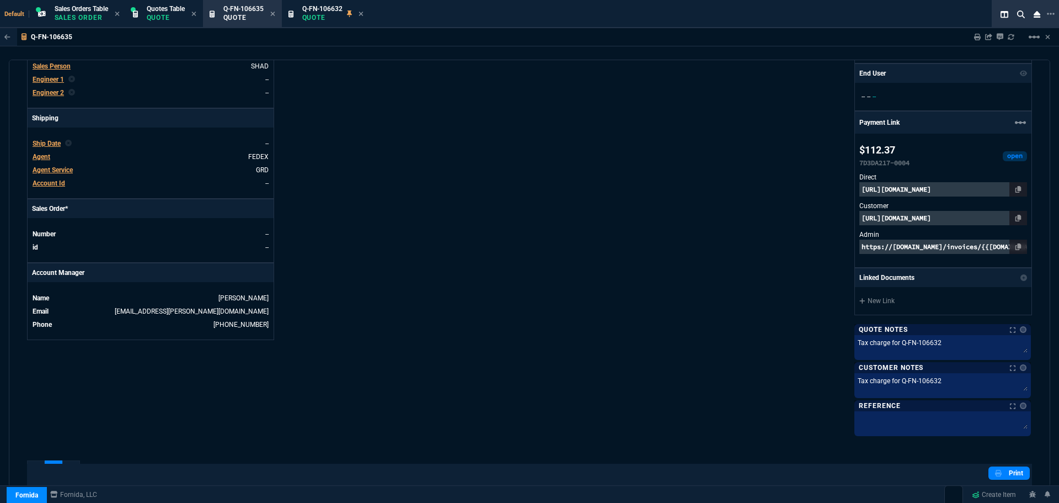
scroll to position [331, 0]
click at [1016, 218] on link at bounding box center [1019, 218] width 18 height 14
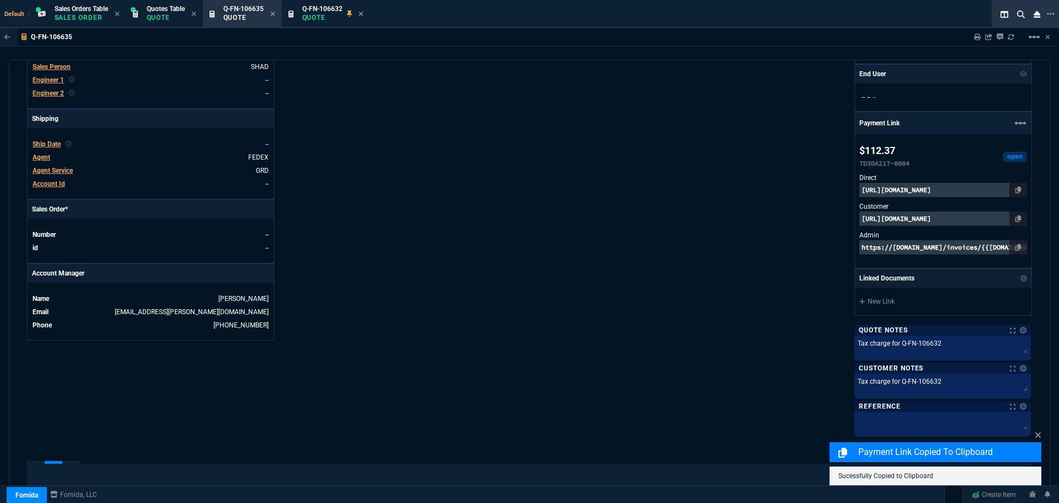
click at [947, 217] on p "https://pay.fornida.com/public/quotes/Q-FN-106635/checkout" at bounding box center [944, 218] width 168 height 14
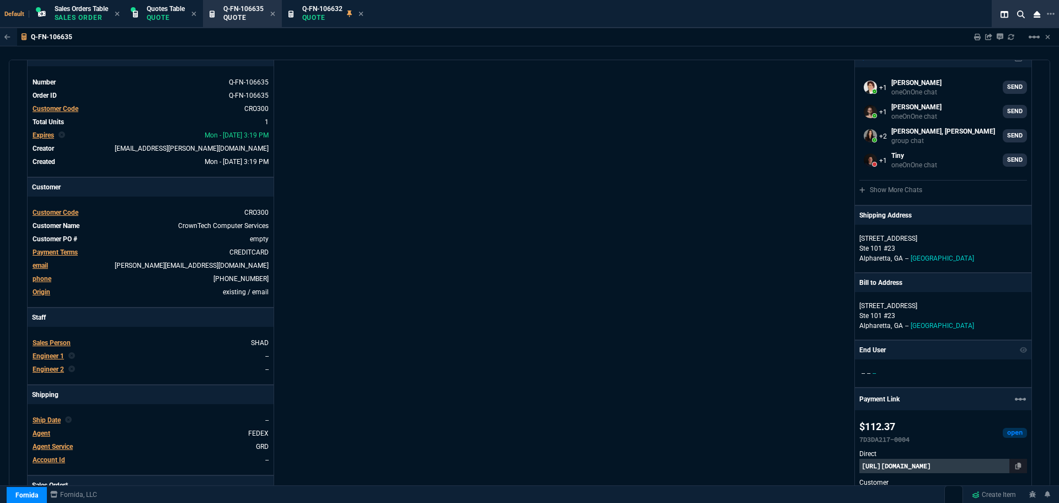
scroll to position [0, 0]
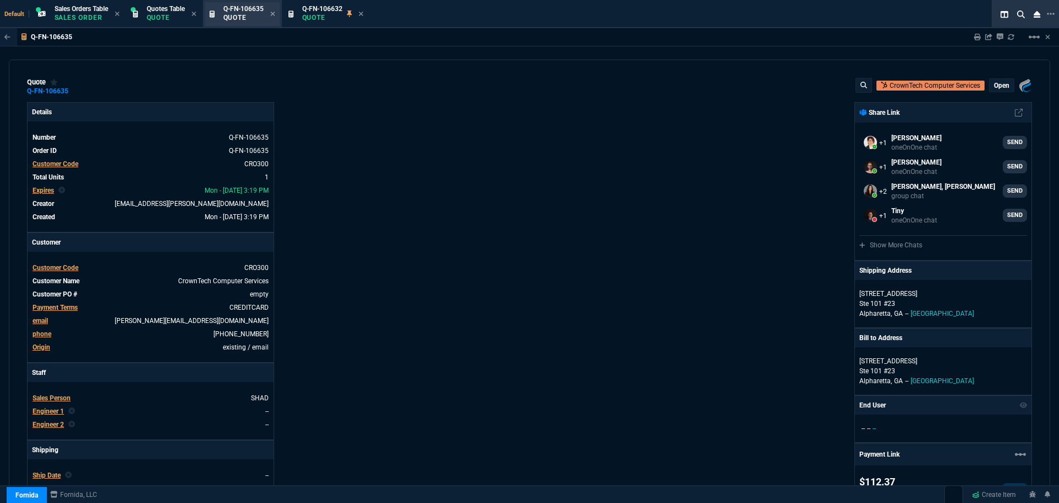
click at [233, 12] on span "Q-FN-106635" at bounding box center [243, 9] width 40 height 8
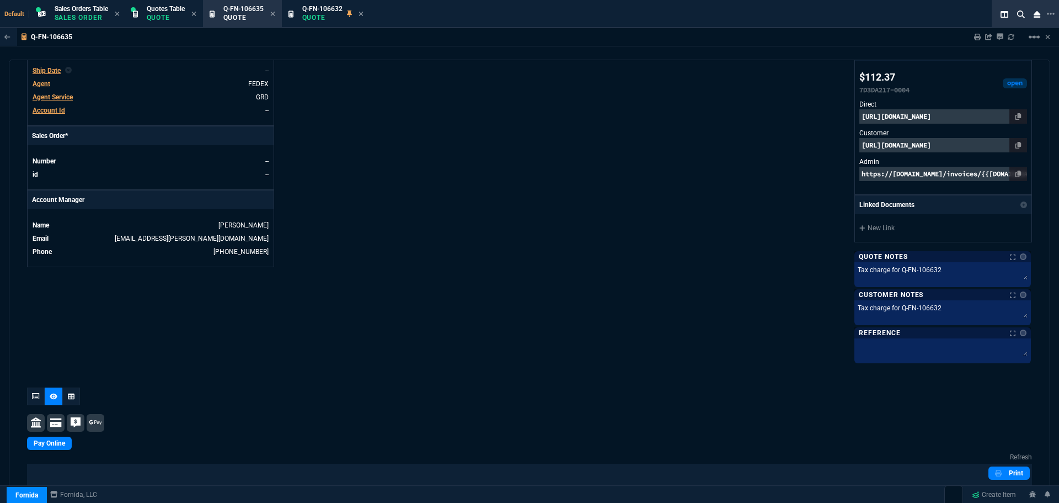
scroll to position [561, 0]
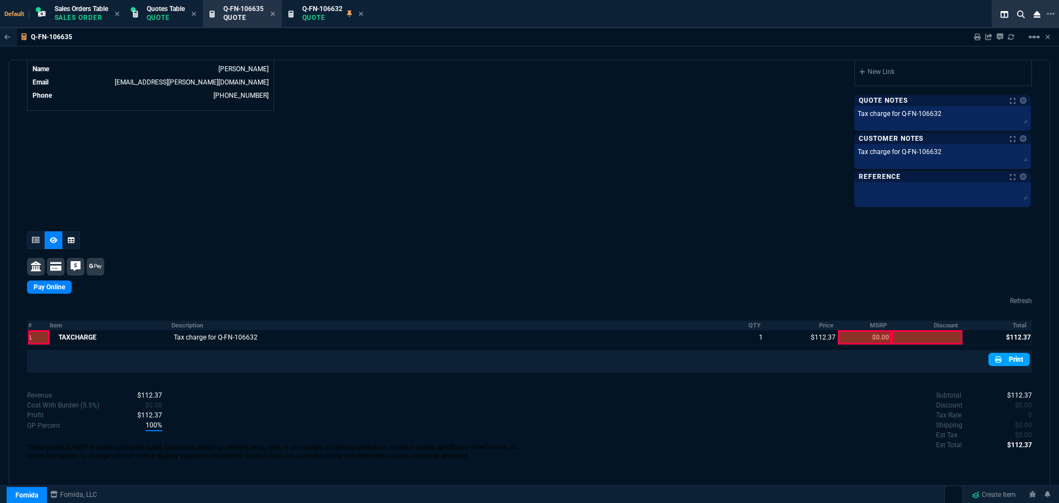
click at [1011, 364] on link "Print" at bounding box center [1009, 359] width 41 height 13
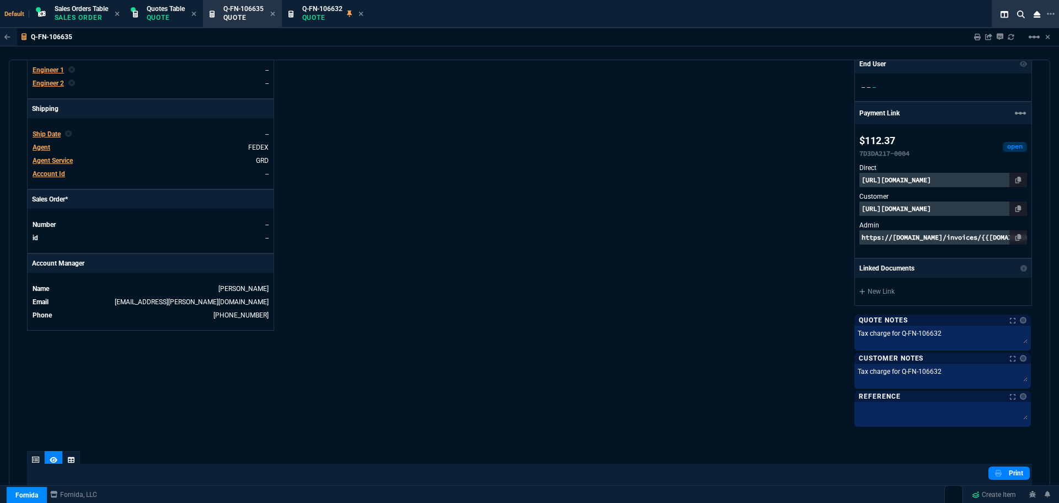
scroll to position [340, 0]
click at [925, 211] on p "https://pay.fornida.com/public/quotes/Q-FN-106635/checkout" at bounding box center [944, 209] width 168 height 14
click at [274, 15] on icon at bounding box center [272, 13] width 5 height 7
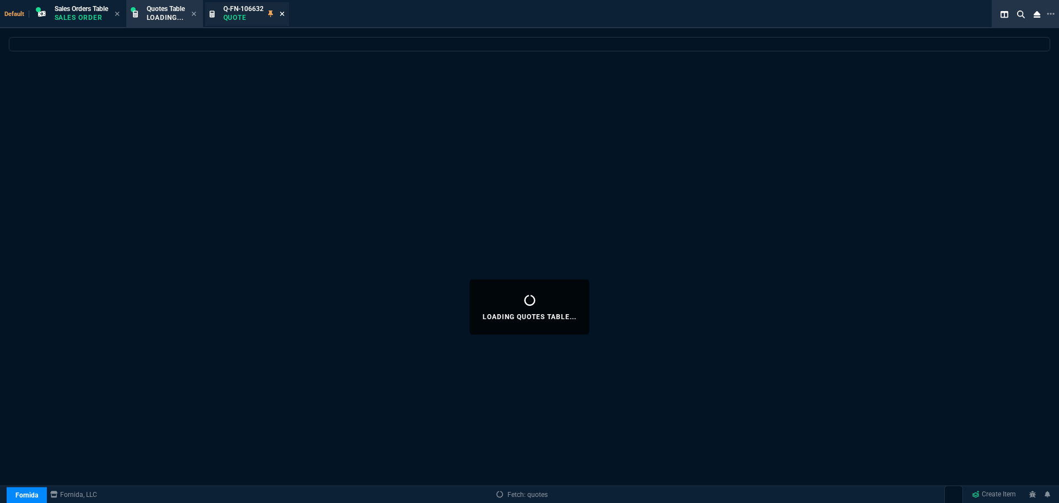
click at [284, 13] on icon at bounding box center [282, 14] width 4 height 4
select select
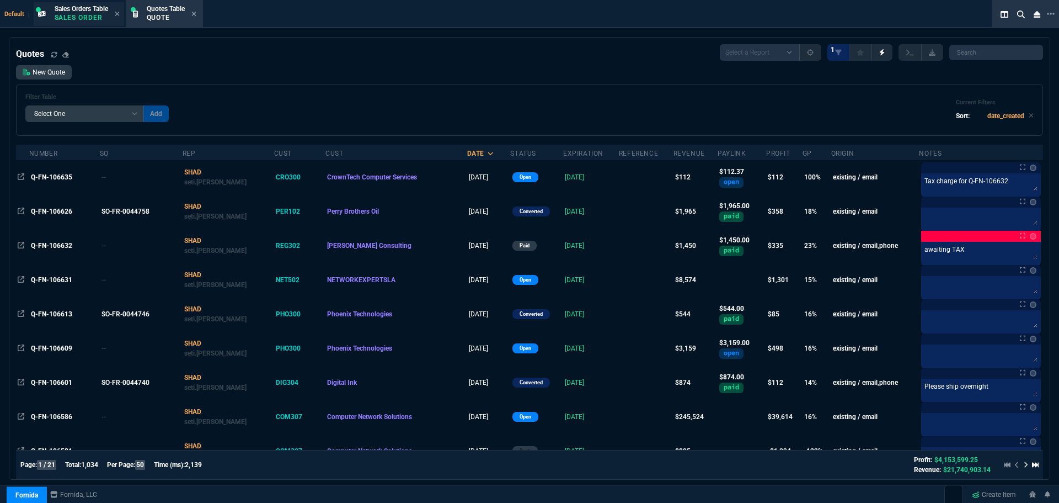
click at [66, 12] on span "Sales Orders Table" at bounding box center [82, 9] width 54 height 8
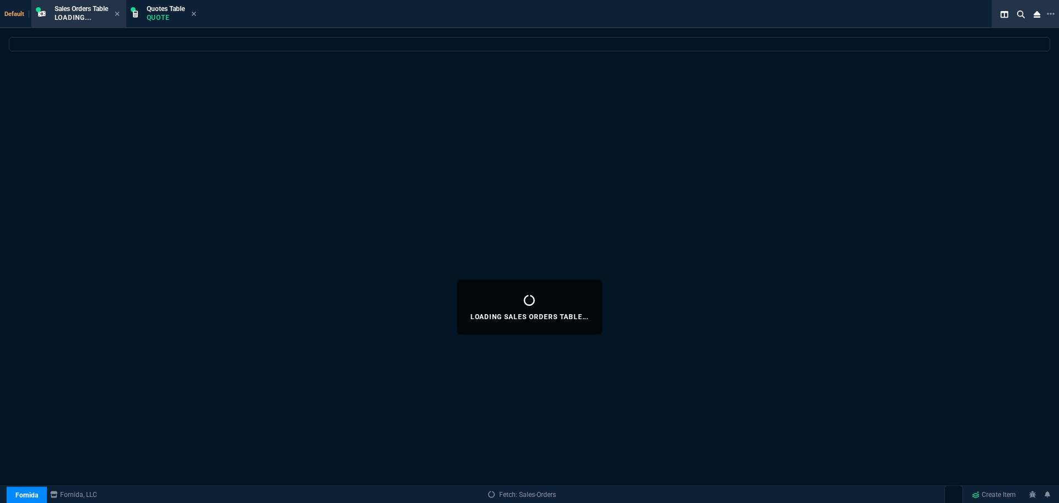
select select
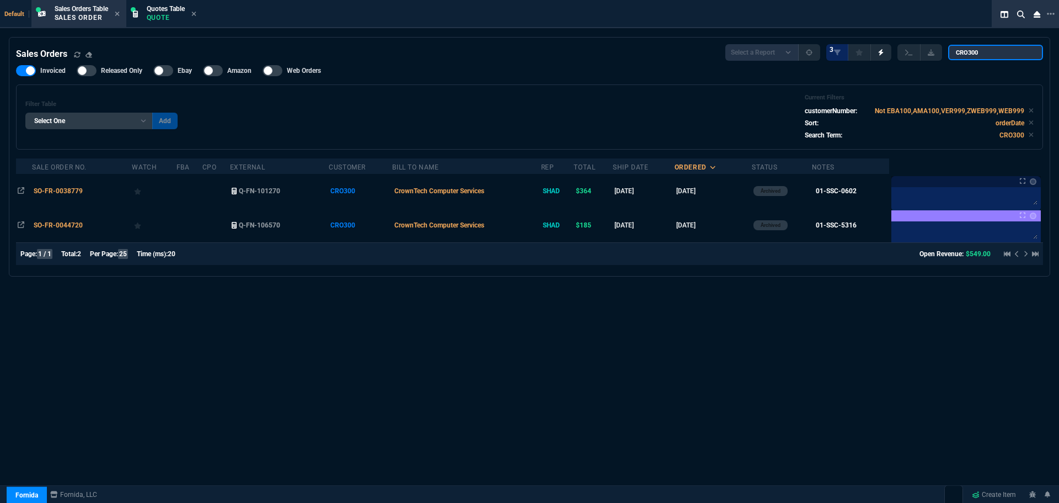
click at [1001, 55] on input "CRO300" at bounding box center [995, 52] width 95 height 15
paste input "SO-FR-004472"
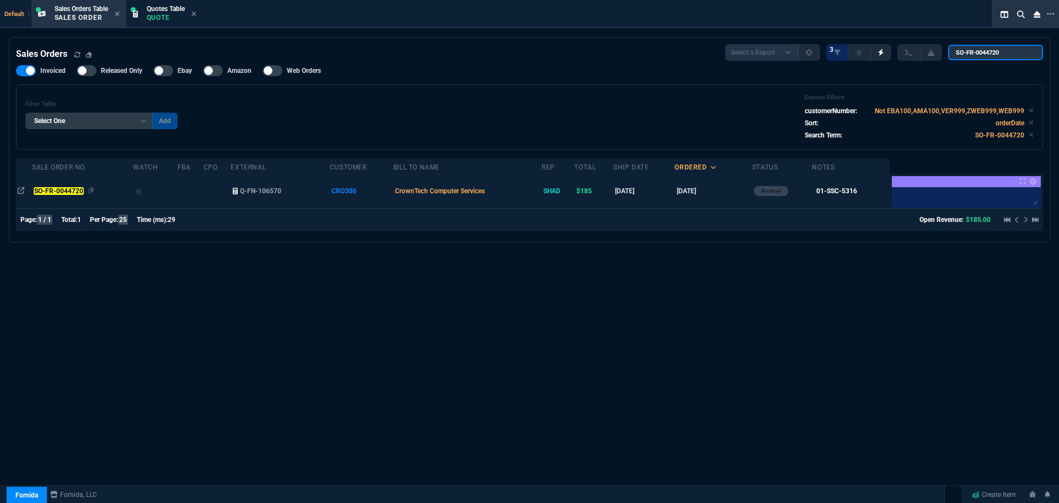
type input "SO-FR-0044720"
click at [39, 191] on mark "SO-FR-0044720" at bounding box center [59, 191] width 50 height 8
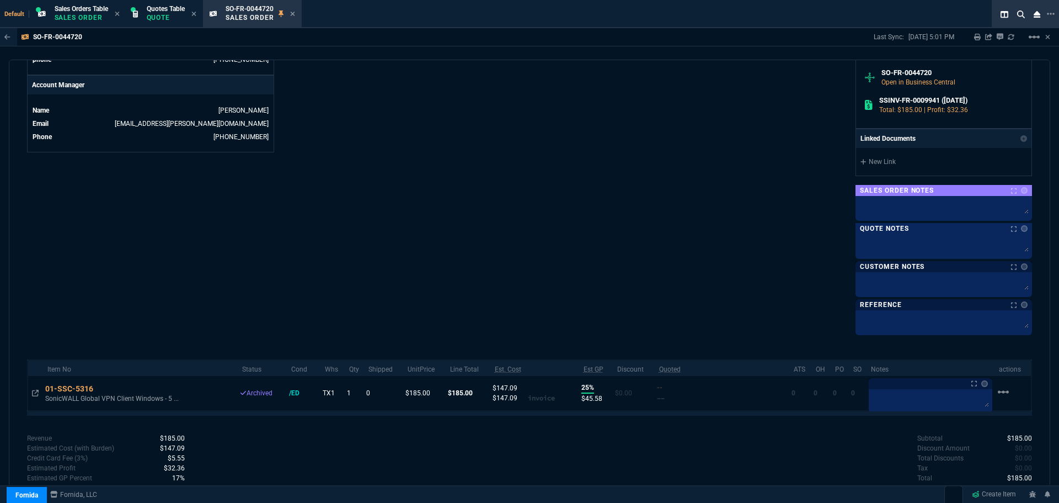
scroll to position [552, 0]
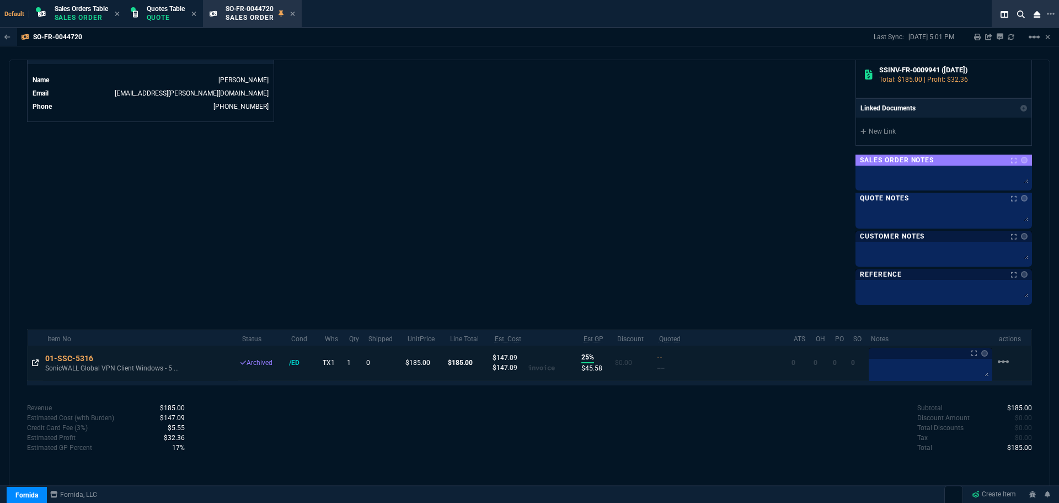
click at [36, 363] on icon at bounding box center [35, 362] width 7 height 7
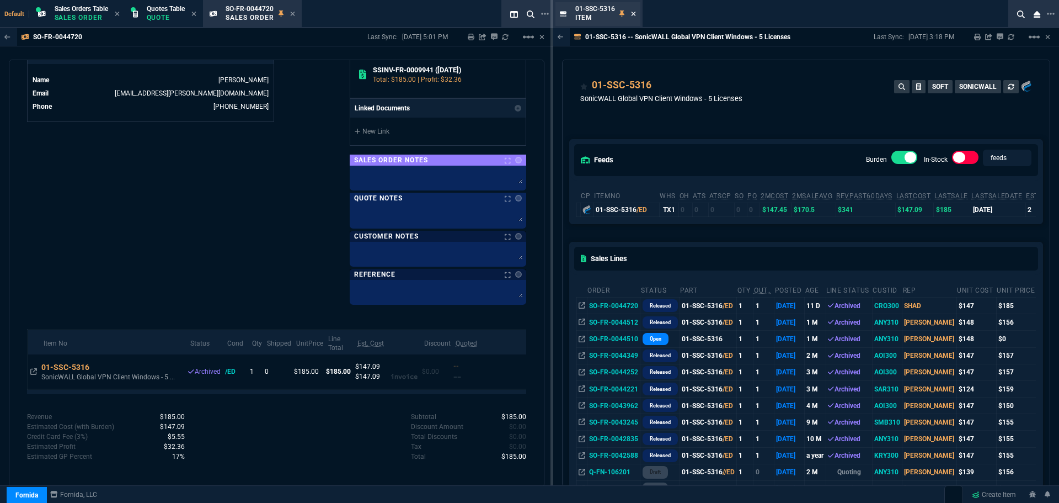
click at [632, 15] on icon at bounding box center [633, 14] width 4 height 4
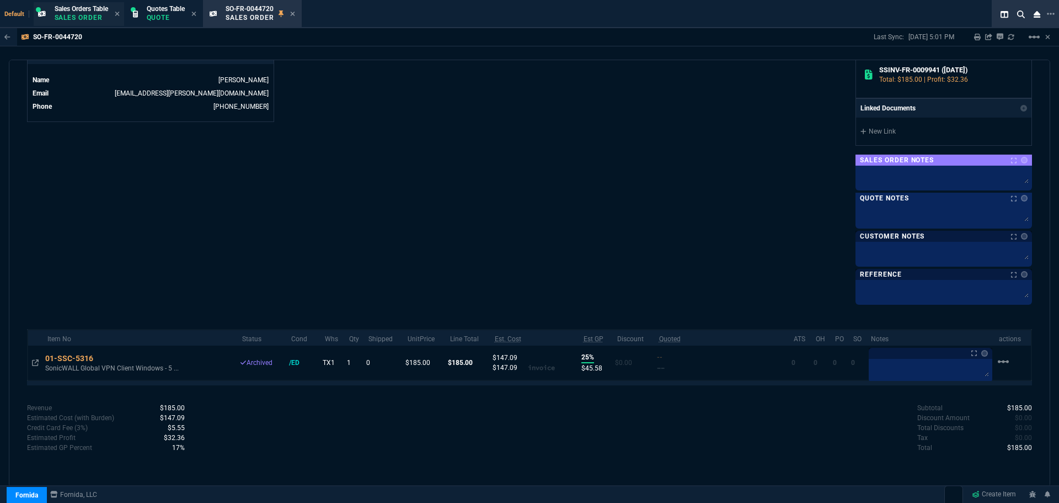
click at [84, 12] on span "Sales Orders Table" at bounding box center [82, 9] width 54 height 8
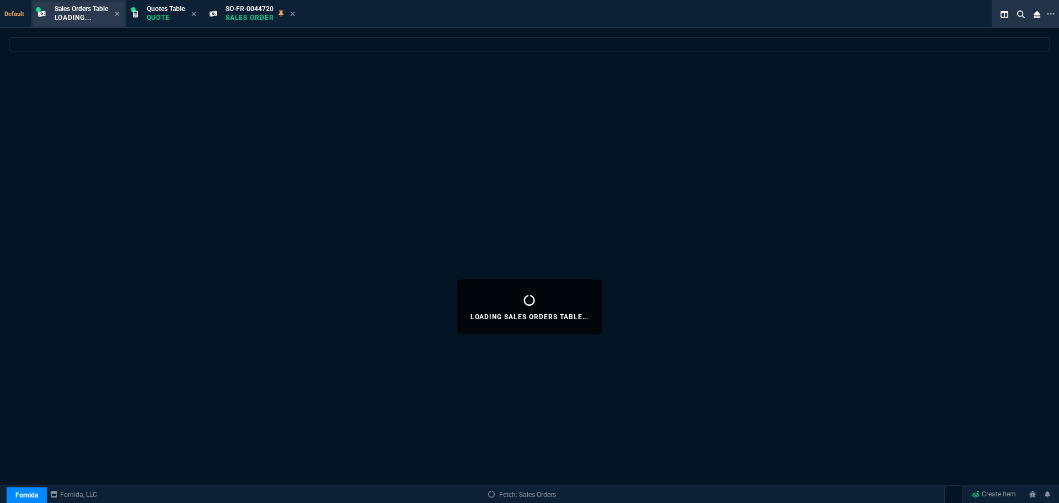
select select
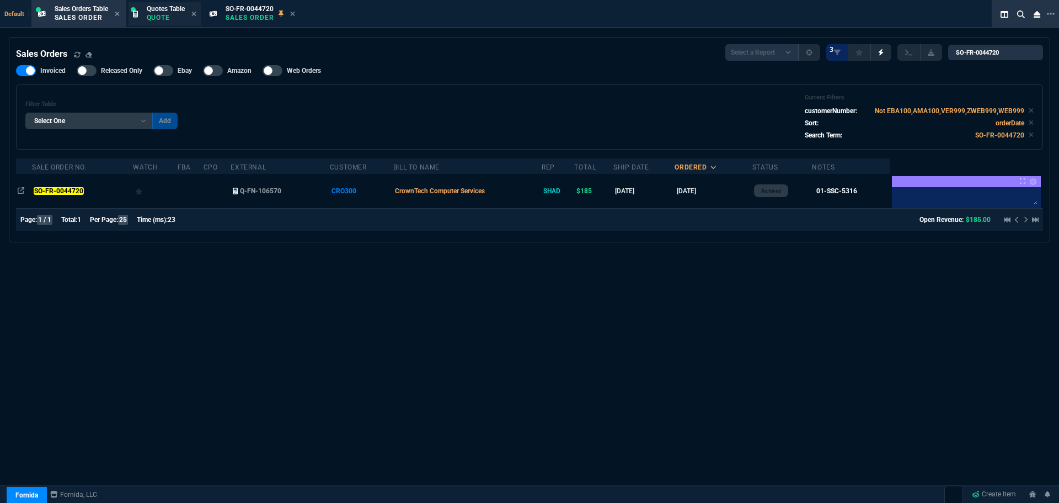
click at [167, 17] on p "Quote" at bounding box center [166, 17] width 38 height 9
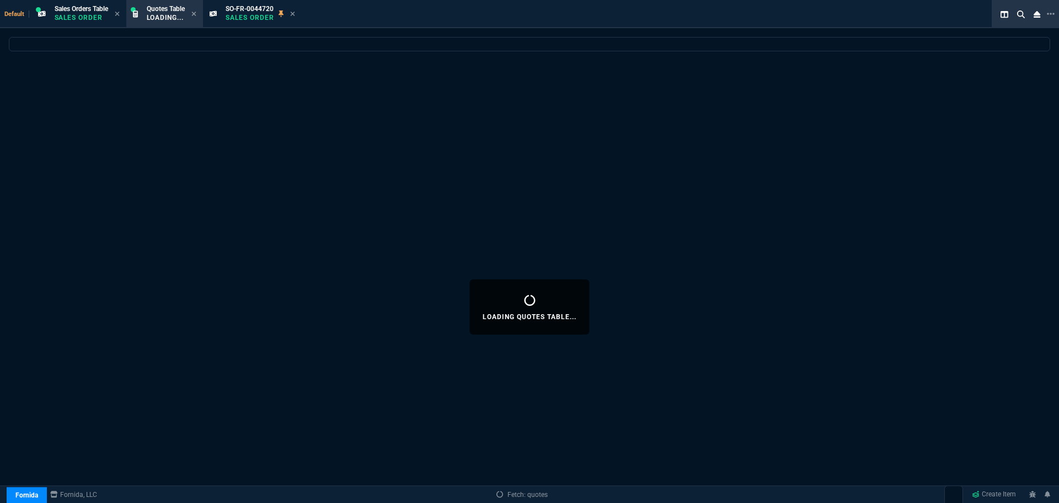
select select
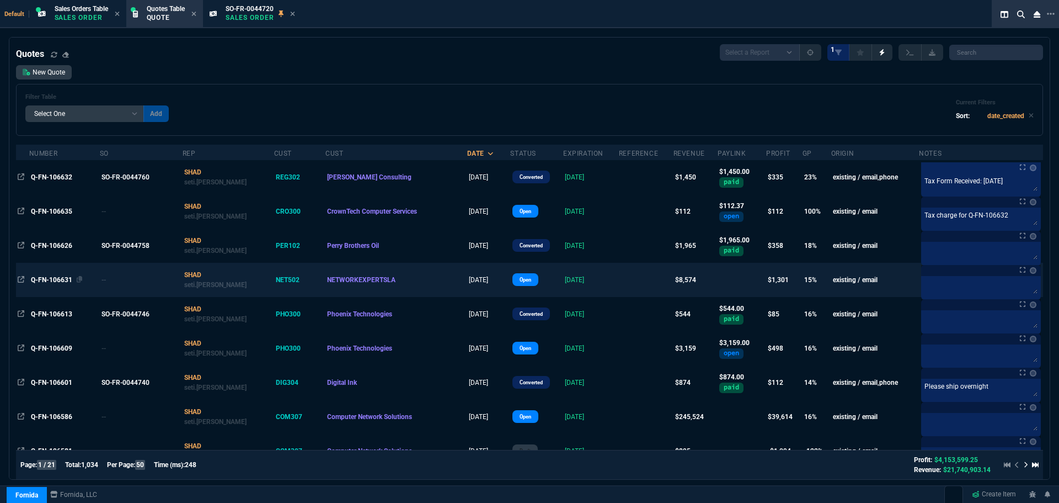
click at [47, 278] on span "Q-FN-106631" at bounding box center [51, 280] width 41 height 8
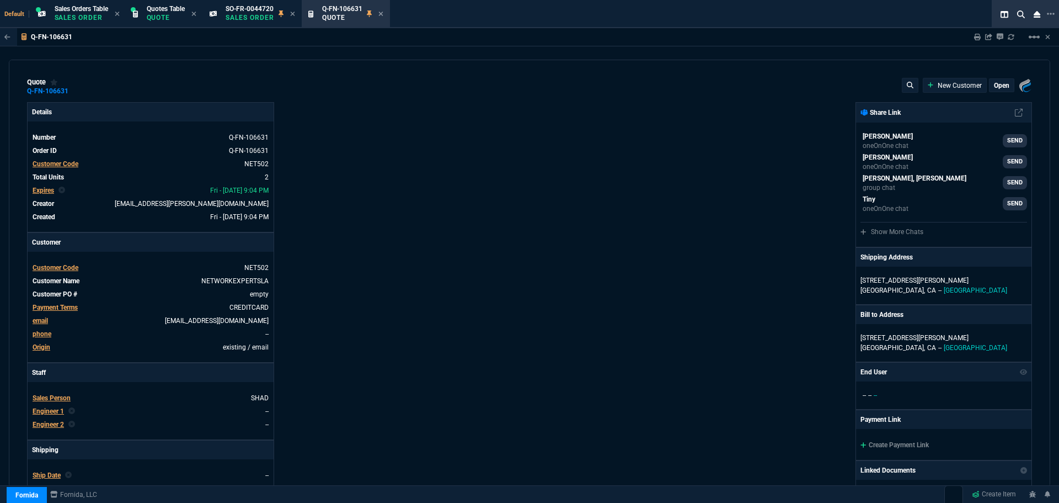
type input "20"
type input "1375"
type input "18"
type input "305"
type input "22"
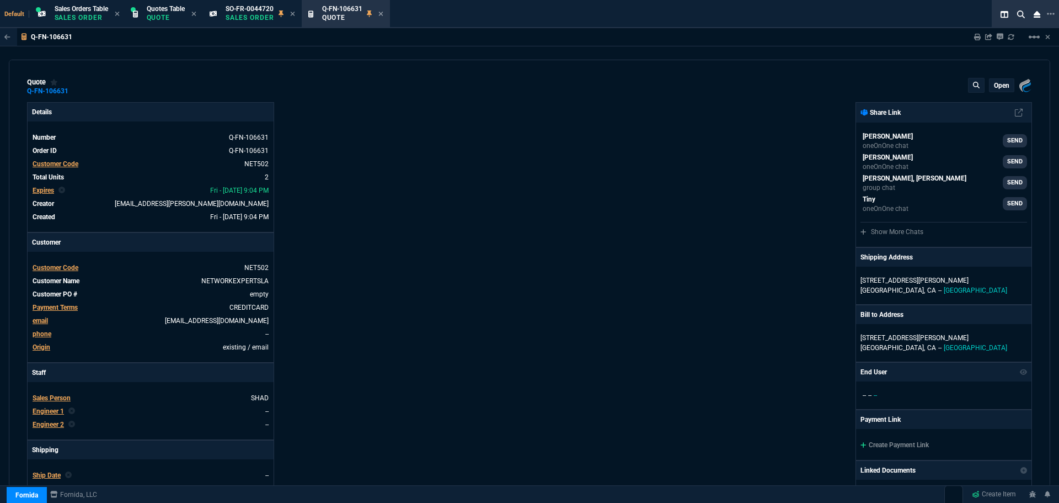
type input "24"
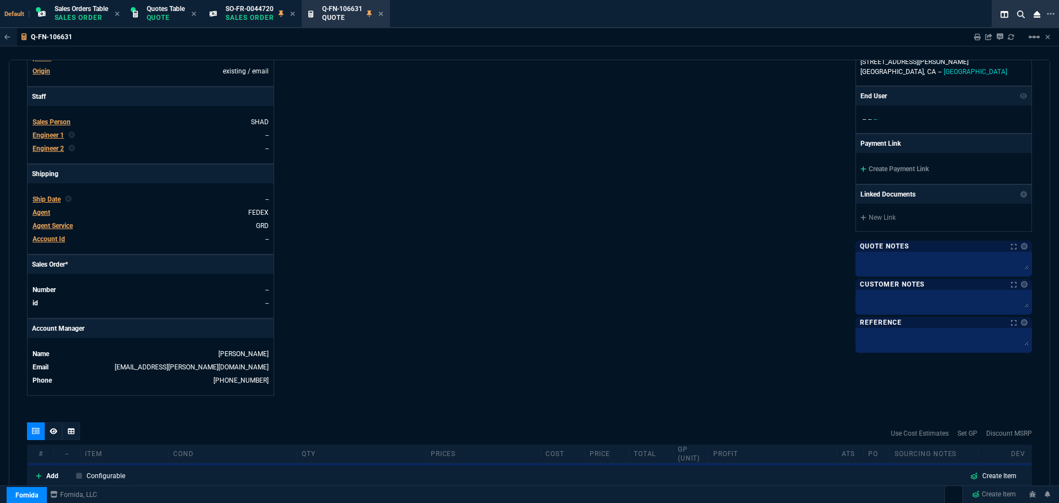
scroll to position [484, 0]
